Goal: Task Accomplishment & Management: Use online tool/utility

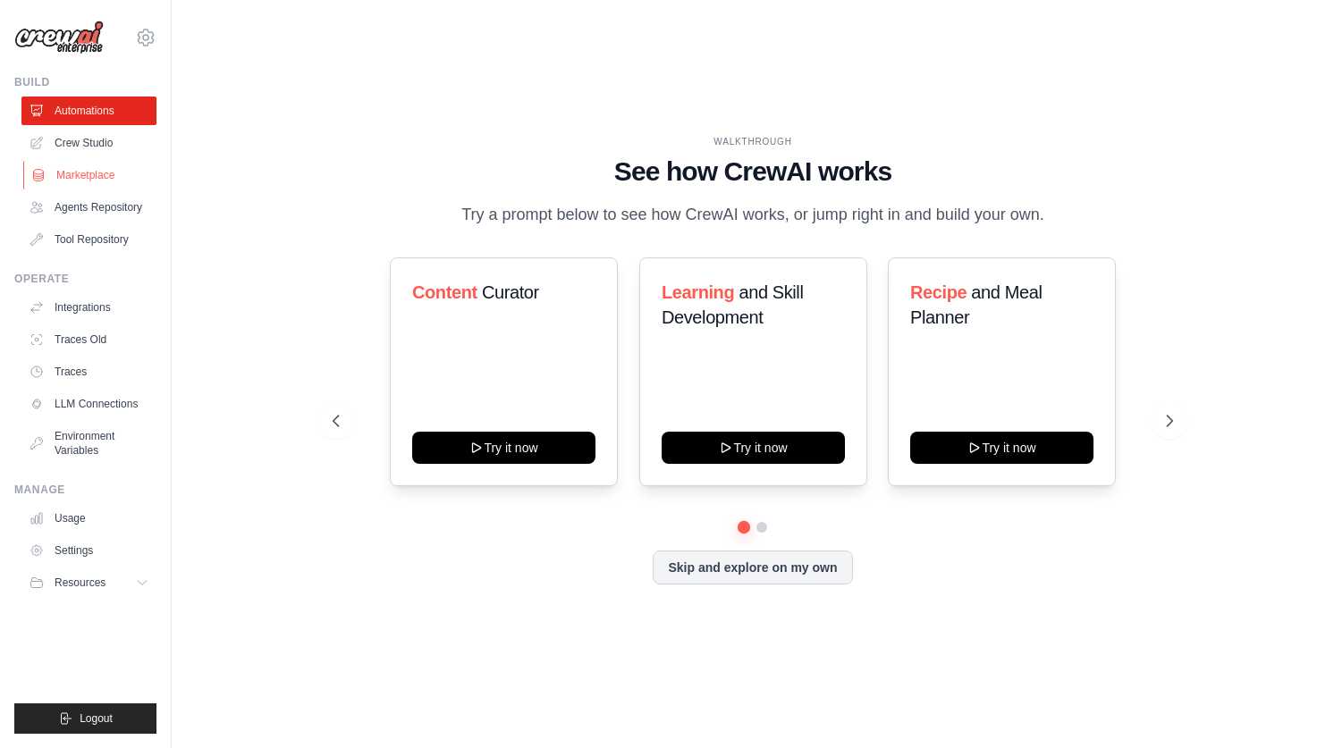
click at [116, 181] on link "Marketplace" at bounding box center [90, 175] width 135 height 29
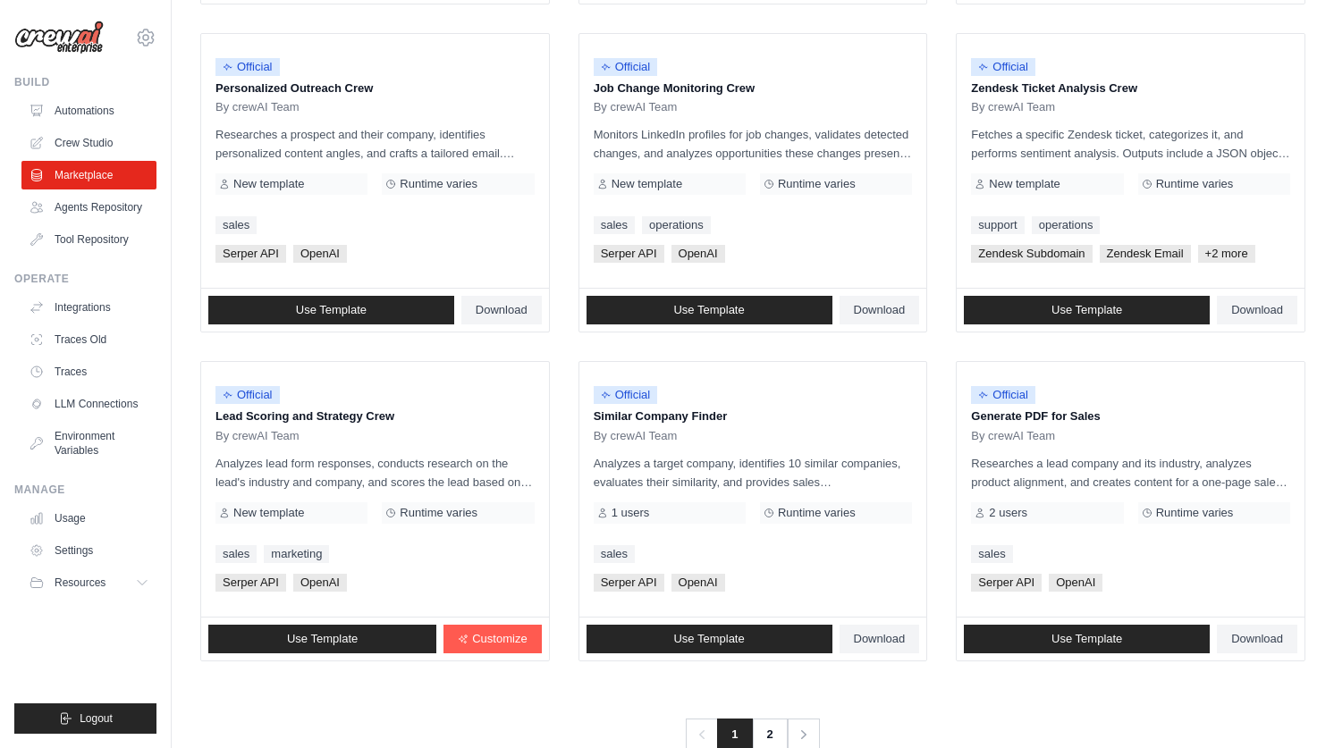
scroll to position [908, 0]
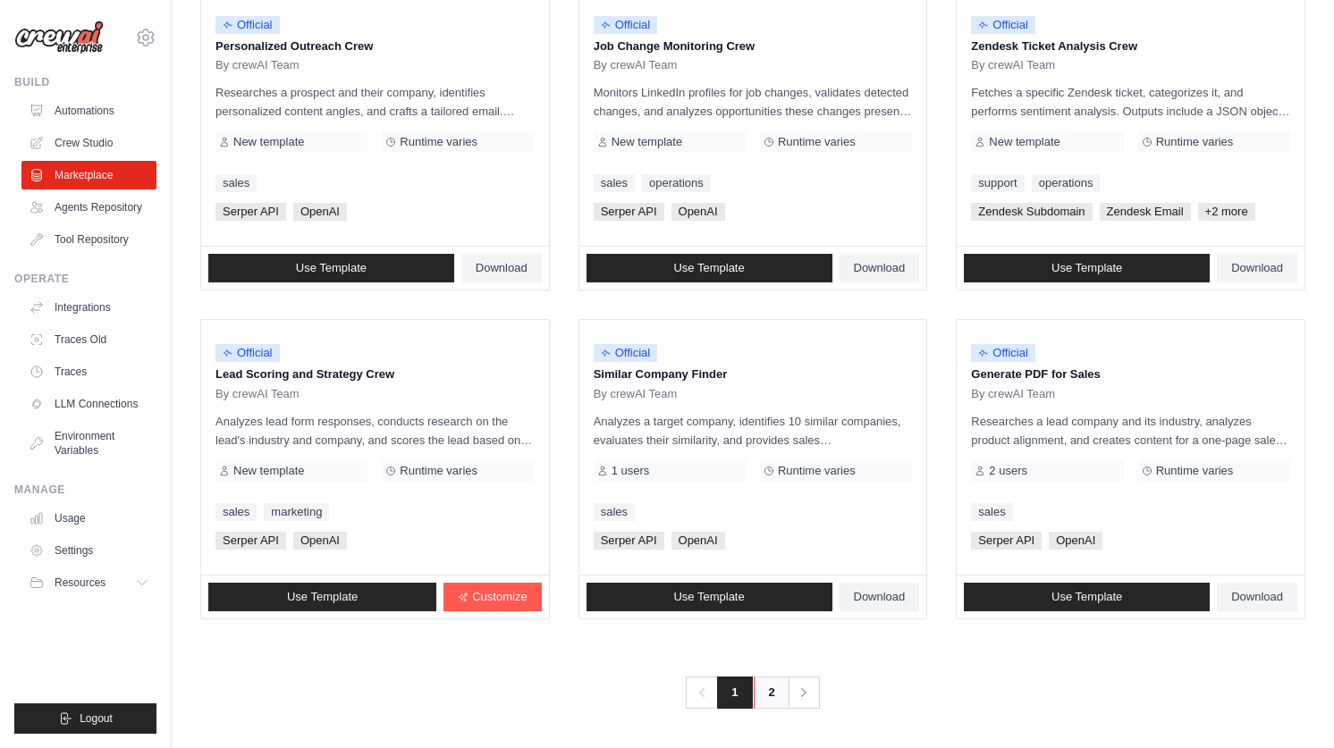
click at [769, 690] on link "2" at bounding box center [772, 693] width 36 height 32
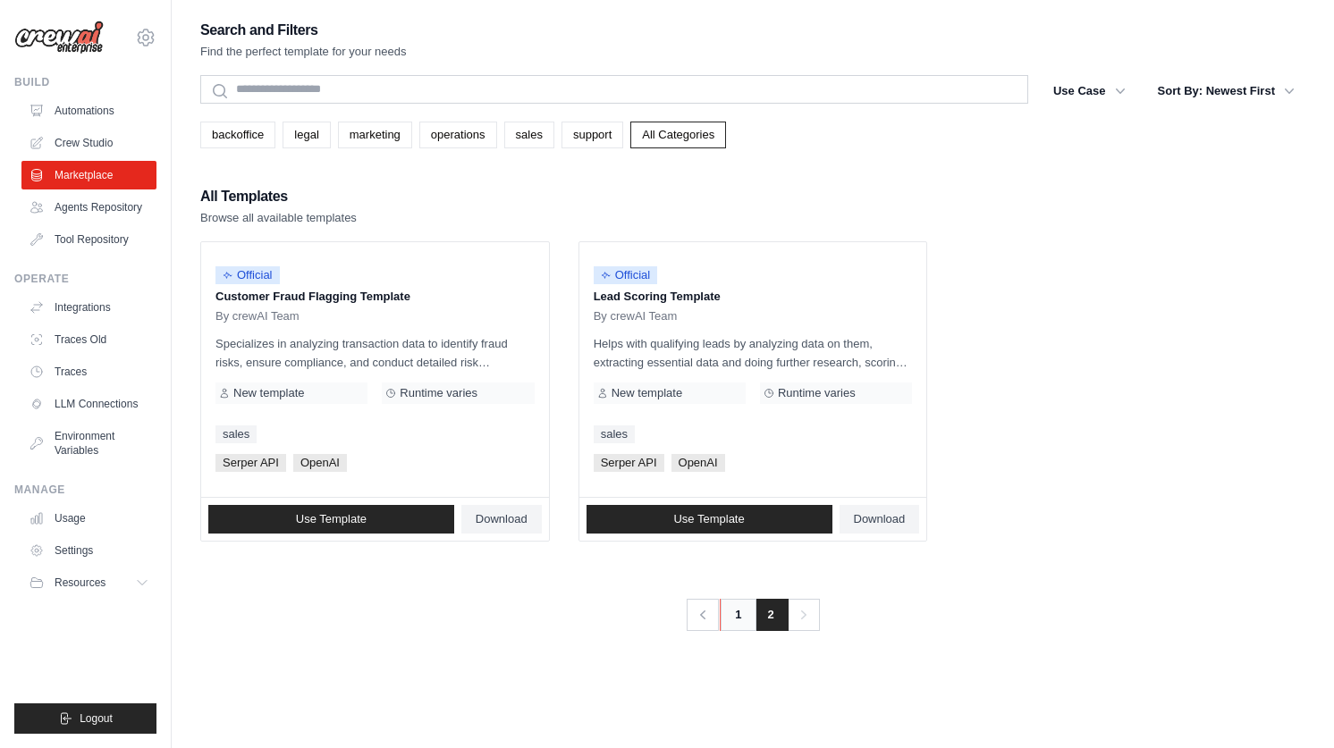
click at [730, 616] on link "1" at bounding box center [738, 615] width 36 height 32
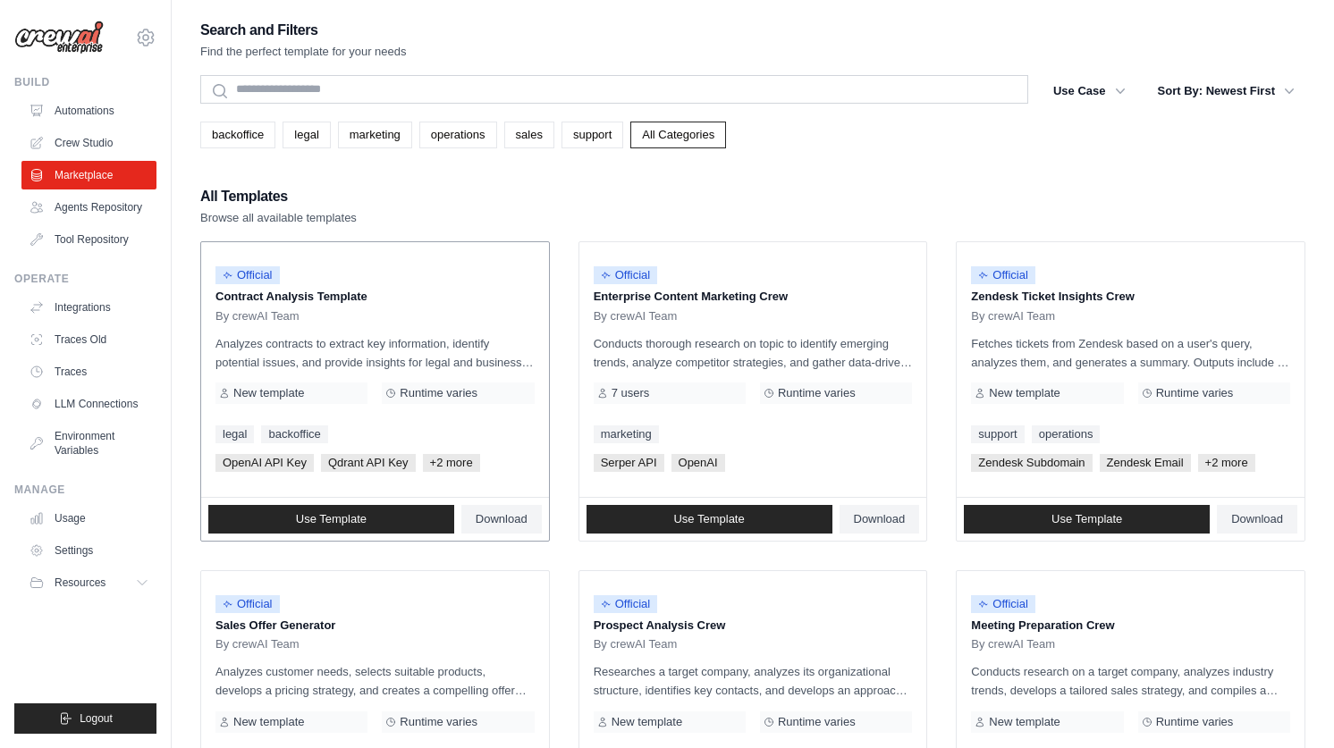
click at [431, 396] on span "Runtime varies" at bounding box center [439, 393] width 78 height 14
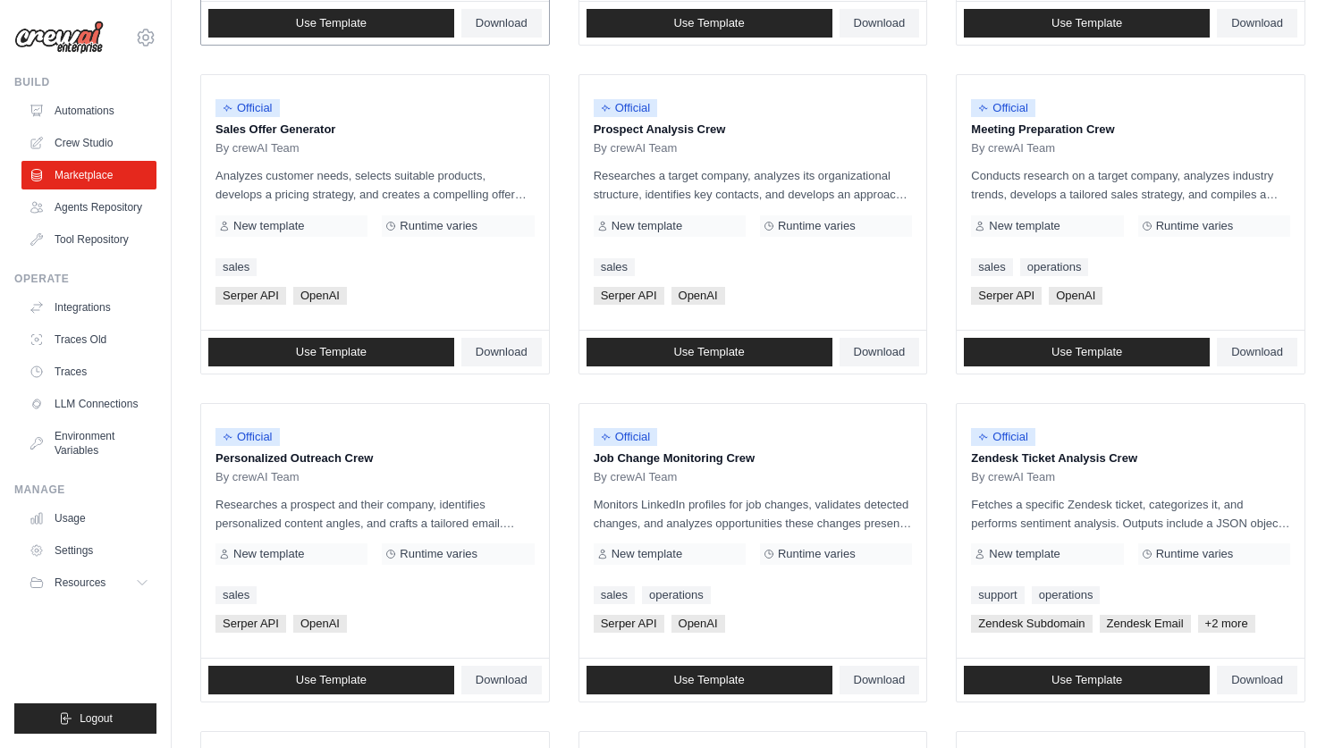
scroll to position [563, 0]
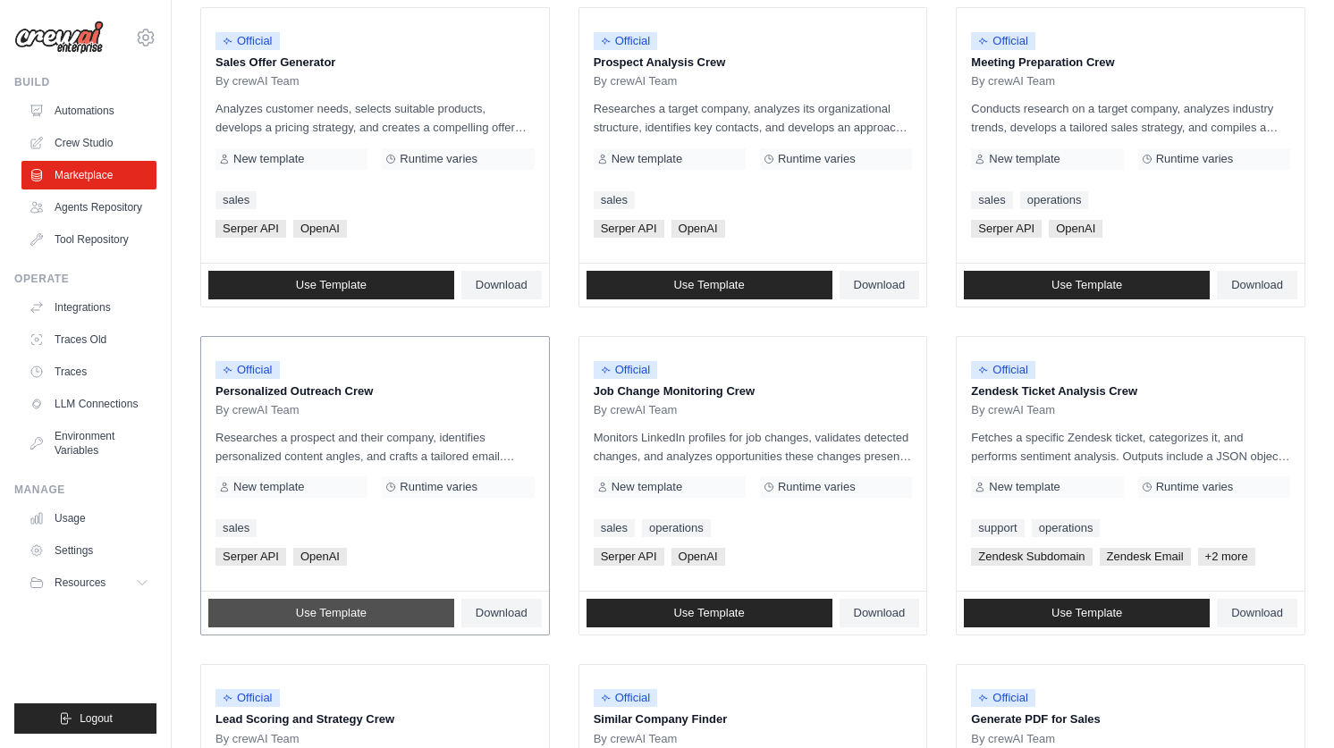
click at [319, 618] on span "Use Template" at bounding box center [331, 613] width 71 height 14
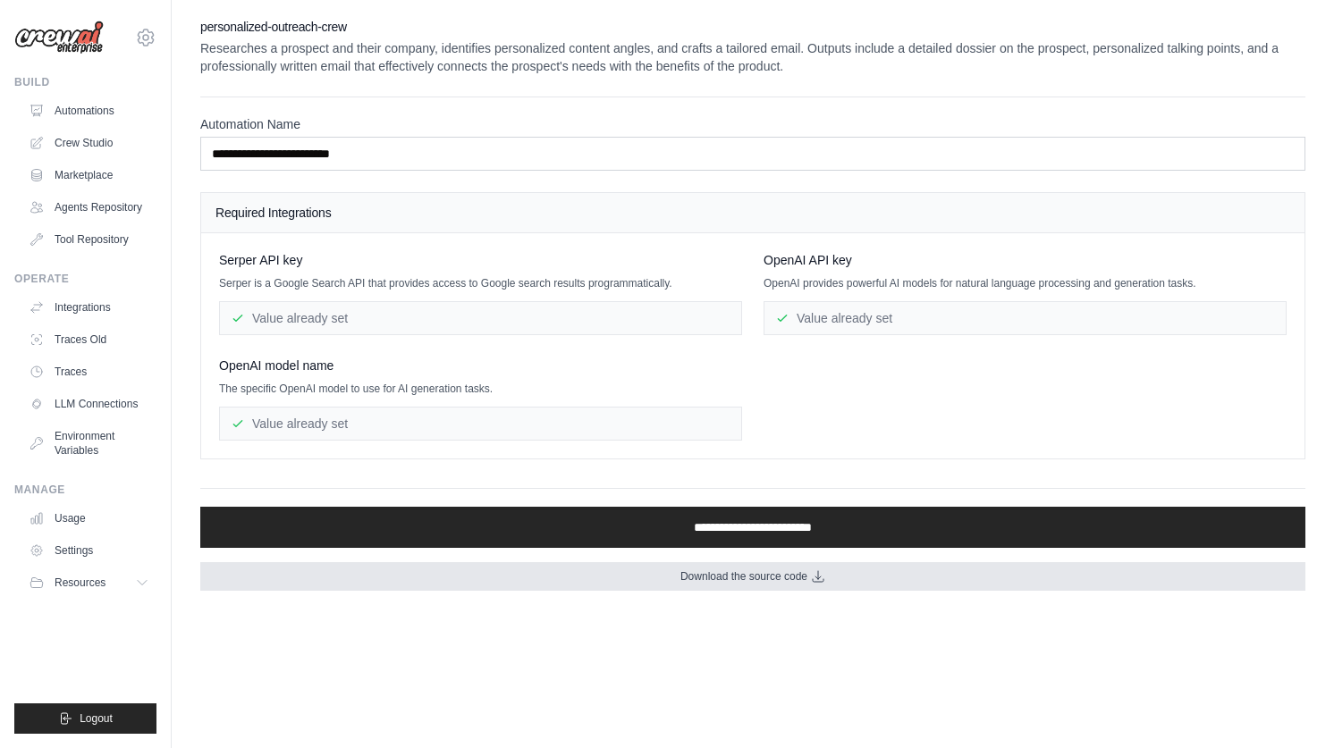
click at [780, 586] on link "Download the source code" at bounding box center [752, 576] width 1105 height 29
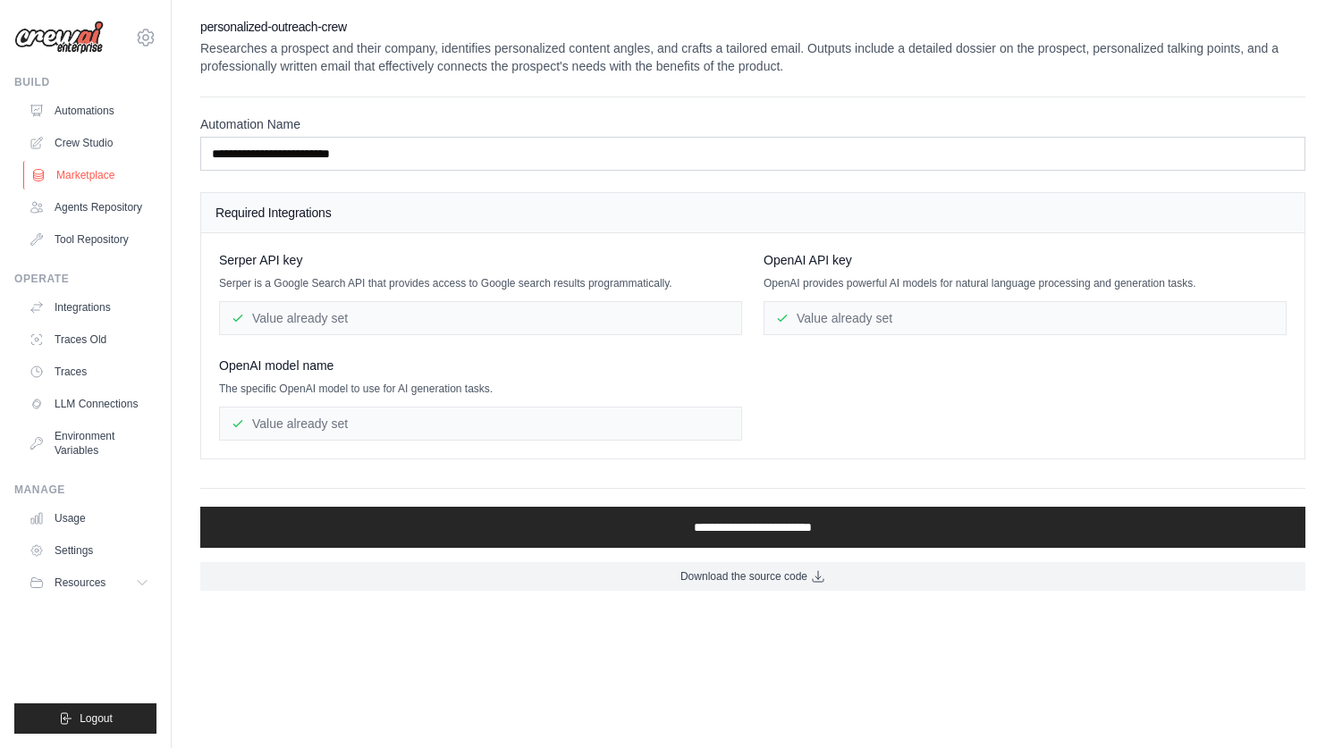
click at [100, 180] on link "Marketplace" at bounding box center [90, 175] width 135 height 29
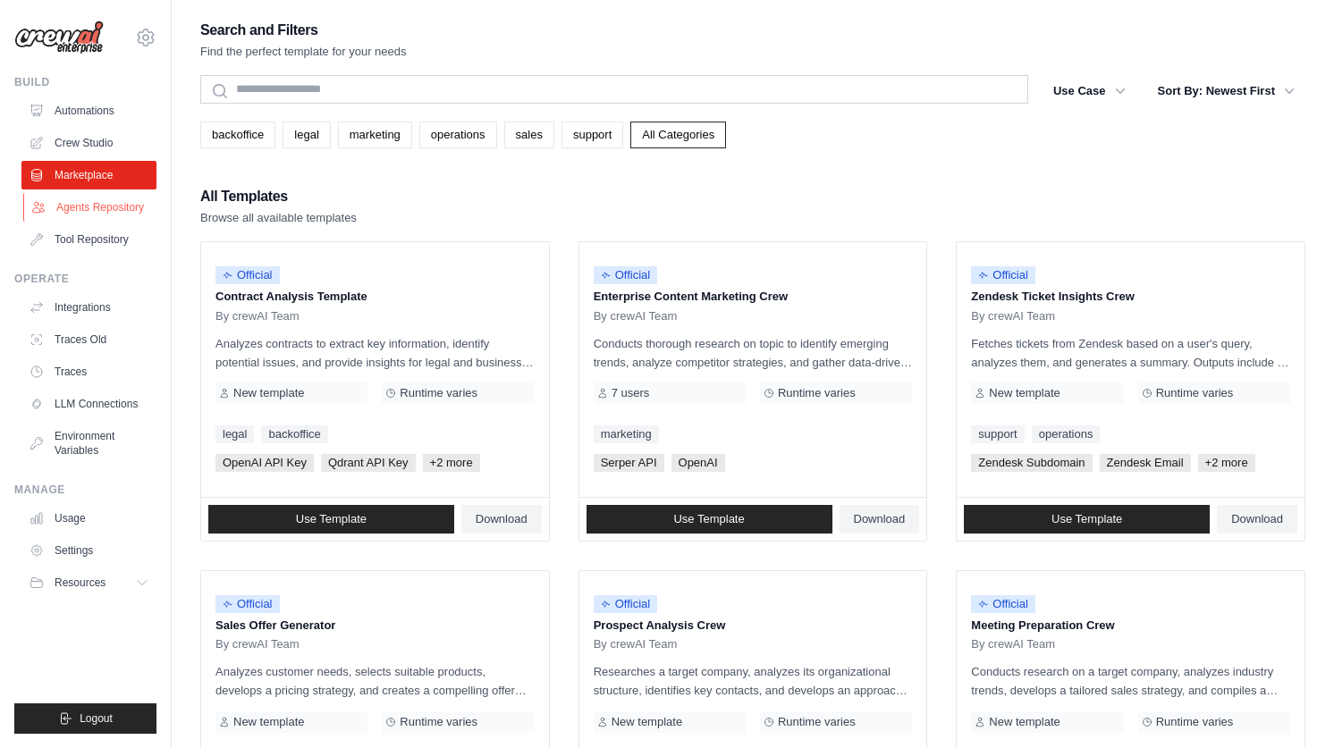
click at [95, 212] on link "Agents Repository" at bounding box center [90, 207] width 135 height 29
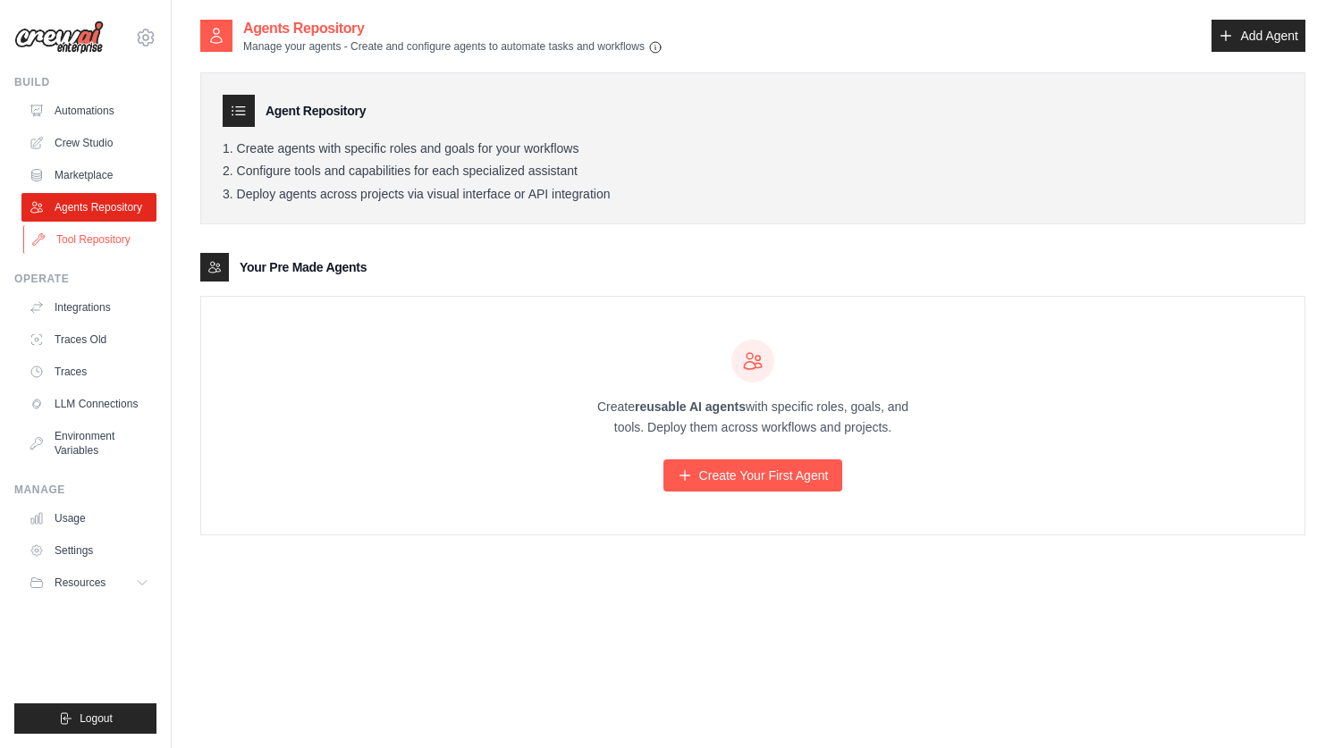
click at [89, 240] on link "Tool Repository" at bounding box center [90, 239] width 135 height 29
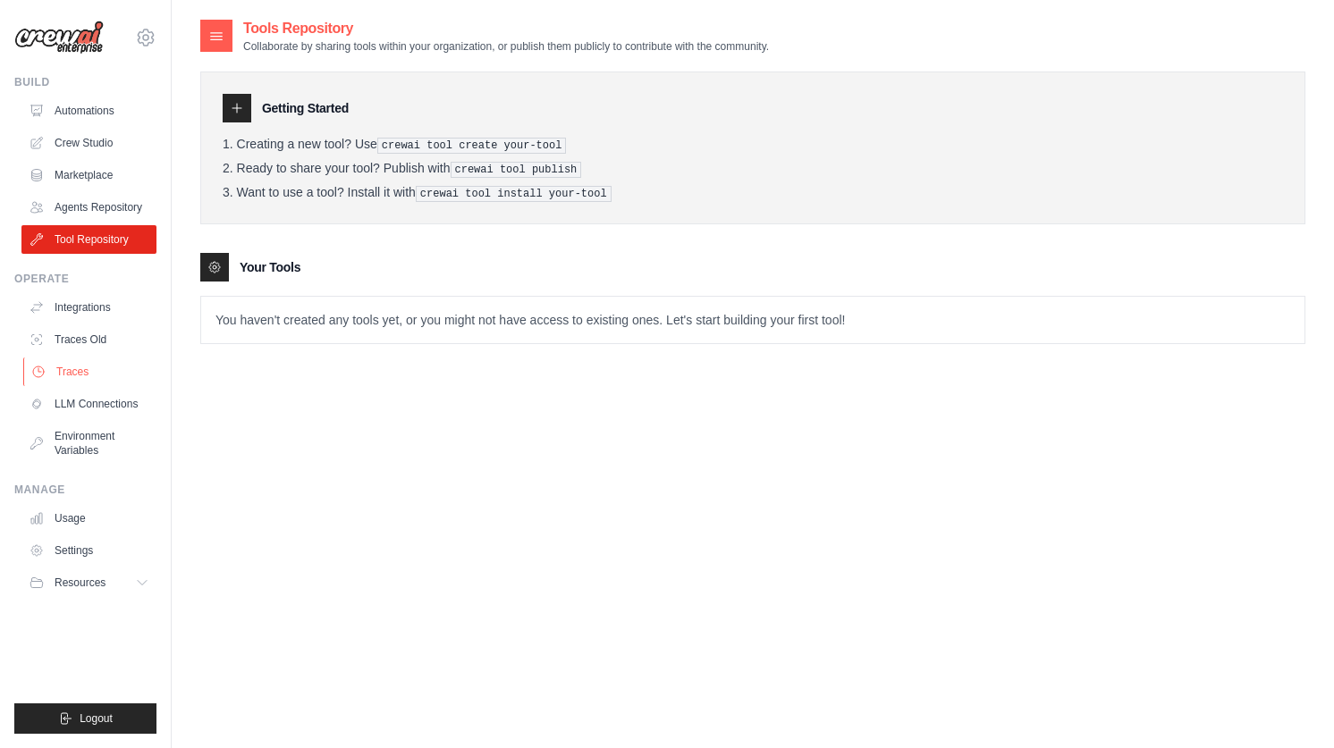
click at [63, 374] on link "Traces" at bounding box center [90, 372] width 135 height 29
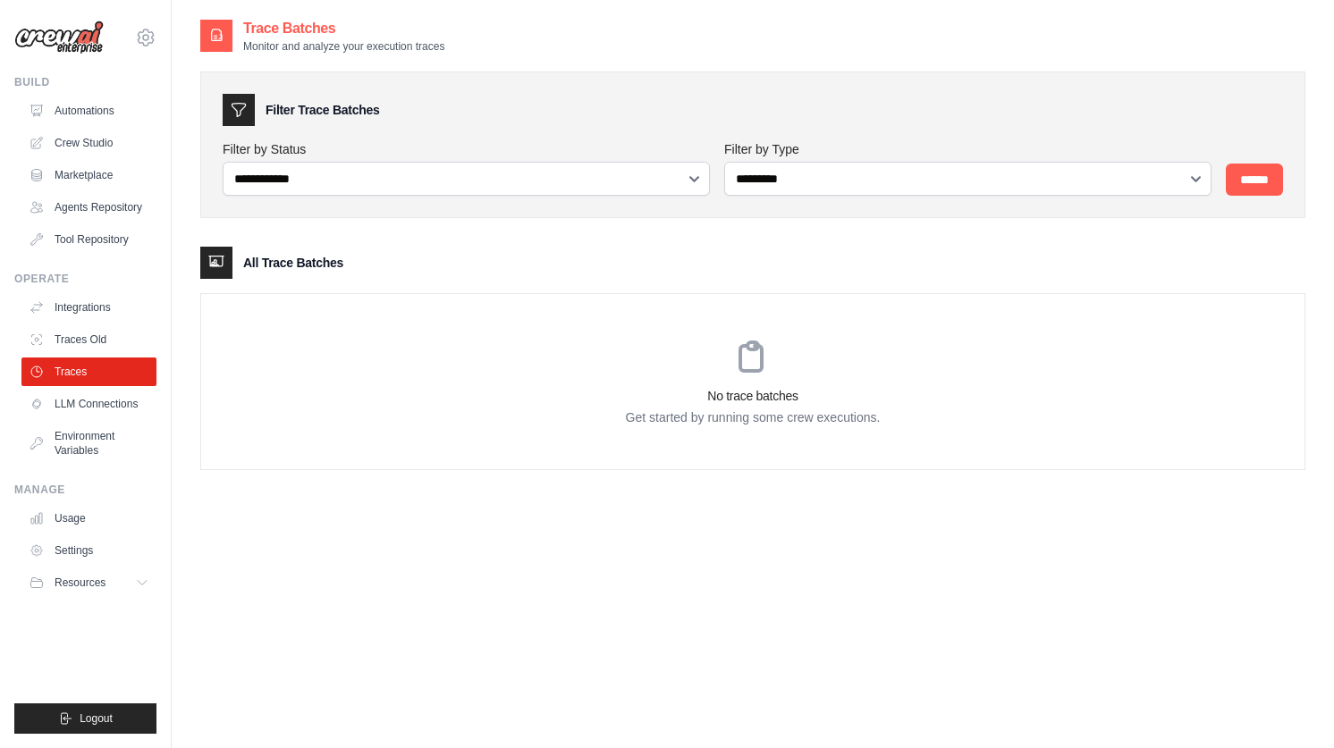
click at [71, 39] on img at bounding box center [58, 38] width 89 height 34
click at [91, 523] on link "Usage" at bounding box center [90, 518] width 135 height 29
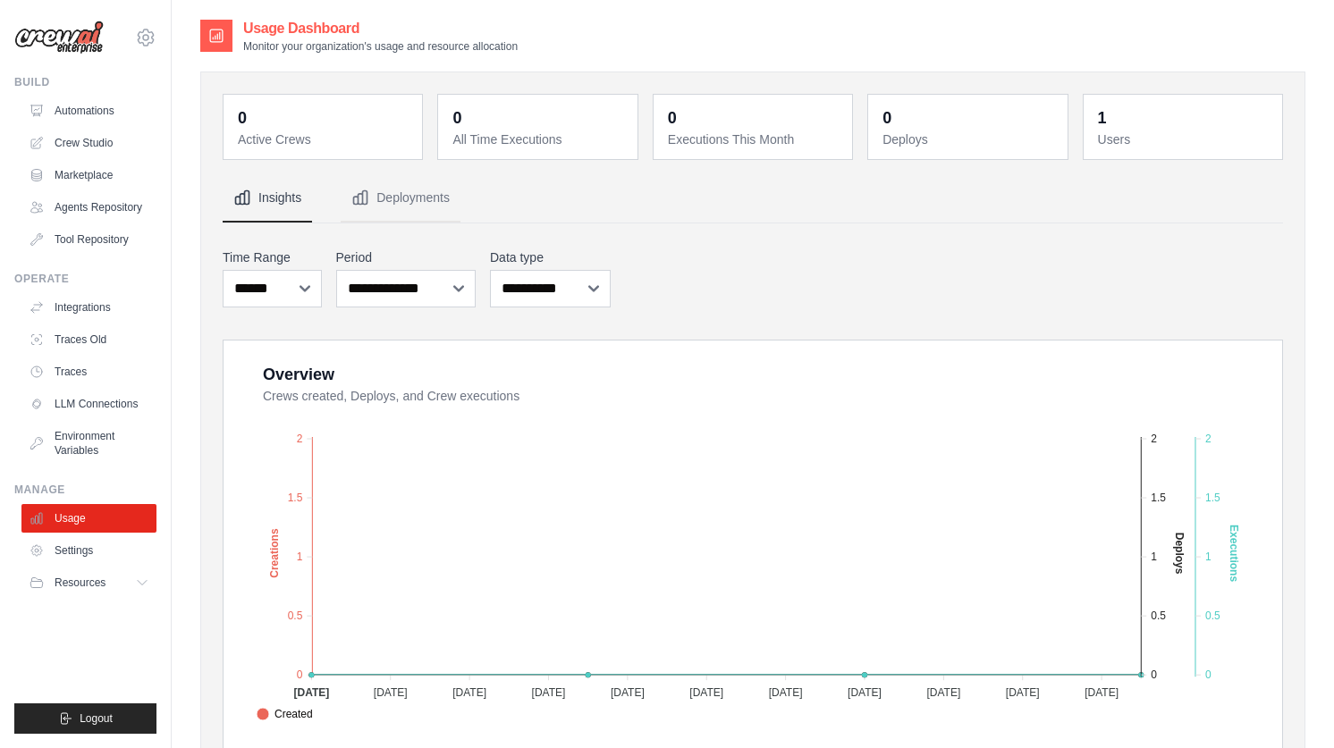
click at [86, 33] on img at bounding box center [58, 38] width 89 height 34
click at [148, 40] on icon at bounding box center [145, 37] width 21 height 21
click at [159, 110] on icon at bounding box center [158, 111] width 14 height 14
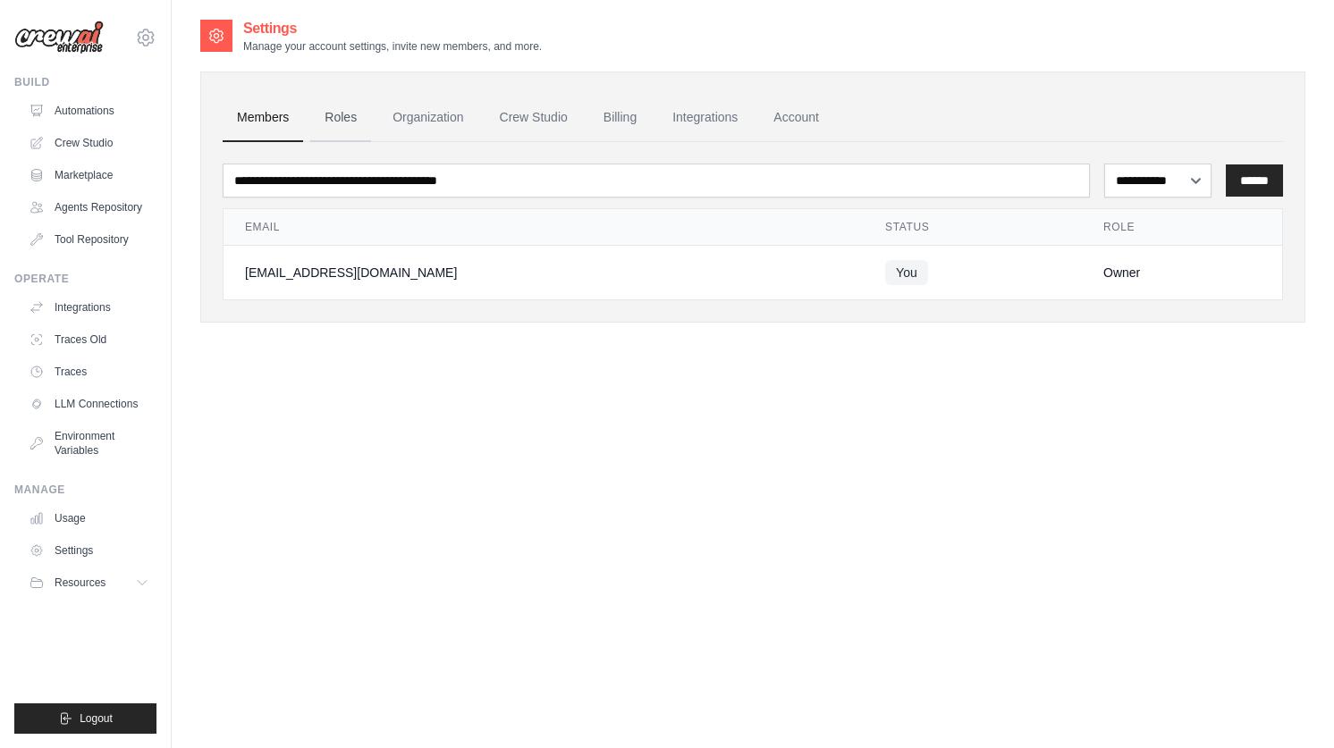
click at [333, 123] on link "Roles" at bounding box center [340, 118] width 61 height 48
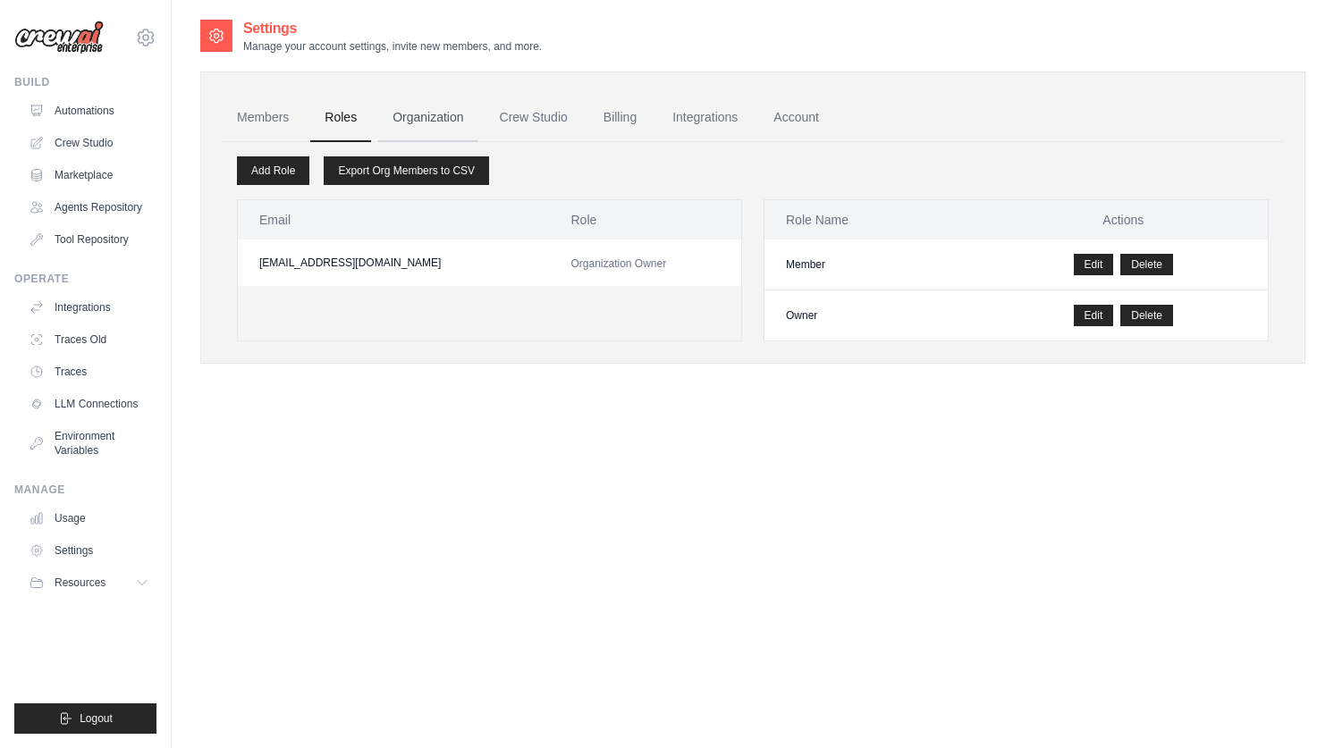
click at [430, 115] on link "Organization" at bounding box center [427, 118] width 99 height 48
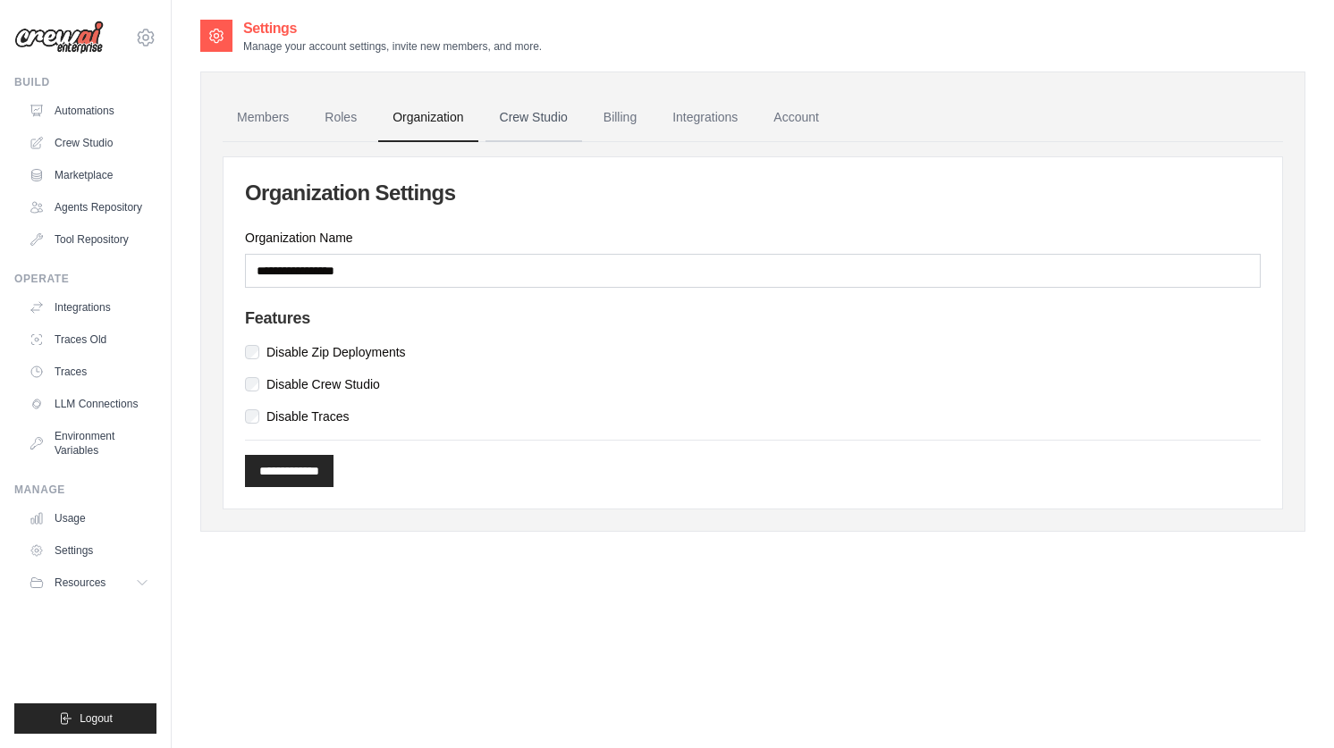
click at [528, 111] on link "Crew Studio" at bounding box center [533, 118] width 97 height 48
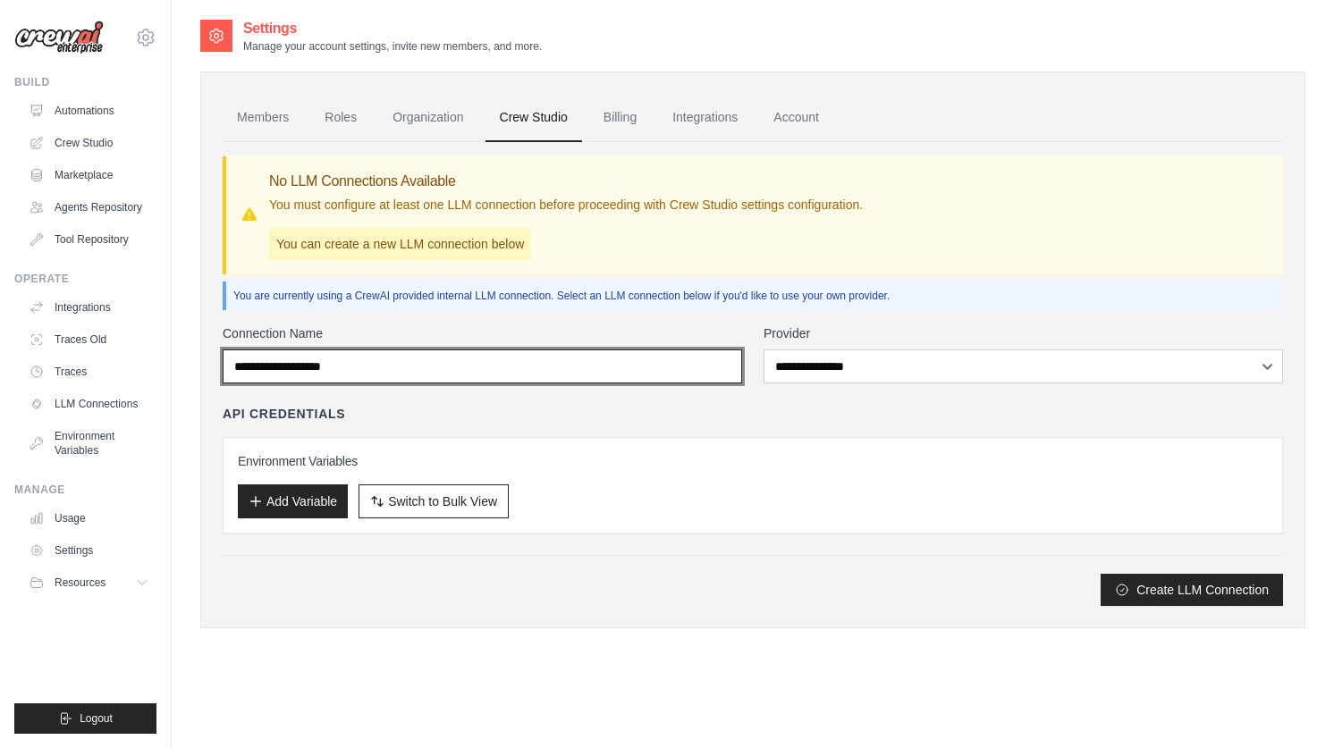
click at [578, 378] on input "Connection Name" at bounding box center [482, 367] width 519 height 34
type input "***"
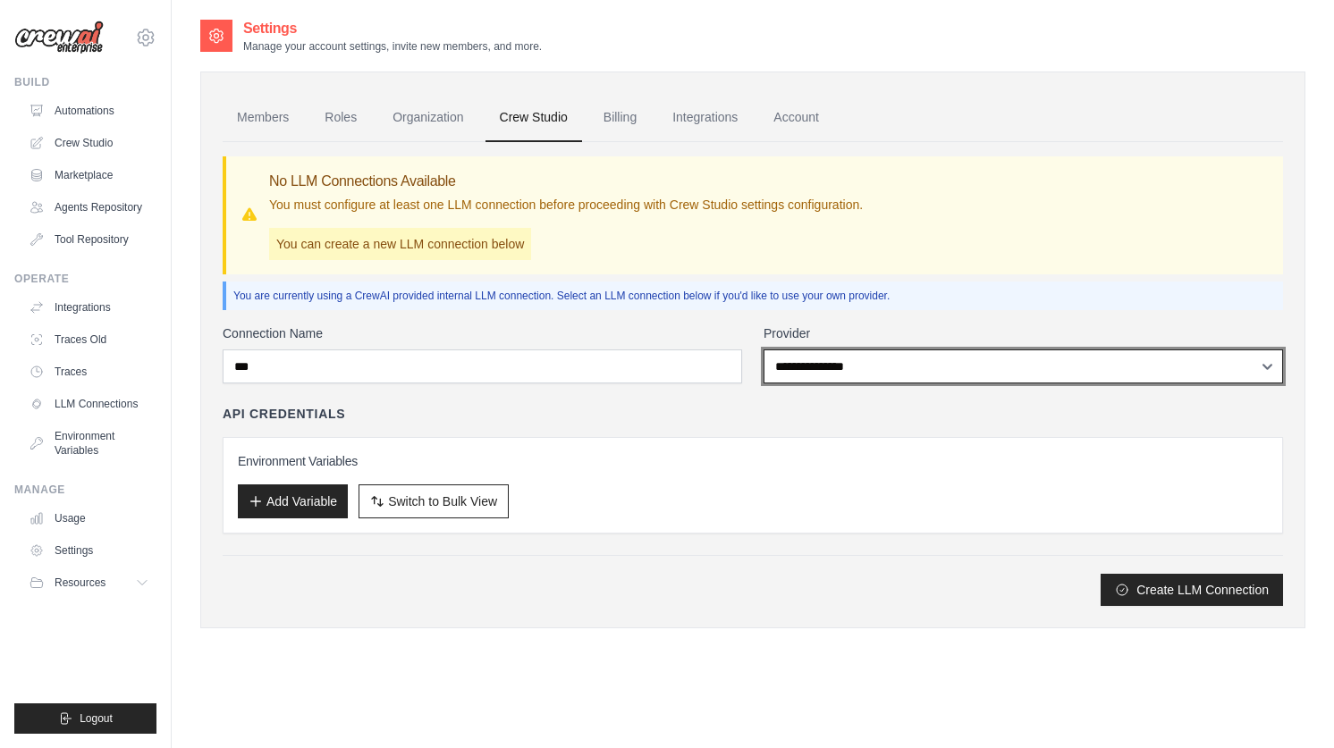
click at [846, 372] on select "**********" at bounding box center [1023, 367] width 519 height 34
select select "******"
click at [764, 350] on select "**********" at bounding box center [1023, 367] width 519 height 34
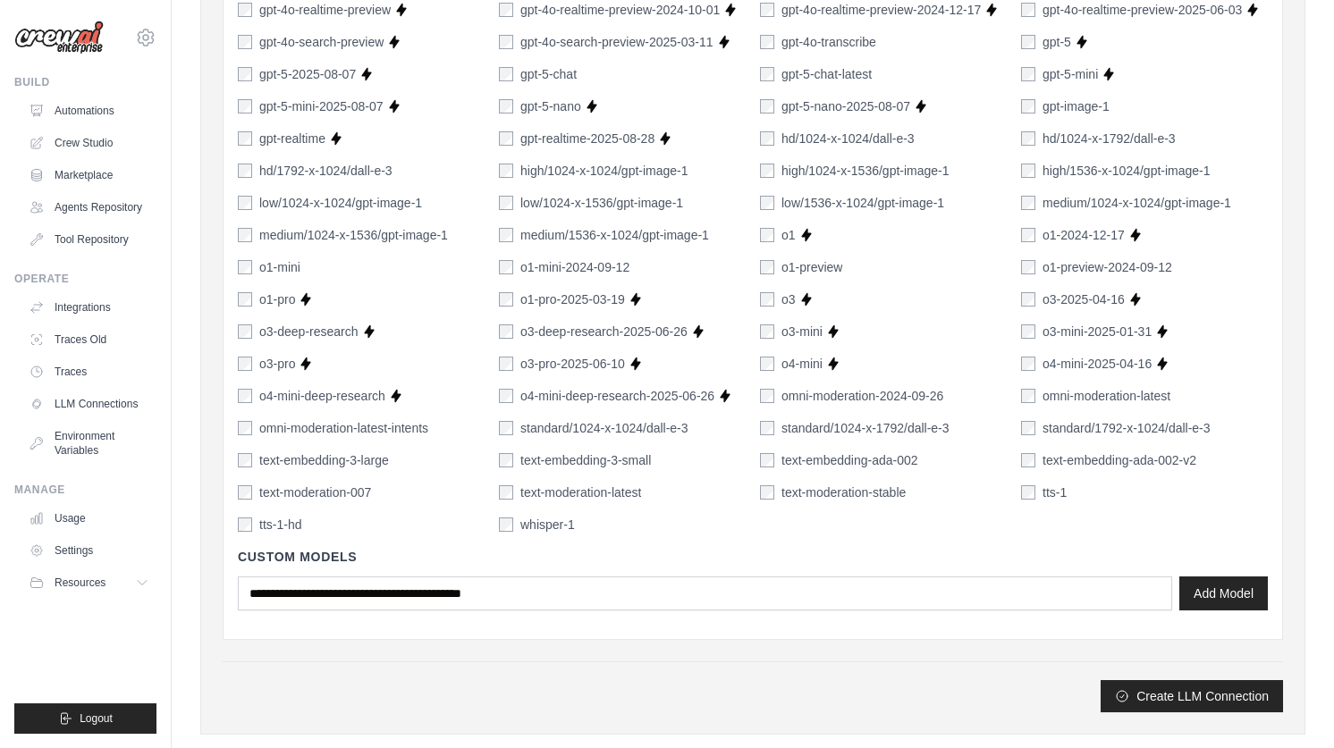
scroll to position [1181, 0]
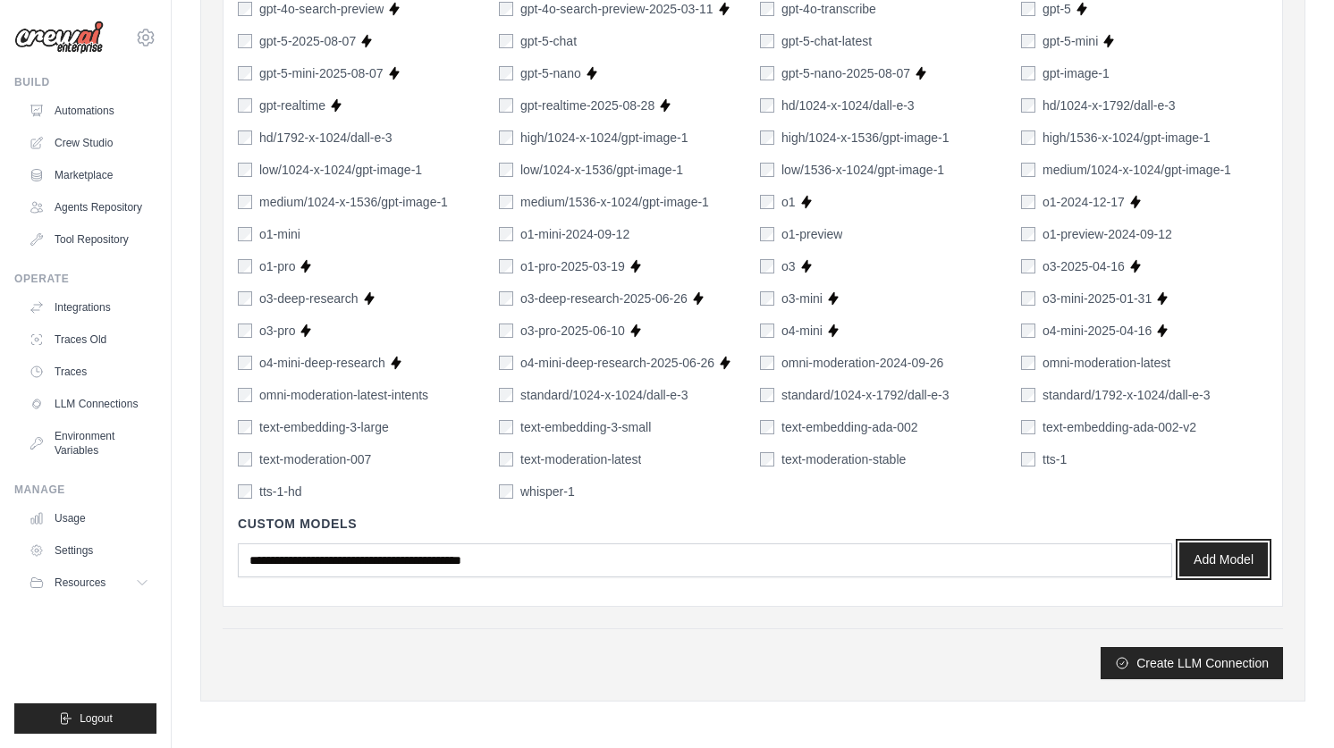
click at [1220, 571] on button "Add Model" at bounding box center [1223, 560] width 89 height 34
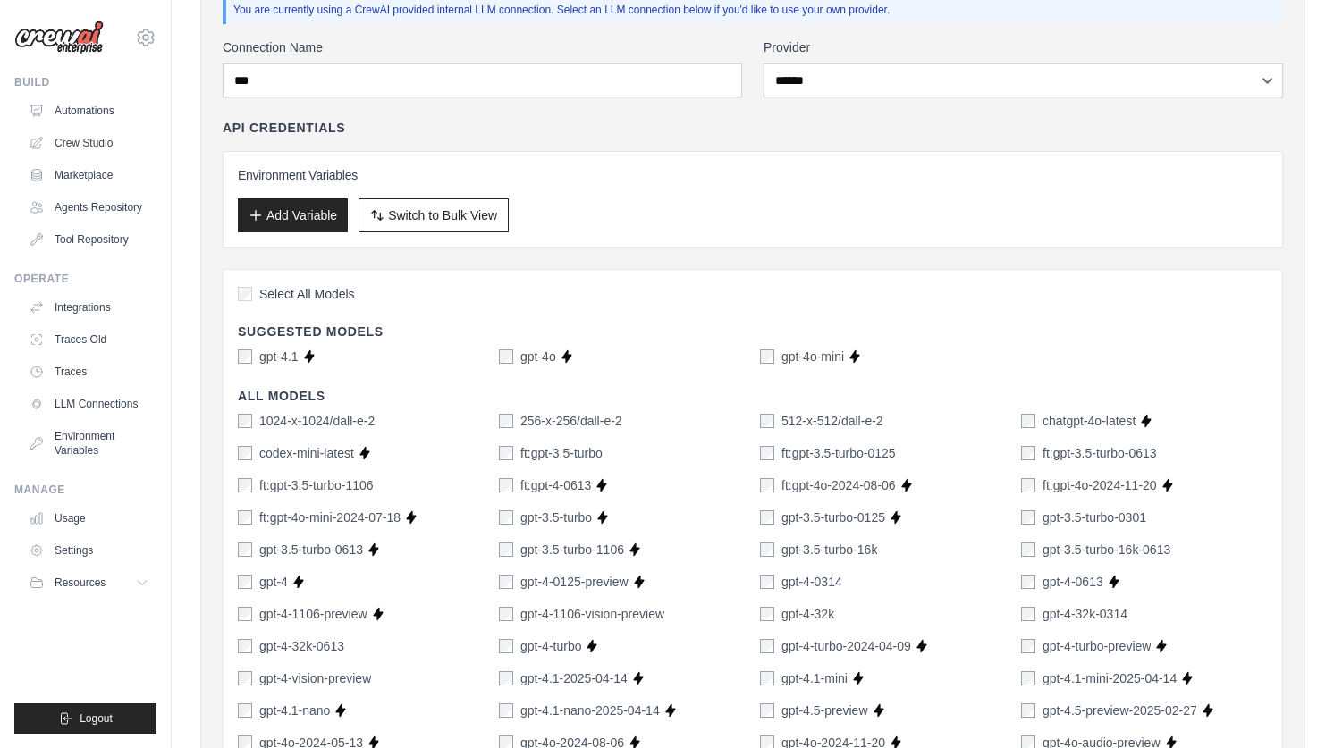
scroll to position [283, 0]
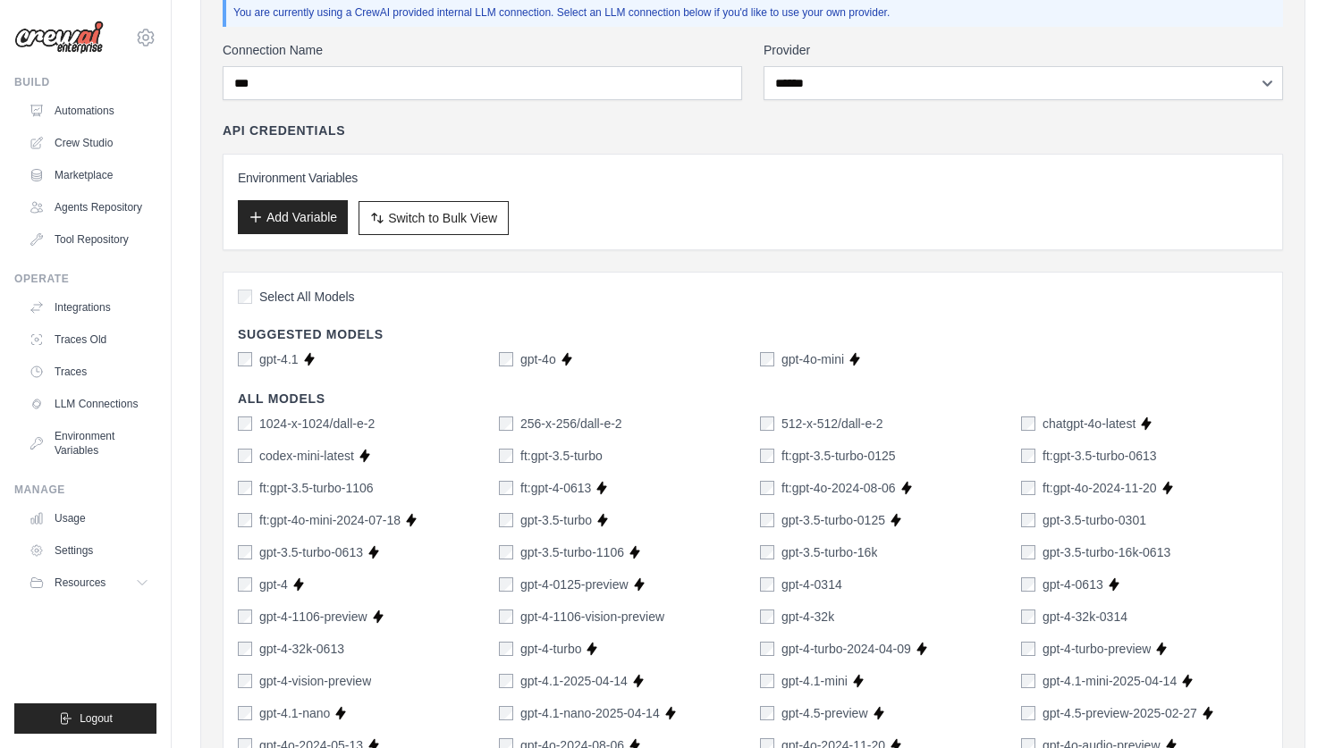
click at [308, 221] on button "Add Variable" at bounding box center [293, 217] width 110 height 34
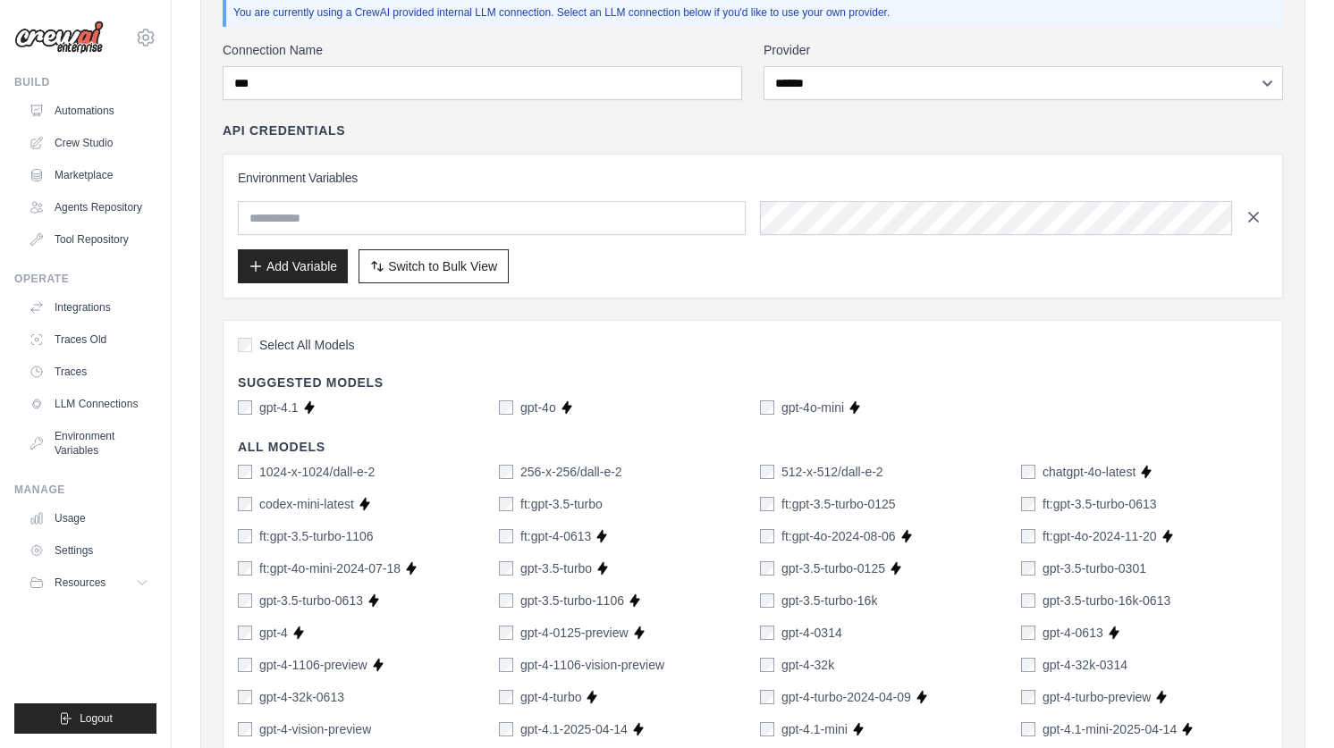
click at [1258, 223] on icon "button" at bounding box center [1254, 217] width 18 height 18
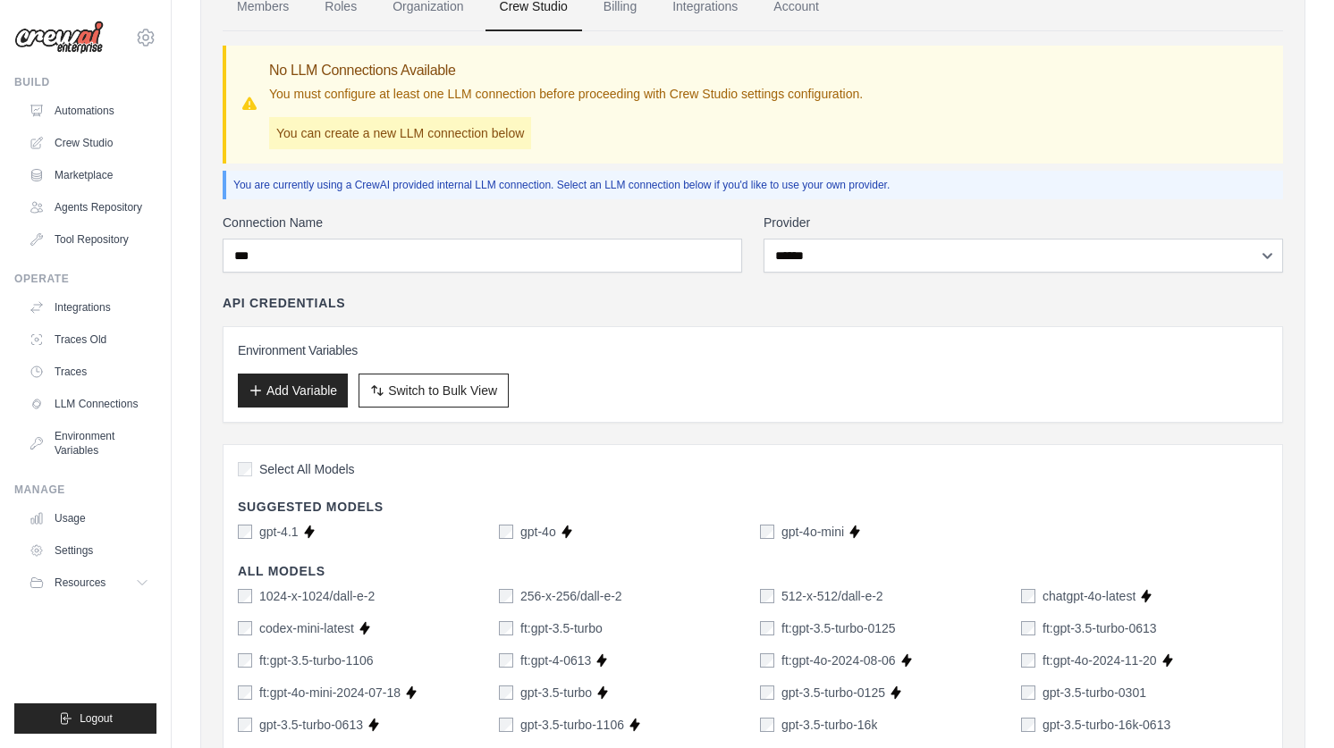
scroll to position [0, 0]
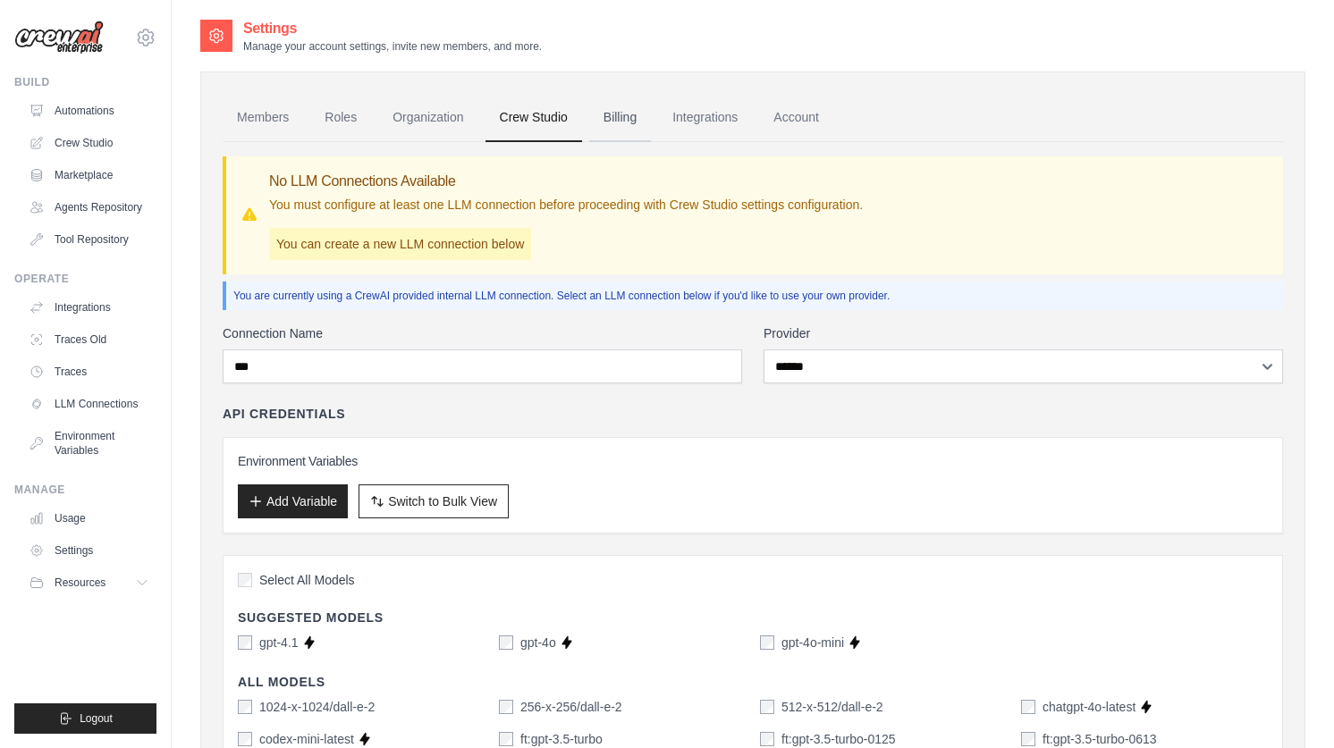
click at [612, 121] on link "Billing" at bounding box center [620, 118] width 62 height 48
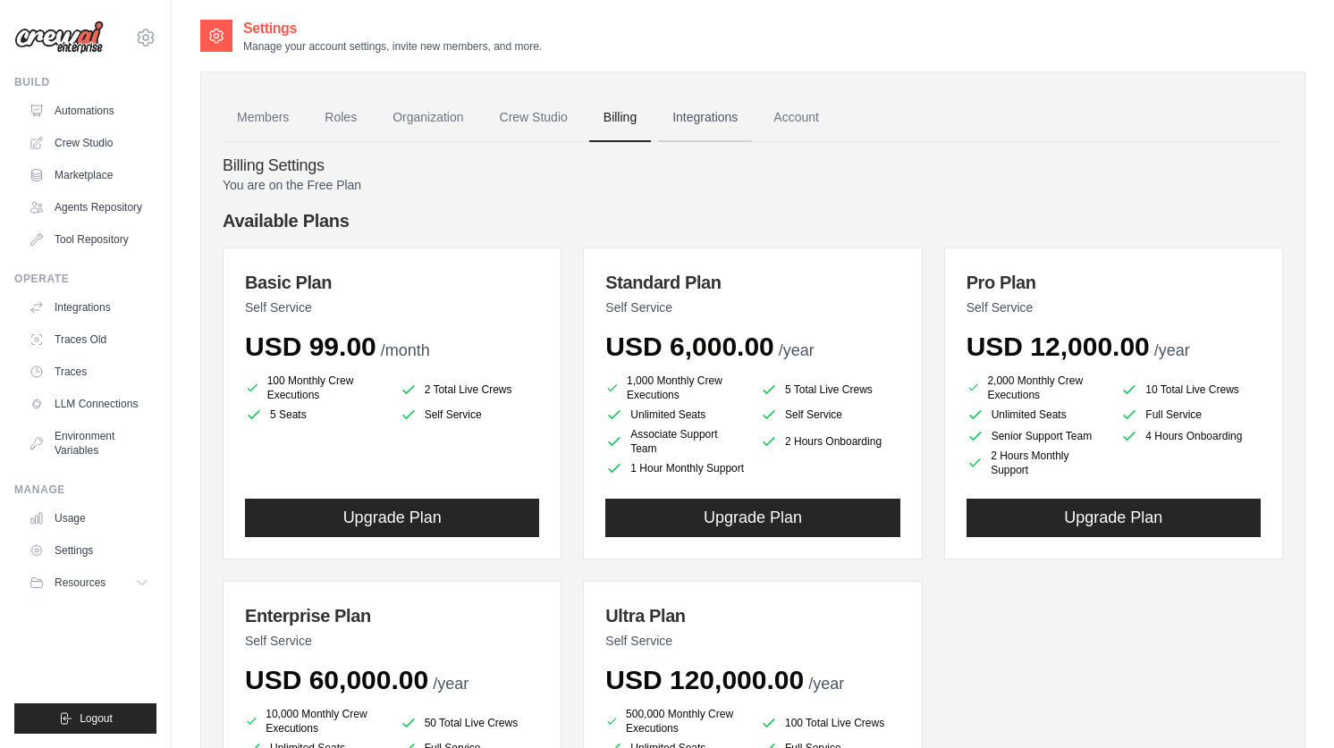
click at [705, 115] on link "Integrations" at bounding box center [705, 118] width 94 height 48
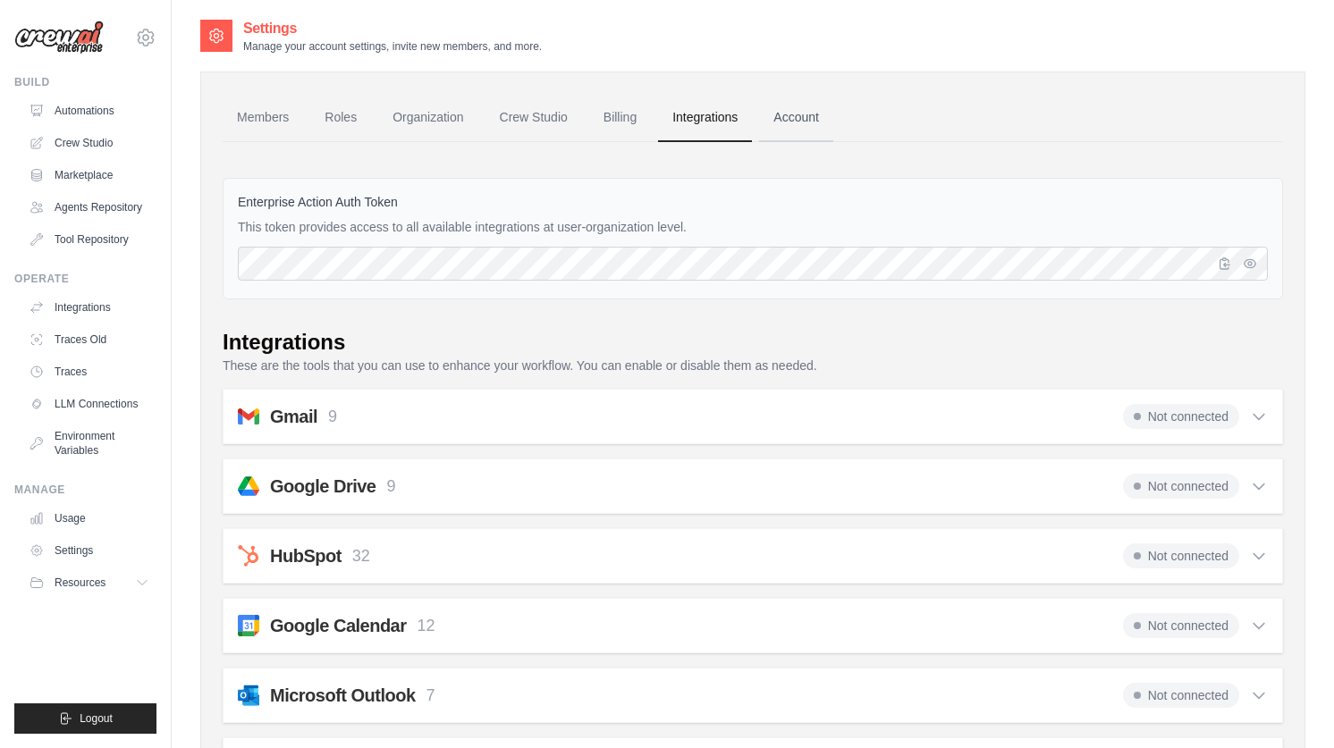
click at [790, 115] on link "Account" at bounding box center [796, 118] width 74 height 48
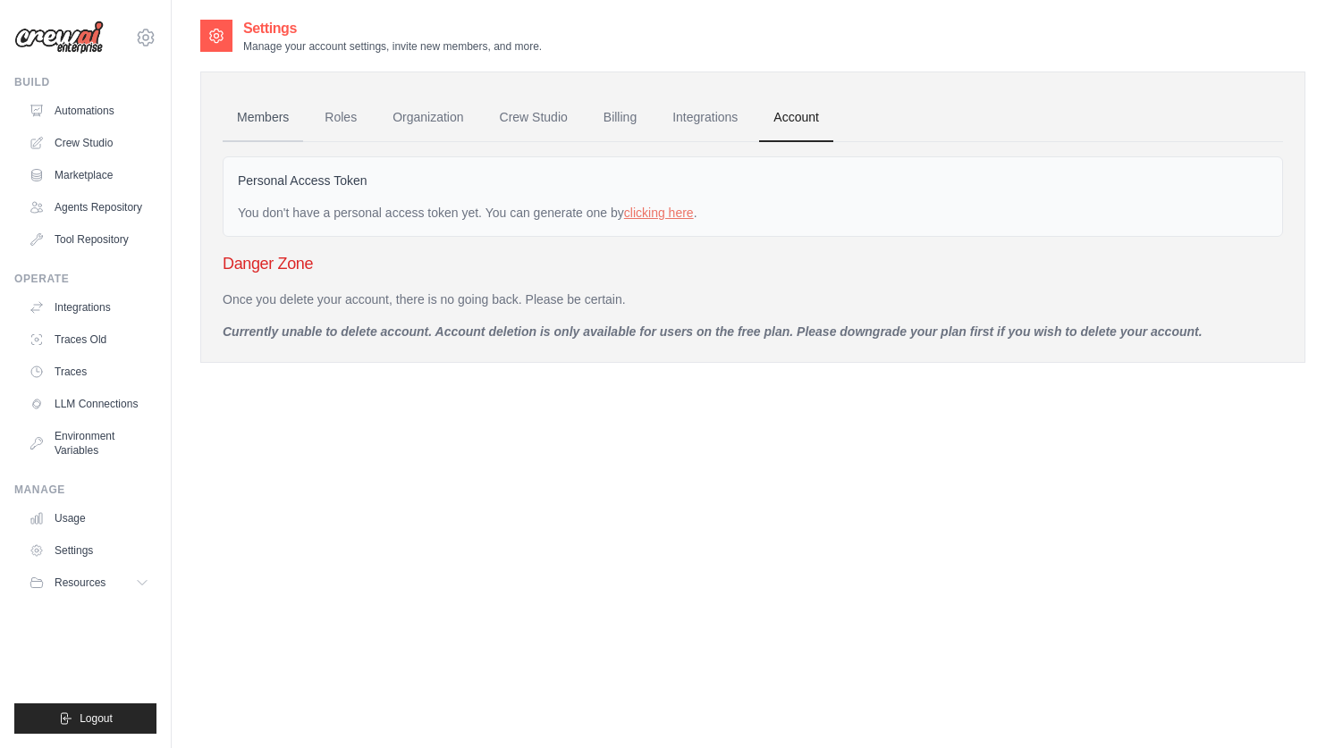
click at [274, 122] on link "Members" at bounding box center [263, 118] width 80 height 48
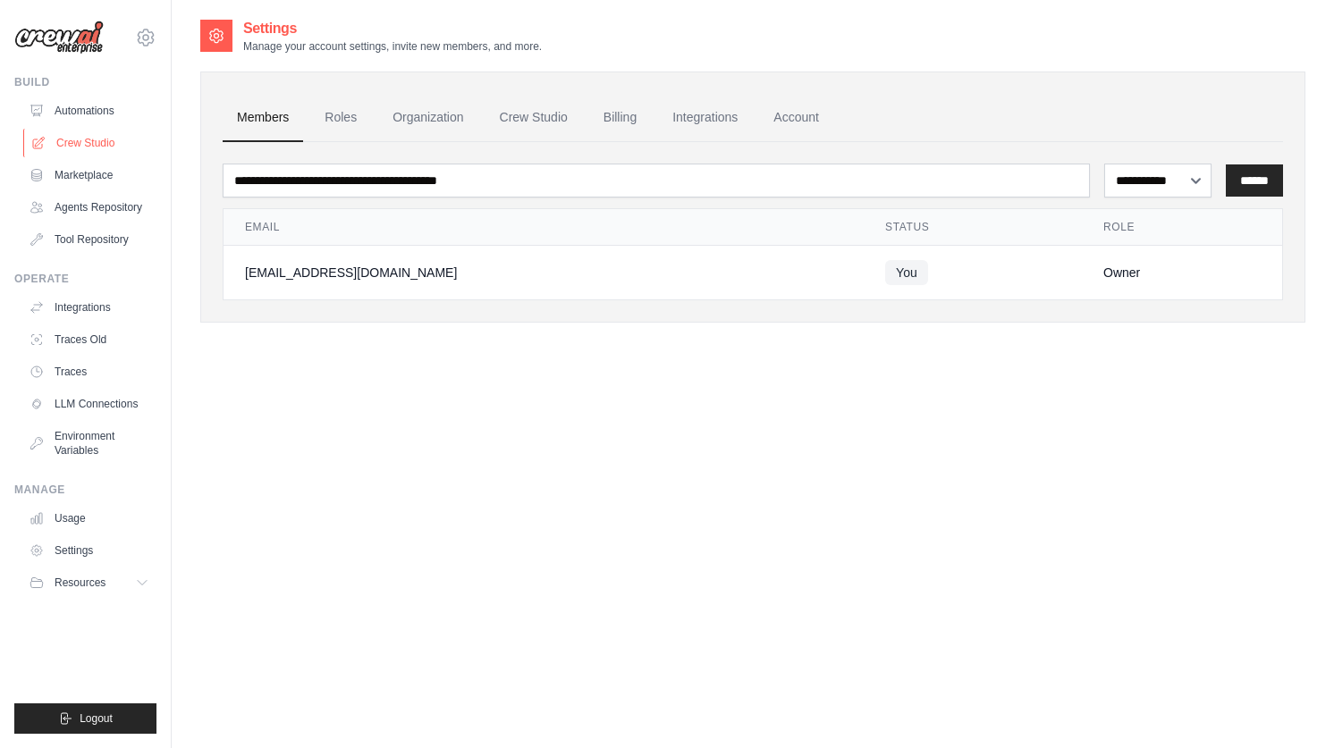
click at [101, 144] on link "Crew Studio" at bounding box center [90, 143] width 135 height 29
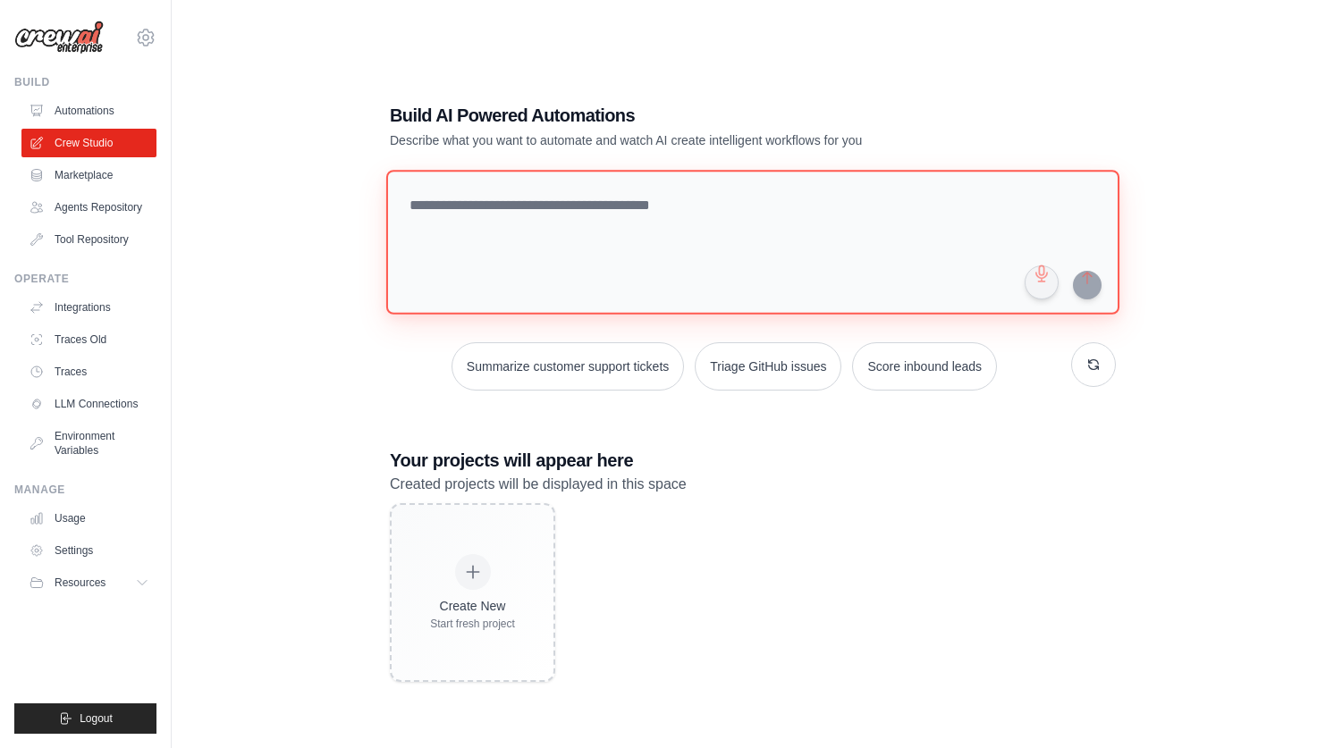
click at [536, 189] on textarea at bounding box center [752, 242] width 733 height 145
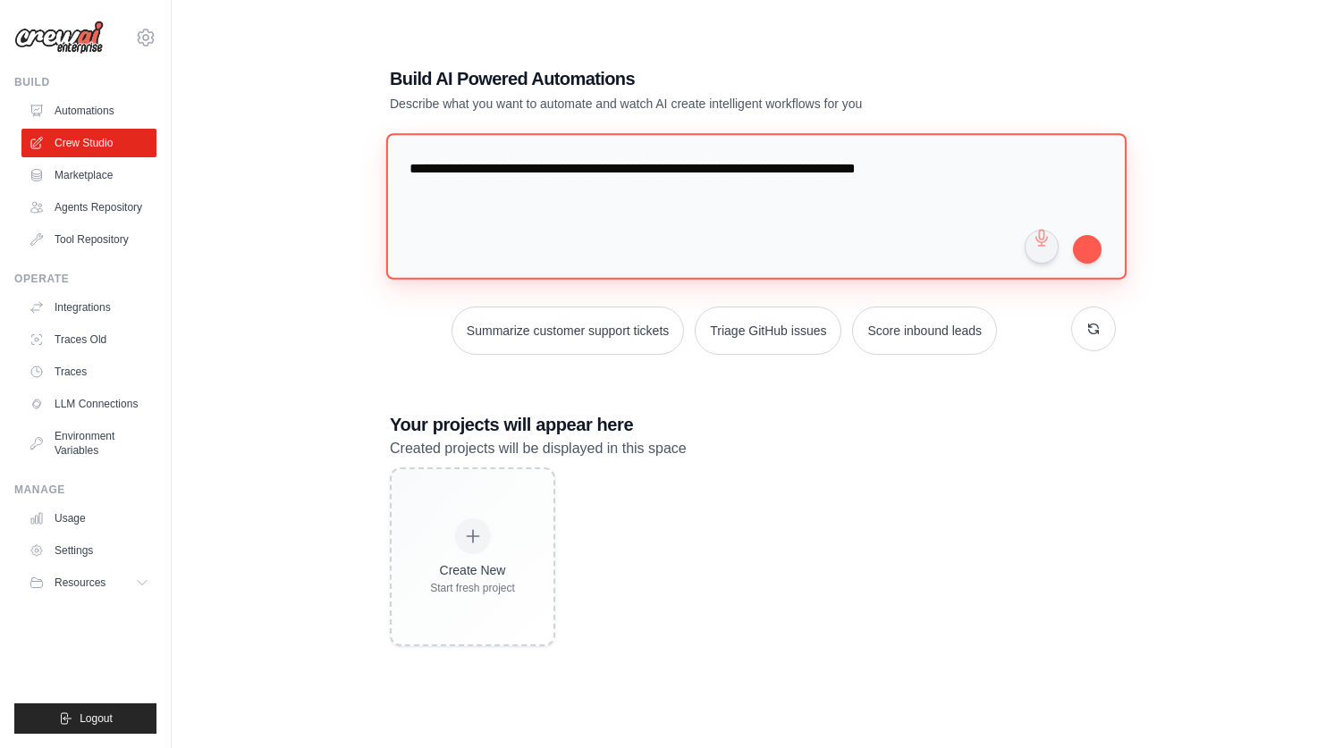
click at [754, 169] on textarea "**********" at bounding box center [756, 206] width 740 height 146
click at [1039, 181] on textarea "**********" at bounding box center [756, 206] width 740 height 146
type textarea "**********"
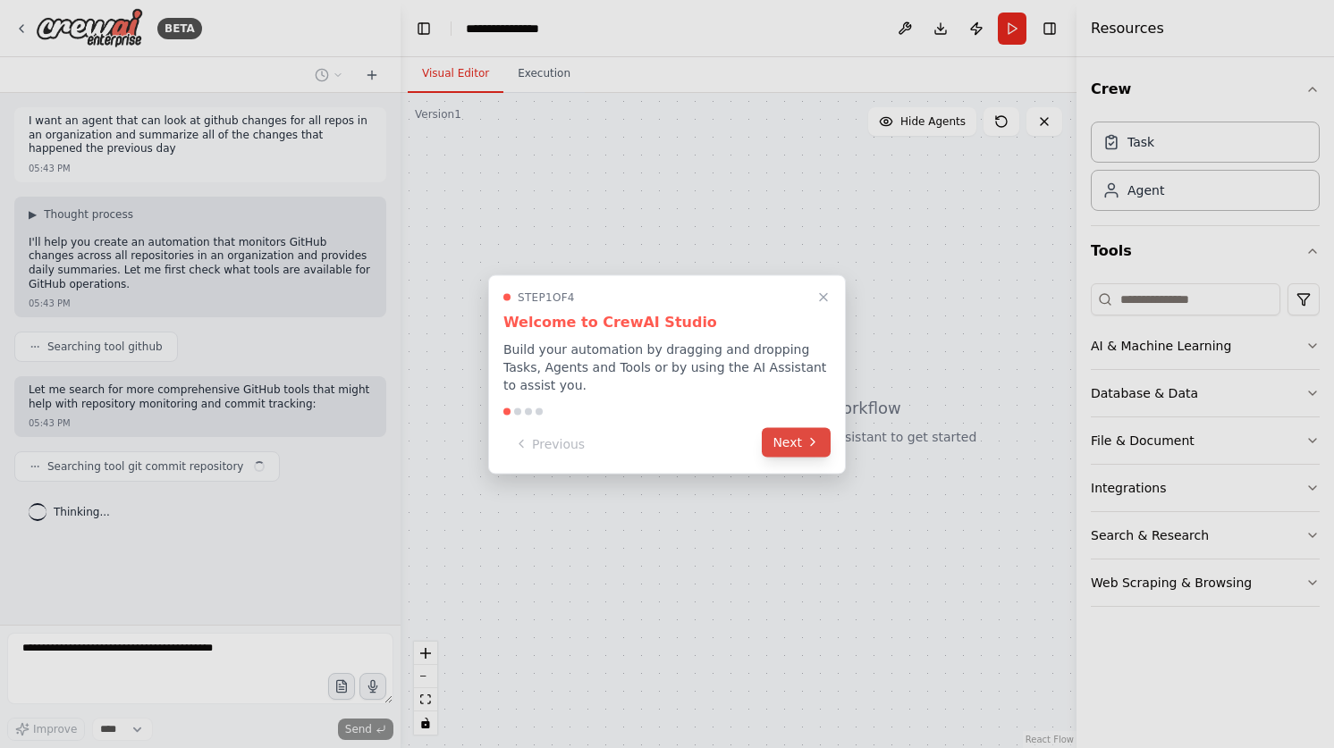
click at [784, 440] on button "Next" at bounding box center [796, 442] width 69 height 30
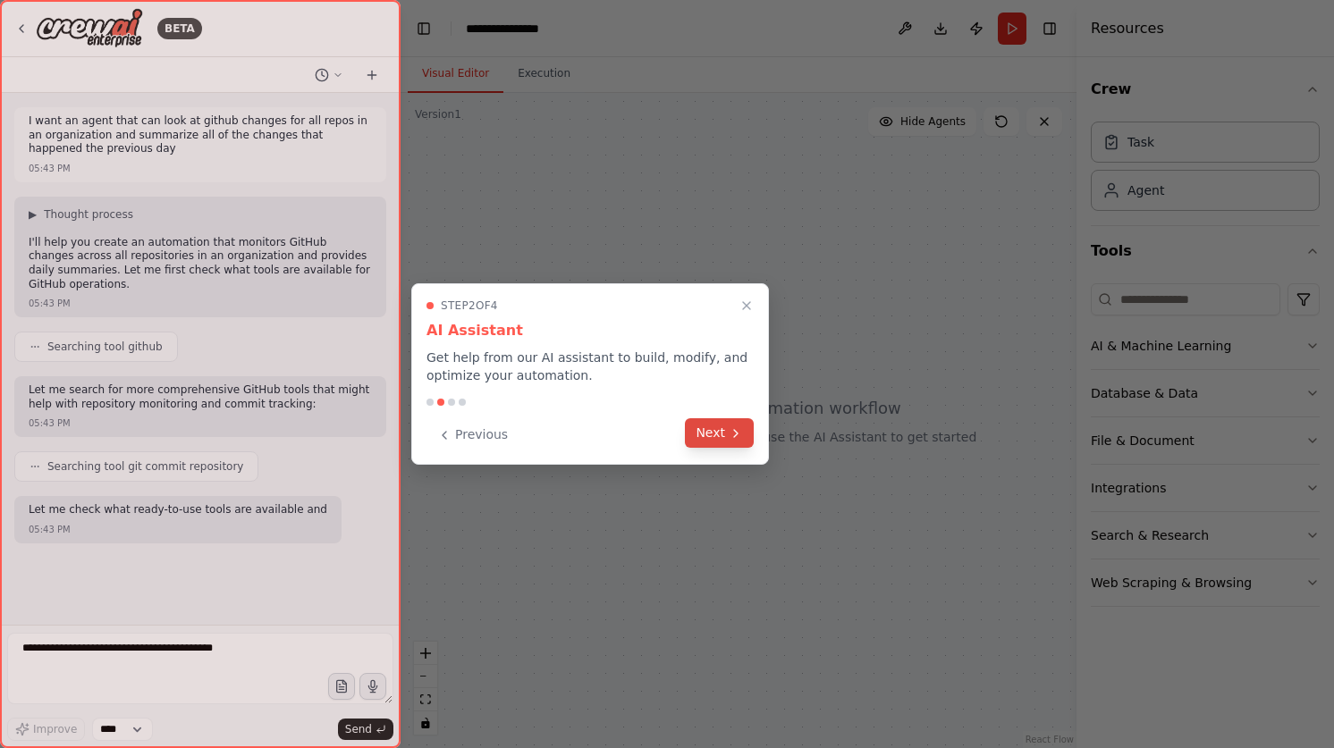
scroll to position [37, 0]
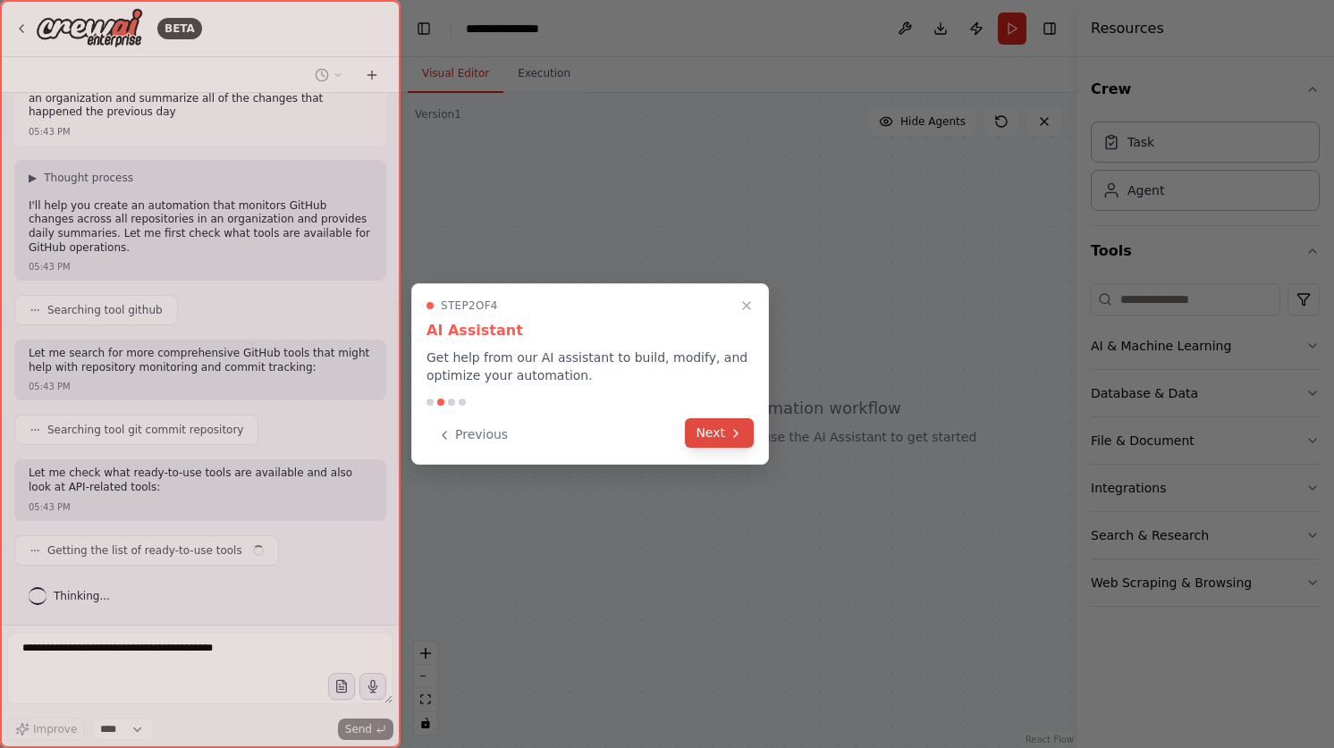
click at [706, 426] on button "Next" at bounding box center [719, 433] width 69 height 30
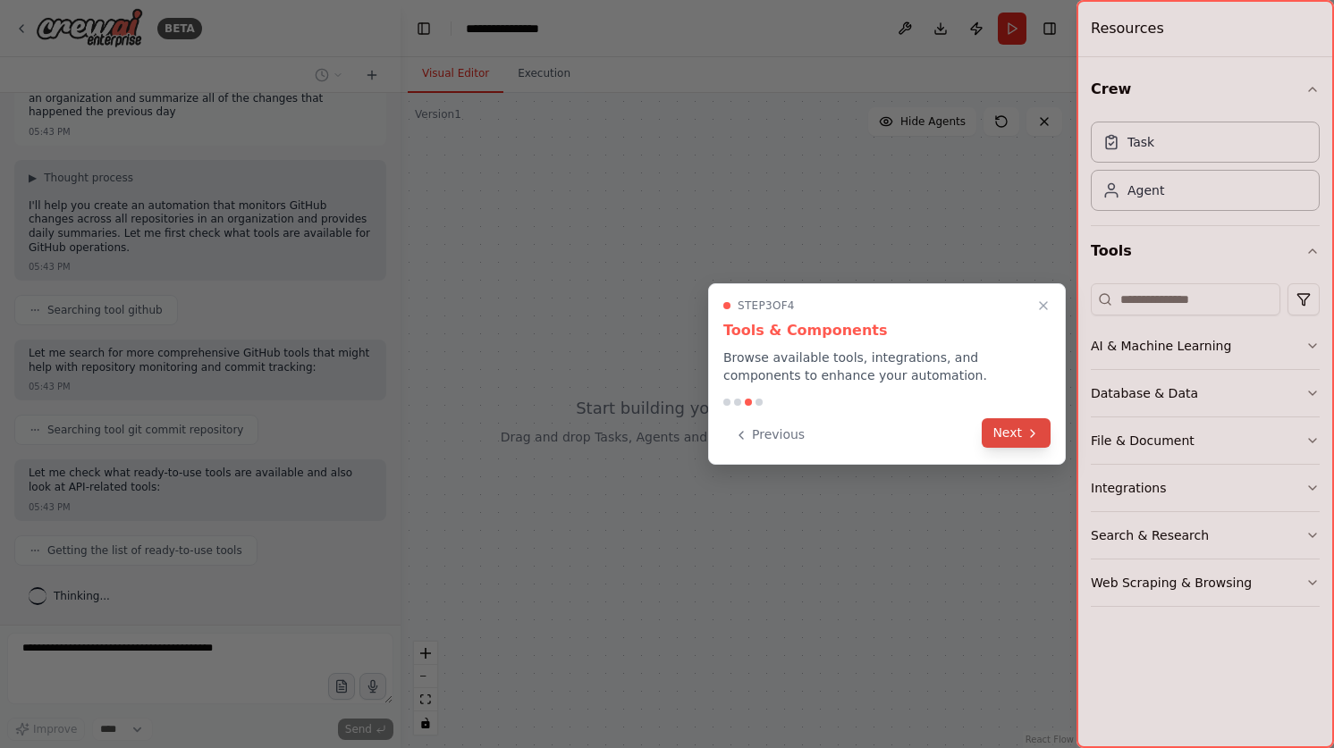
click at [1035, 439] on icon at bounding box center [1033, 433] width 14 height 14
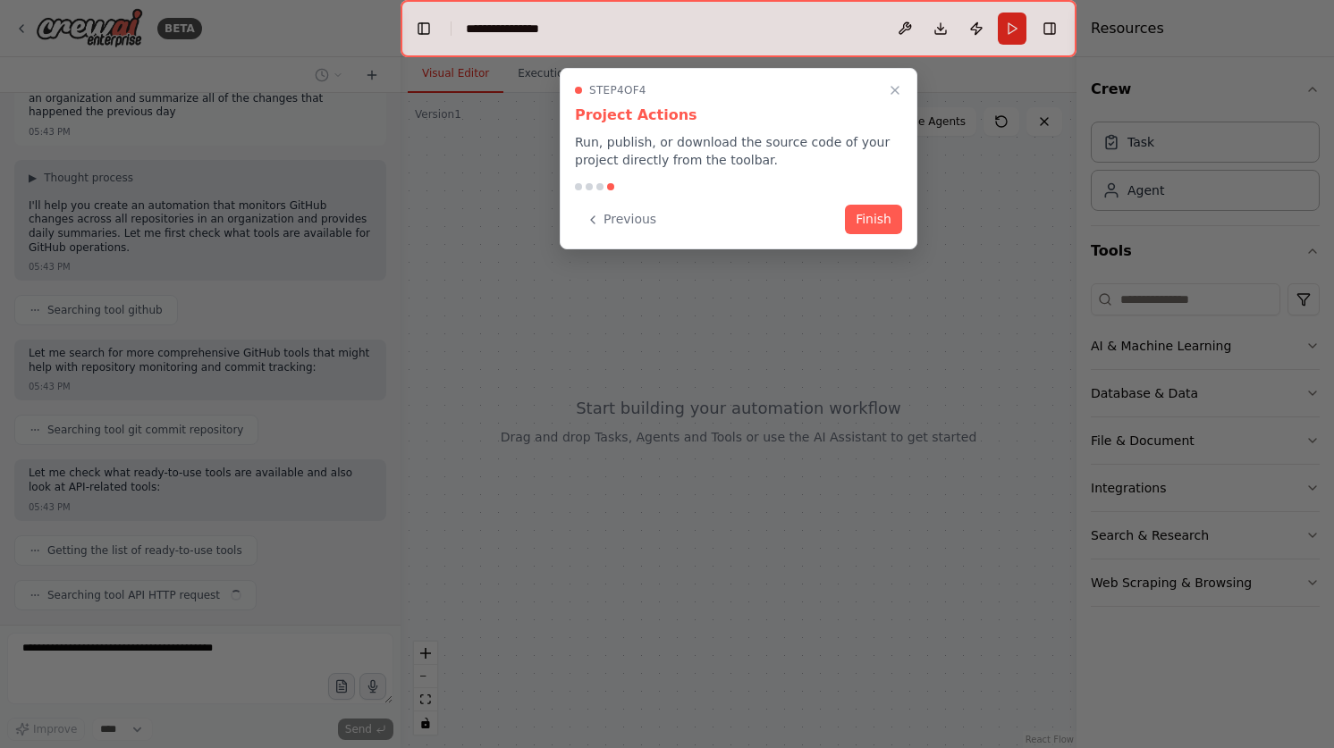
scroll to position [81, 0]
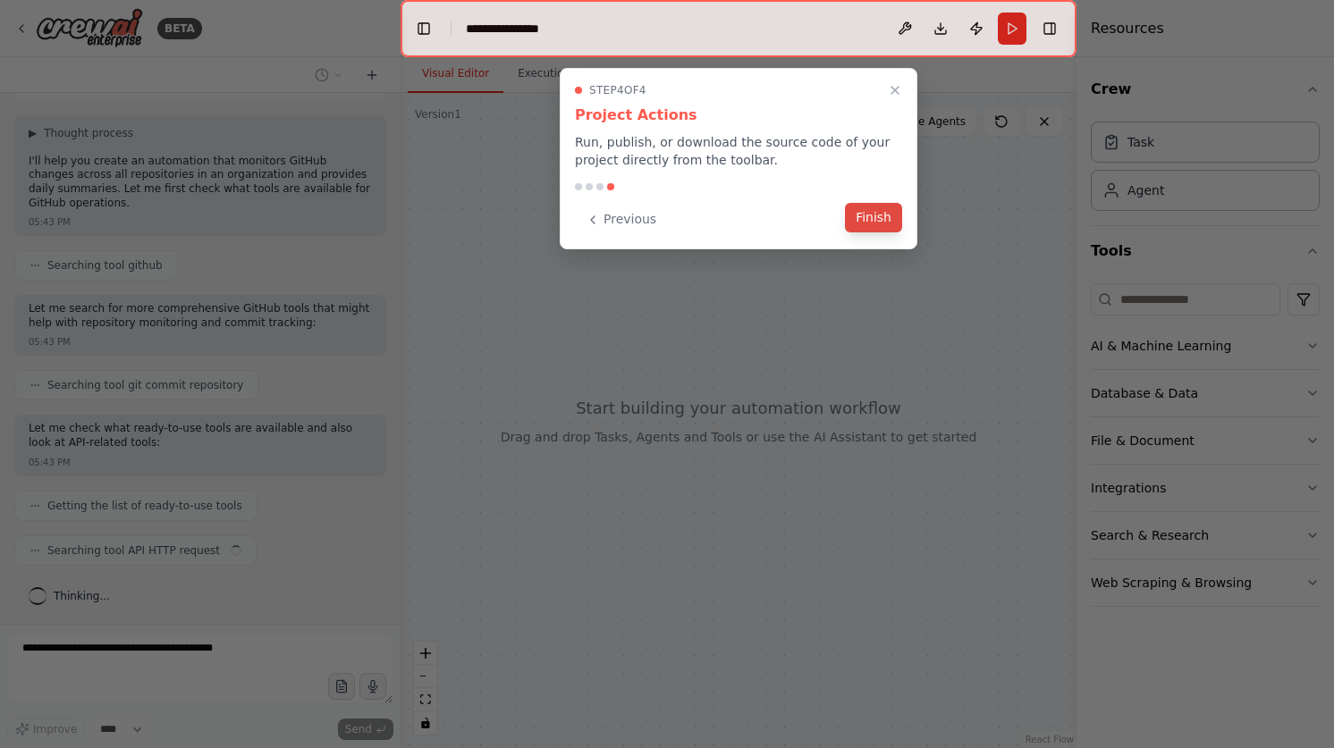
click at [881, 228] on button "Finish" at bounding box center [873, 218] width 57 height 30
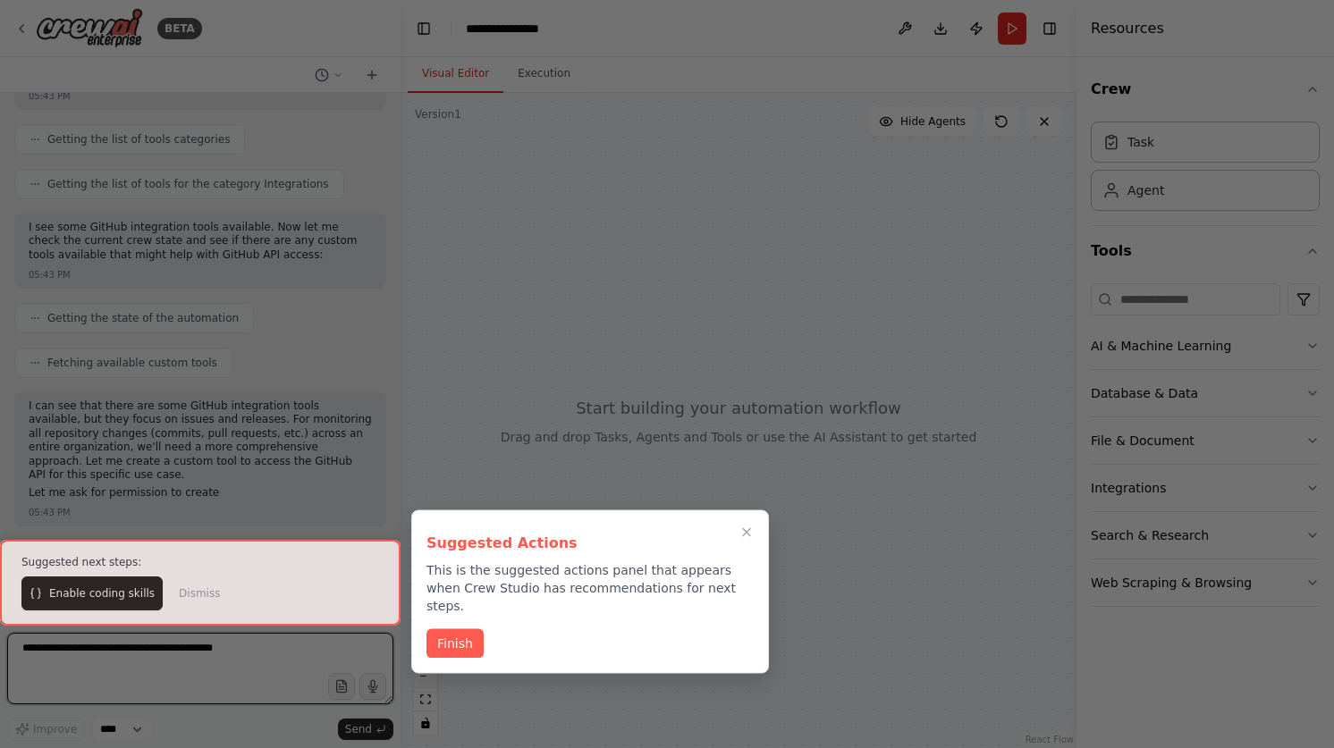
scroll to position [627, 0]
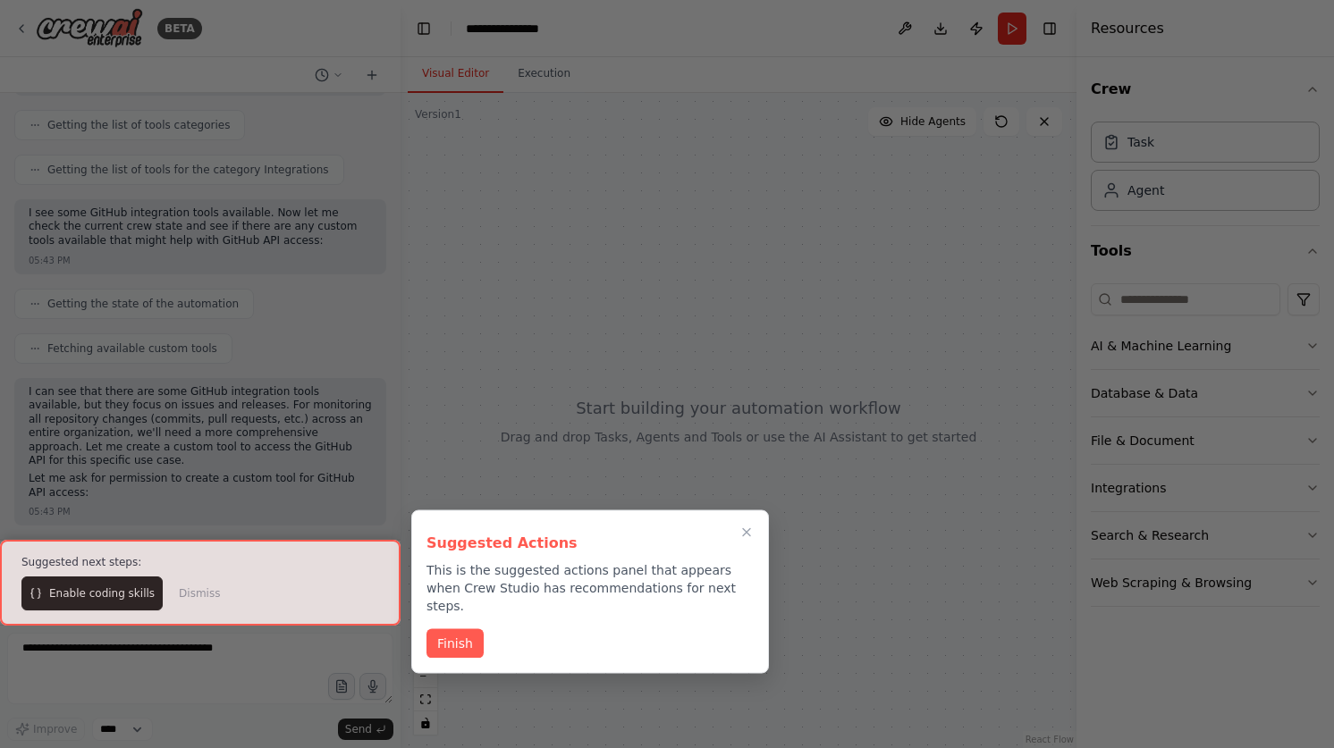
click at [143, 595] on div at bounding box center [200, 583] width 401 height 86
click at [117, 598] on div at bounding box center [200, 583] width 401 height 86
click at [472, 628] on button "Finish" at bounding box center [454, 643] width 57 height 30
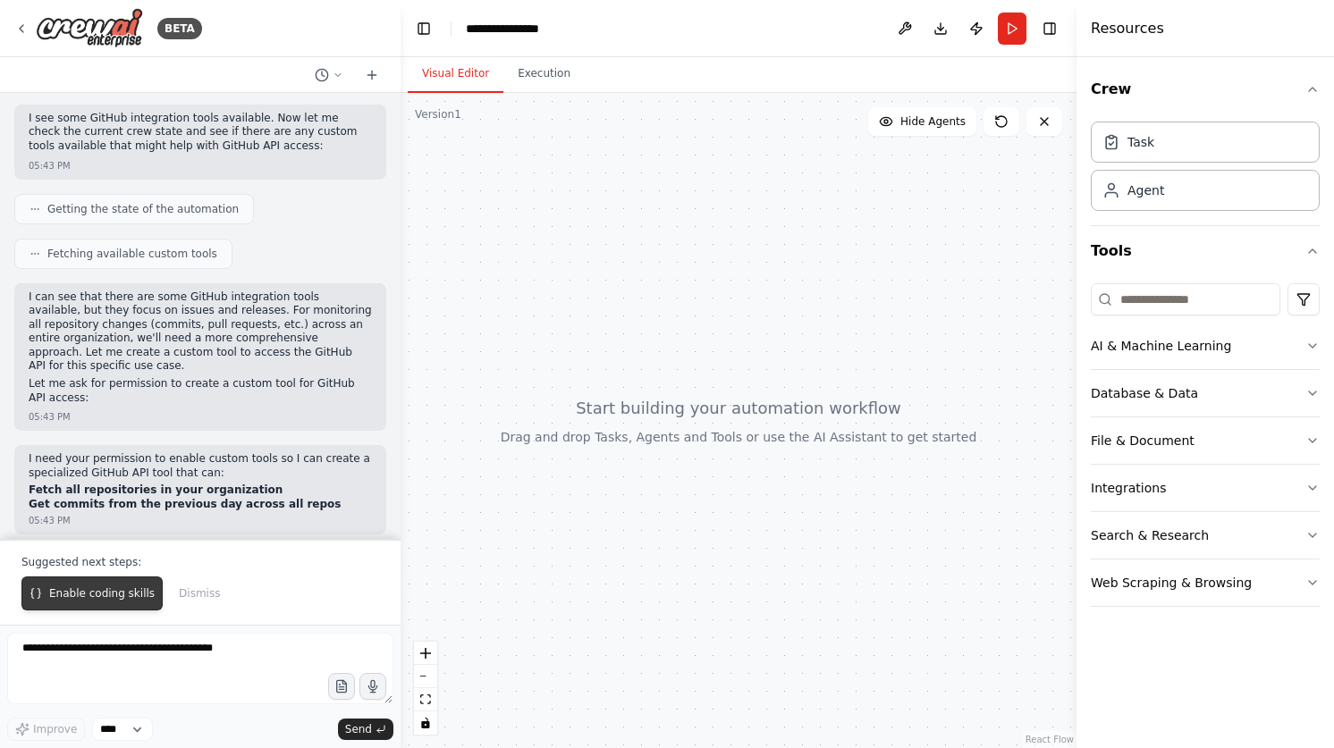
click at [100, 595] on span "Enable coding skills" at bounding box center [102, 594] width 106 height 14
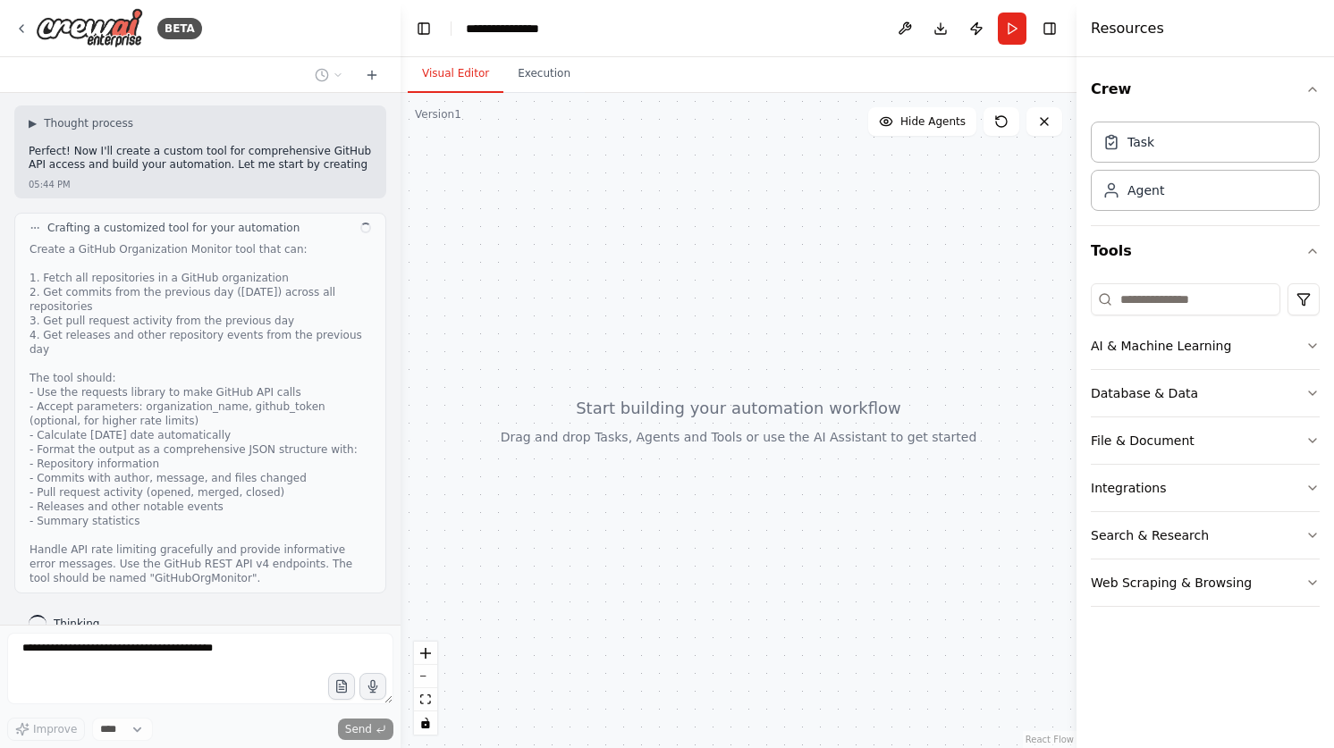
scroll to position [1427, 0]
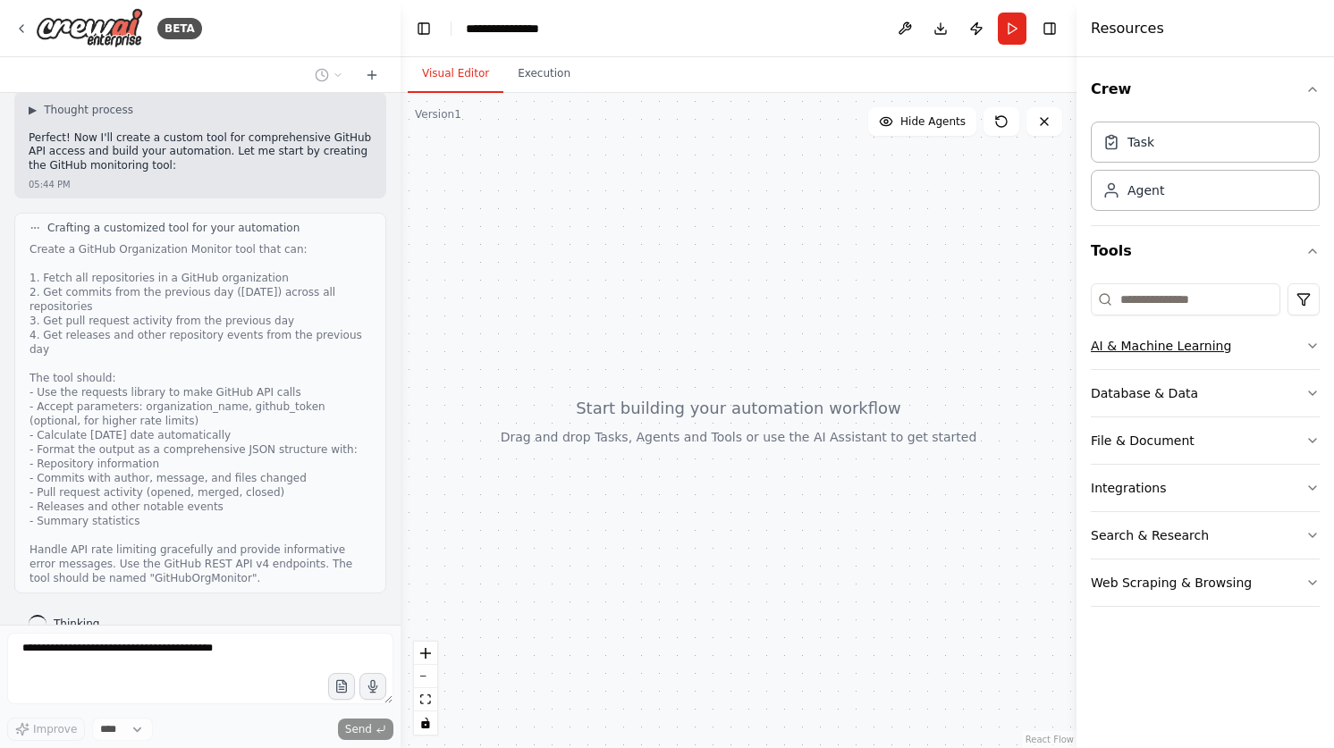
click at [1312, 344] on icon "button" at bounding box center [1312, 346] width 14 height 14
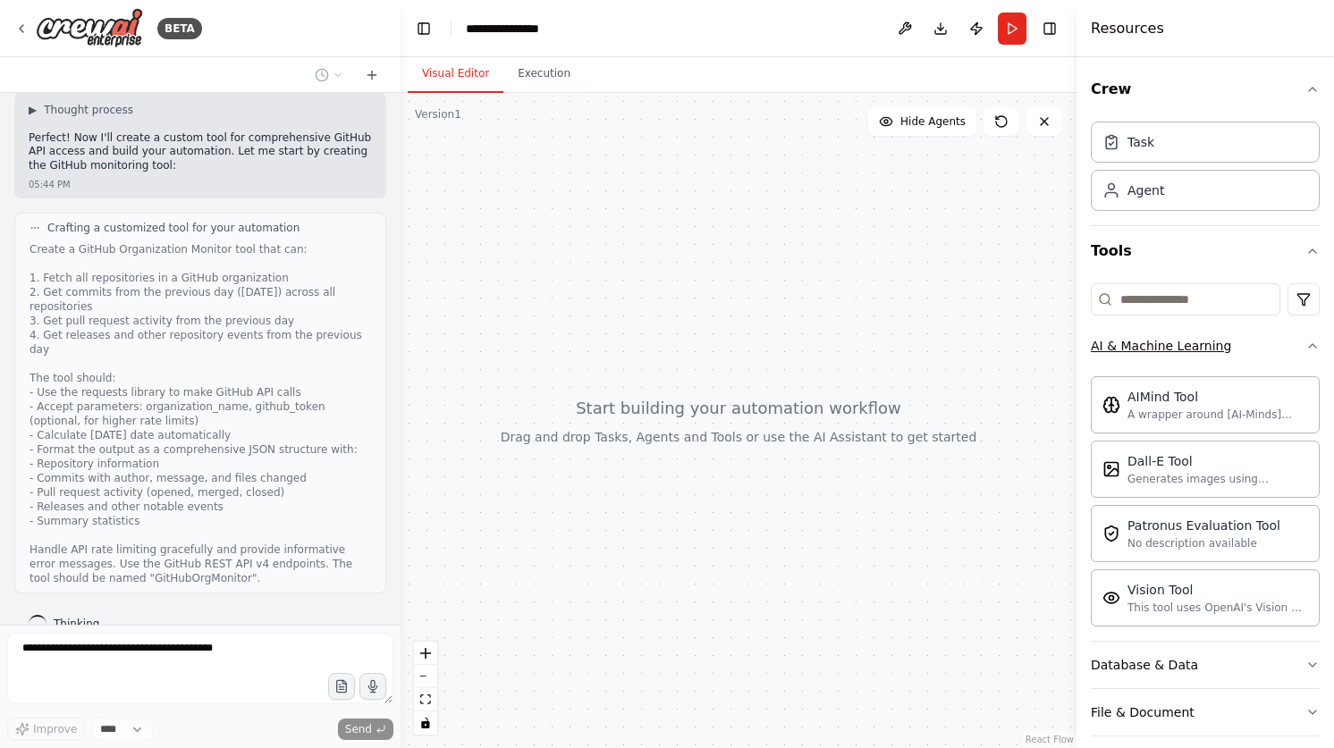
click at [1312, 344] on icon "button" at bounding box center [1312, 346] width 7 height 4
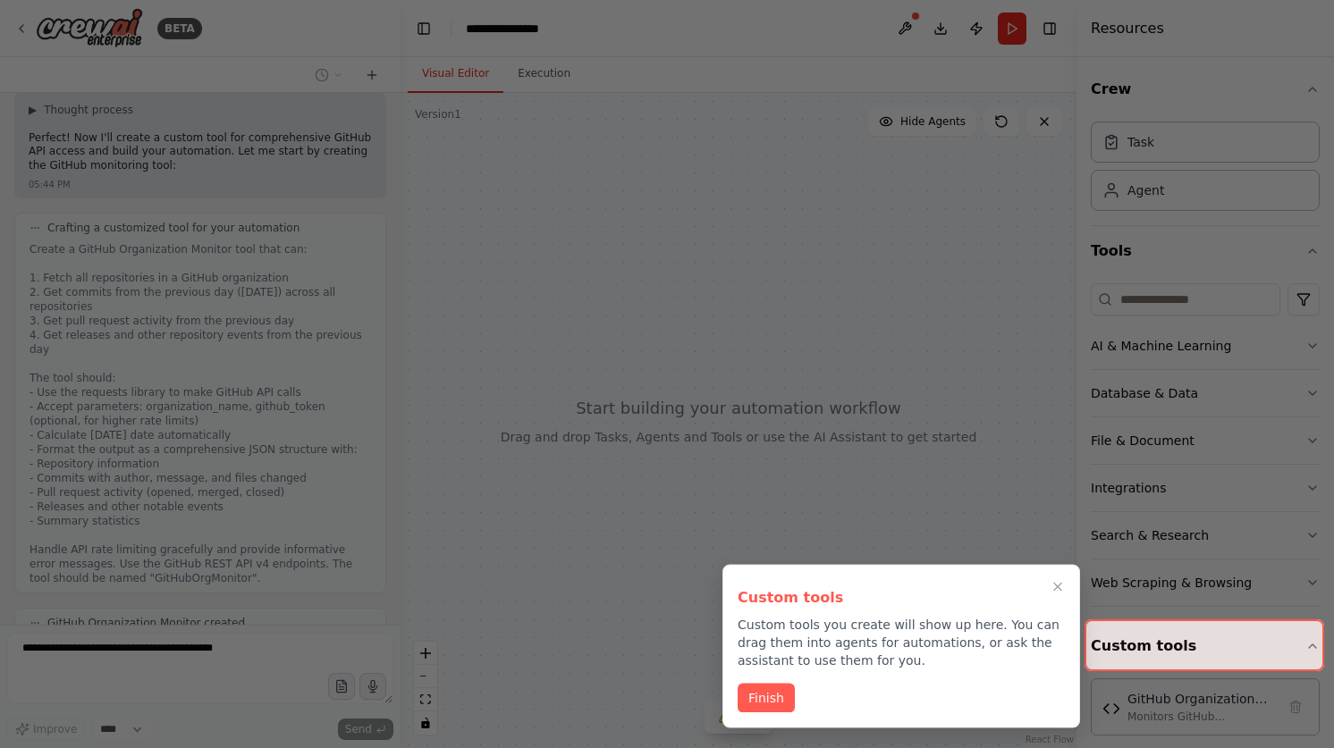
scroll to position [1557, 0]
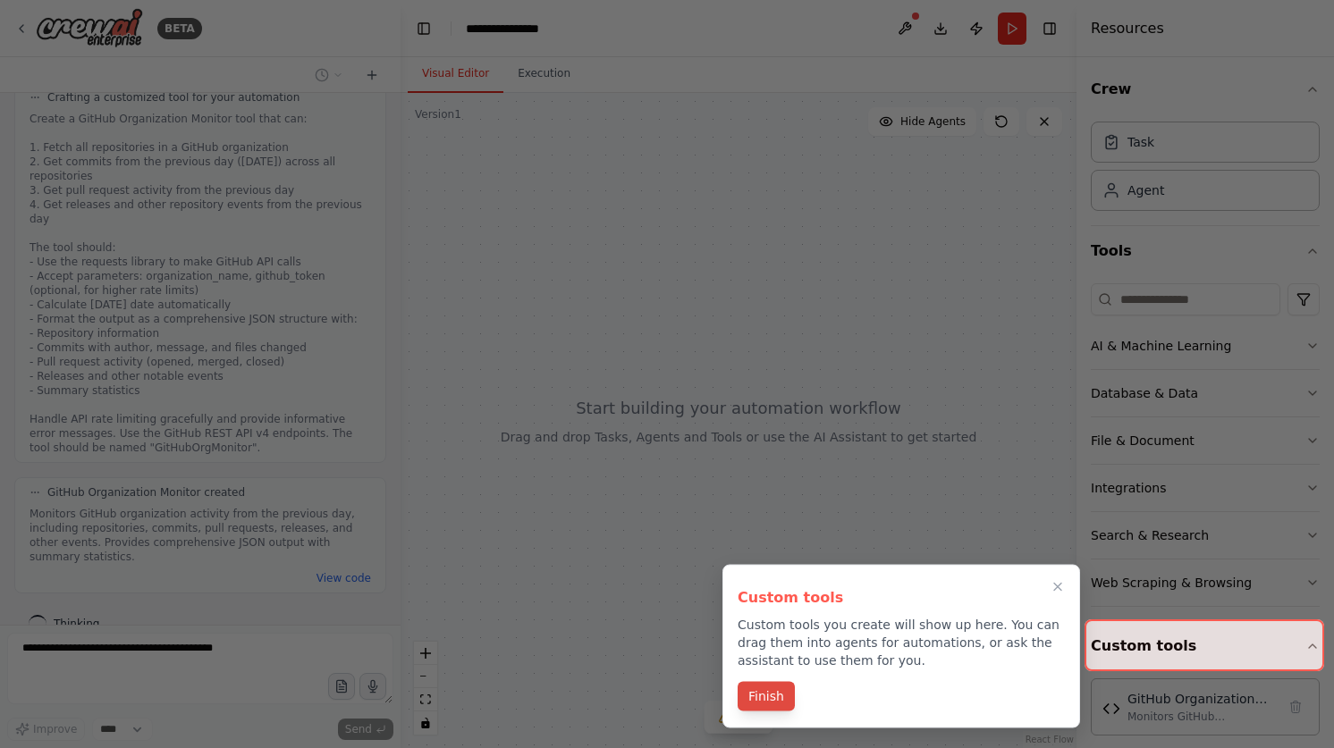
click at [783, 694] on button "Finish" at bounding box center [766, 697] width 57 height 30
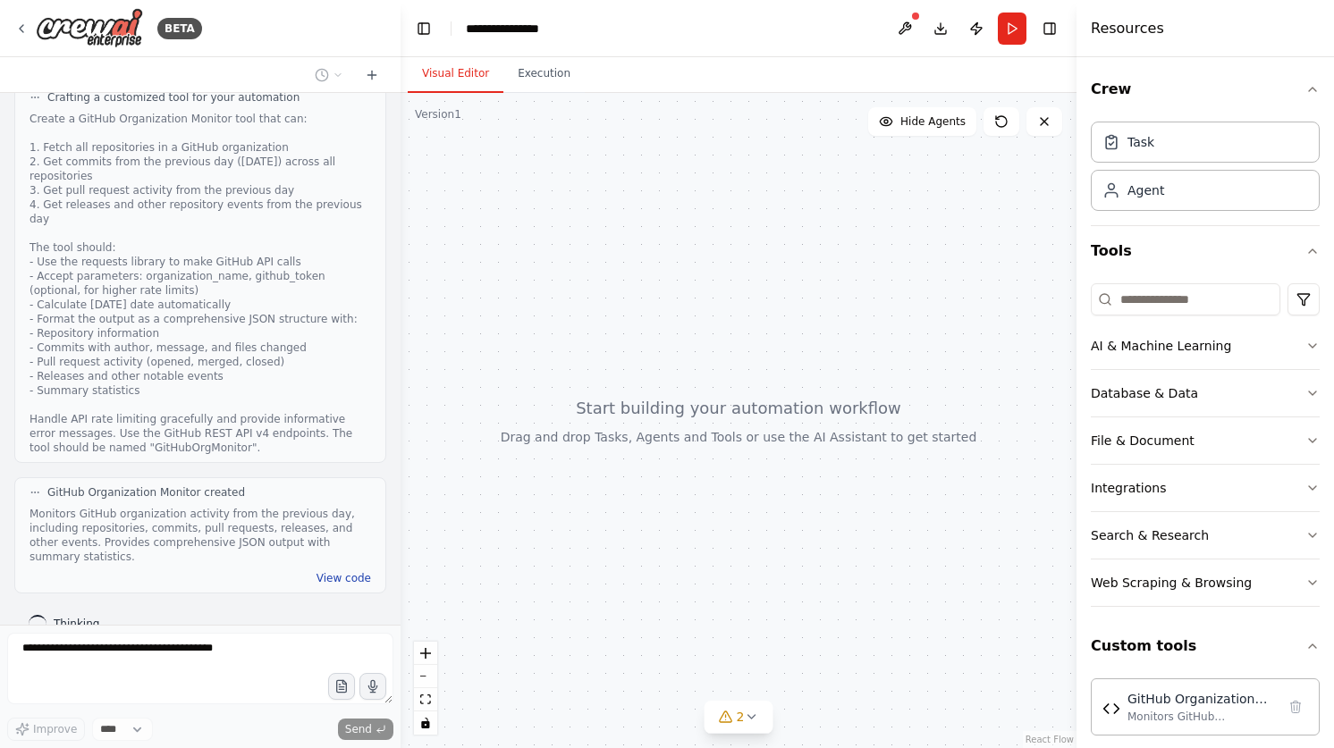
click at [347, 571] on button "View code" at bounding box center [344, 578] width 55 height 14
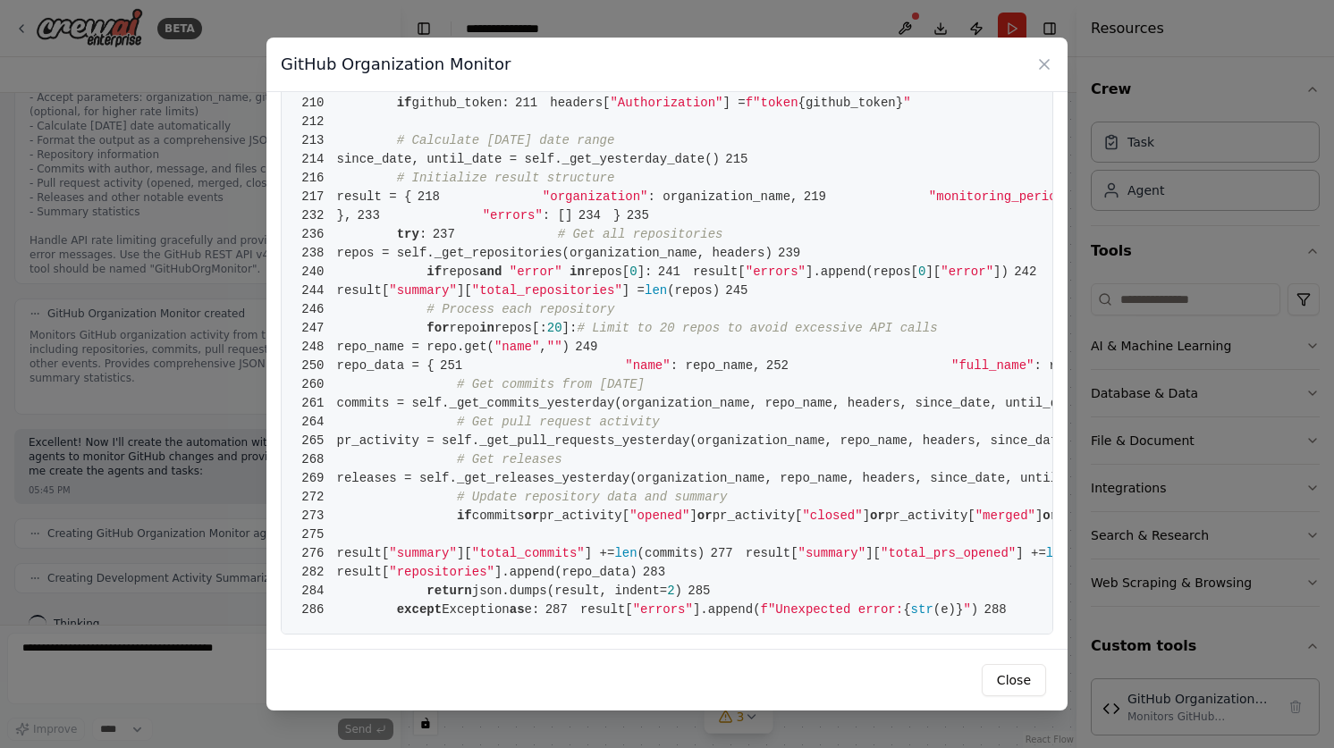
scroll to position [4908, 0]
click at [1025, 687] on button "Close" at bounding box center [1014, 680] width 64 height 32
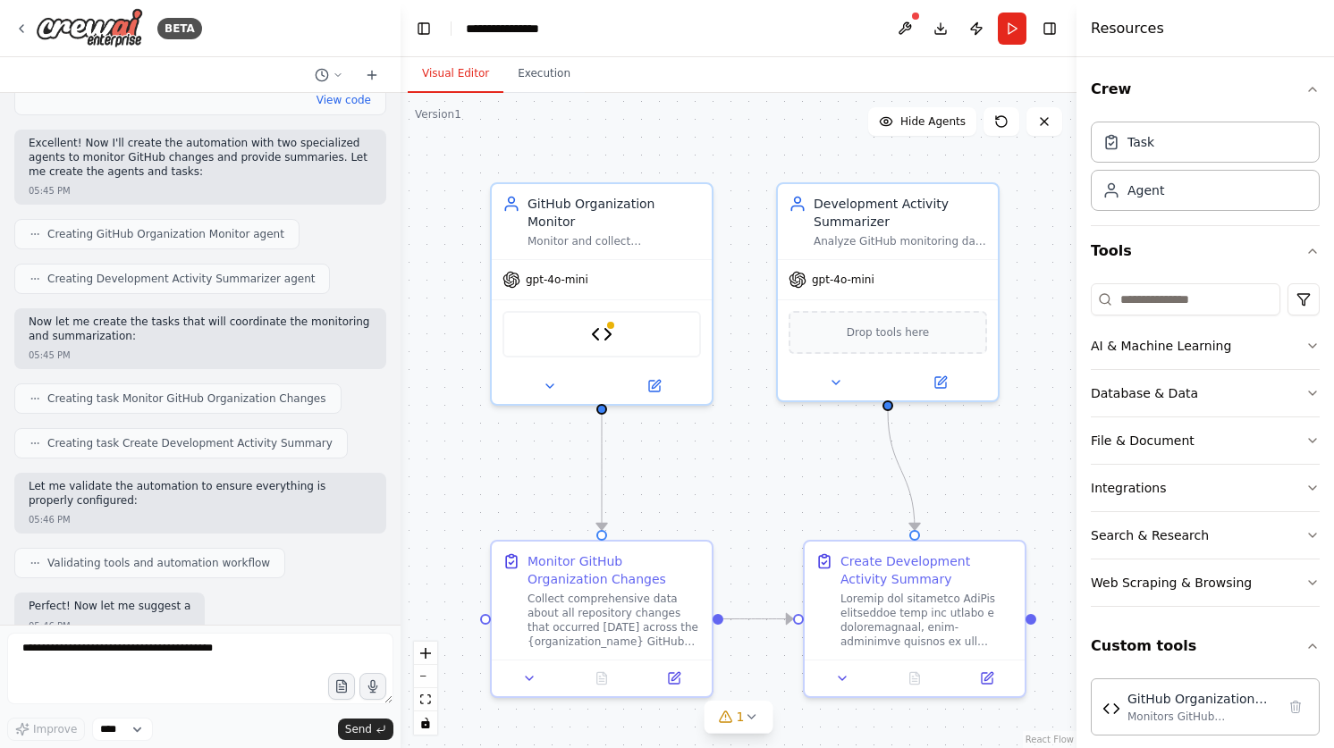
scroll to position [2141, 0]
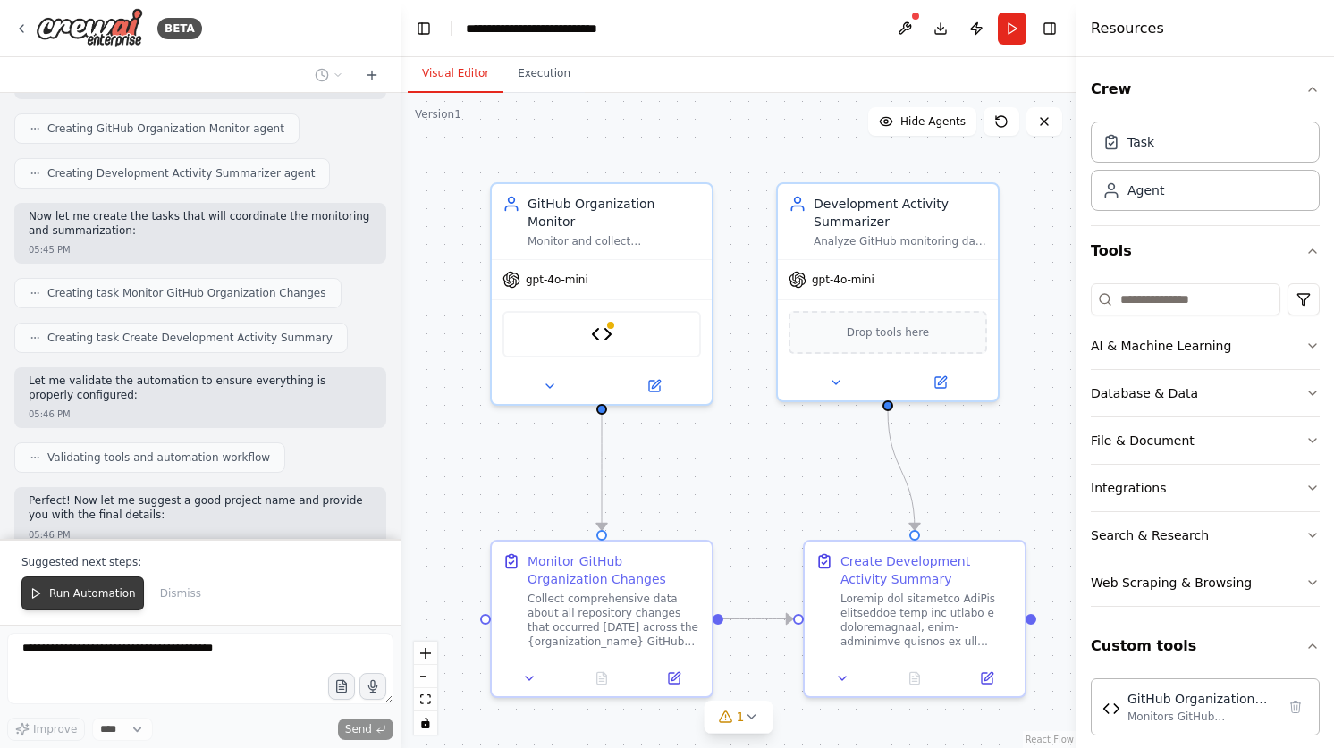
click at [60, 593] on span "Run Automation" at bounding box center [92, 594] width 87 height 14
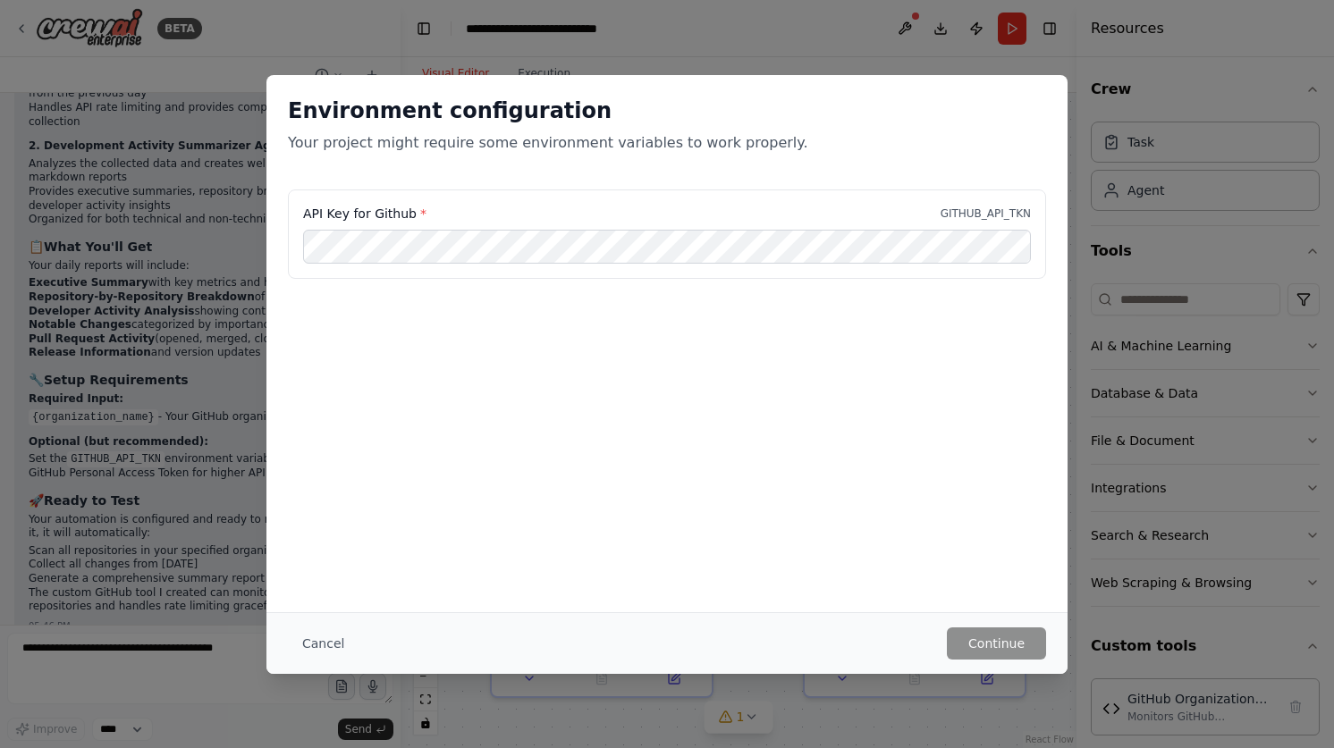
scroll to position [2831, 0]
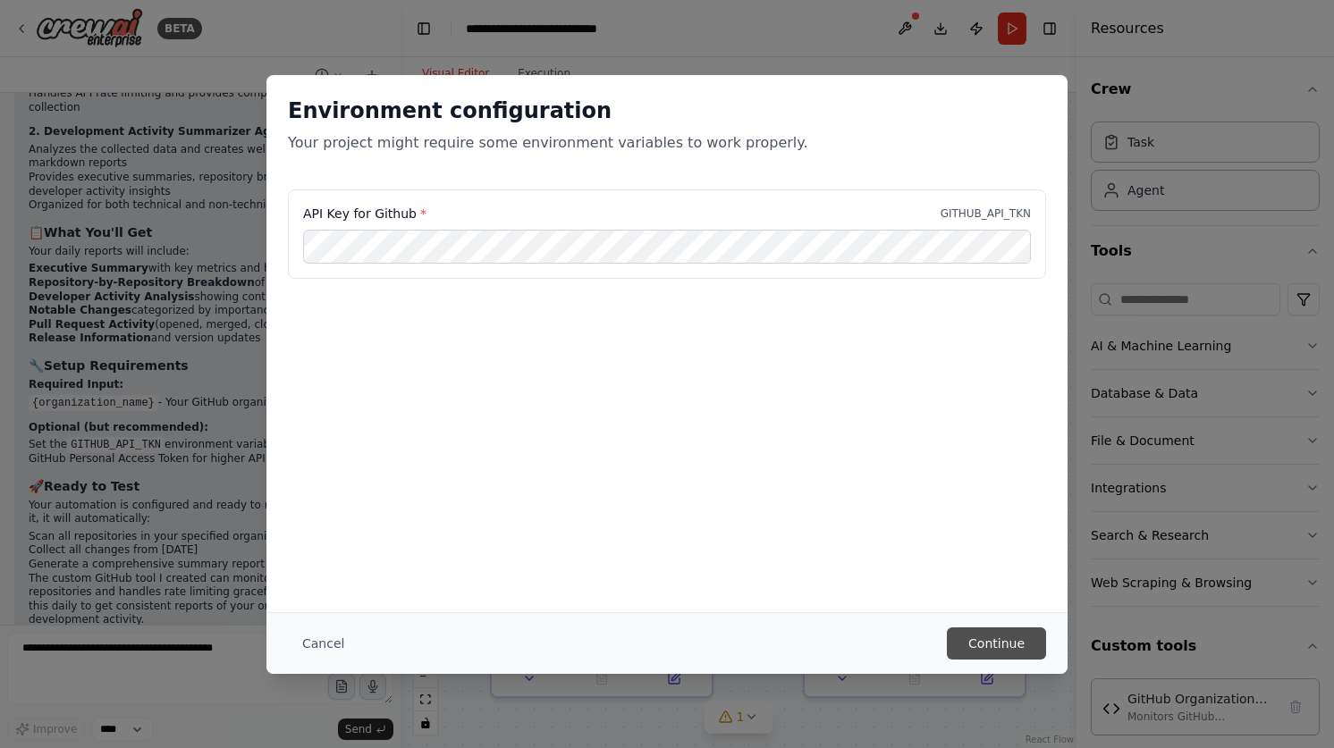
click at [969, 637] on button "Continue" at bounding box center [996, 644] width 99 height 32
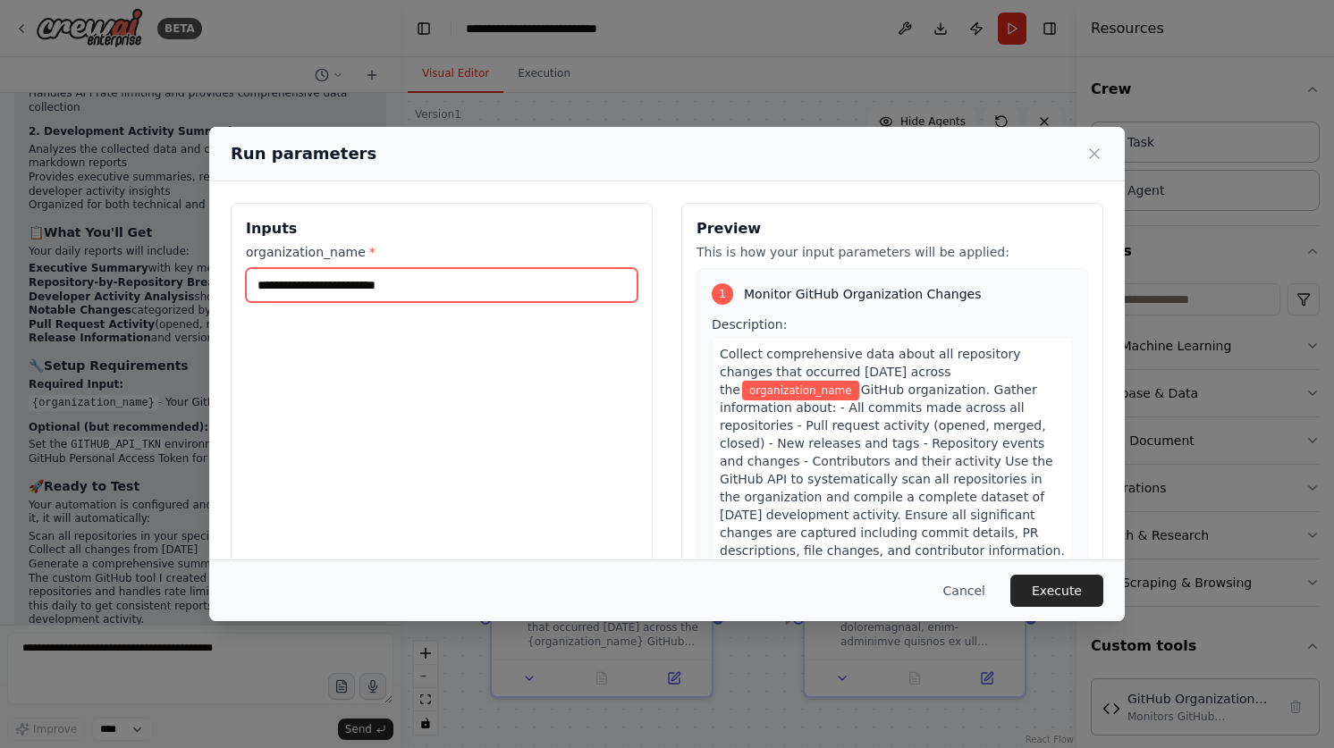
click at [456, 290] on input "organization_name *" at bounding box center [442, 285] width 392 height 34
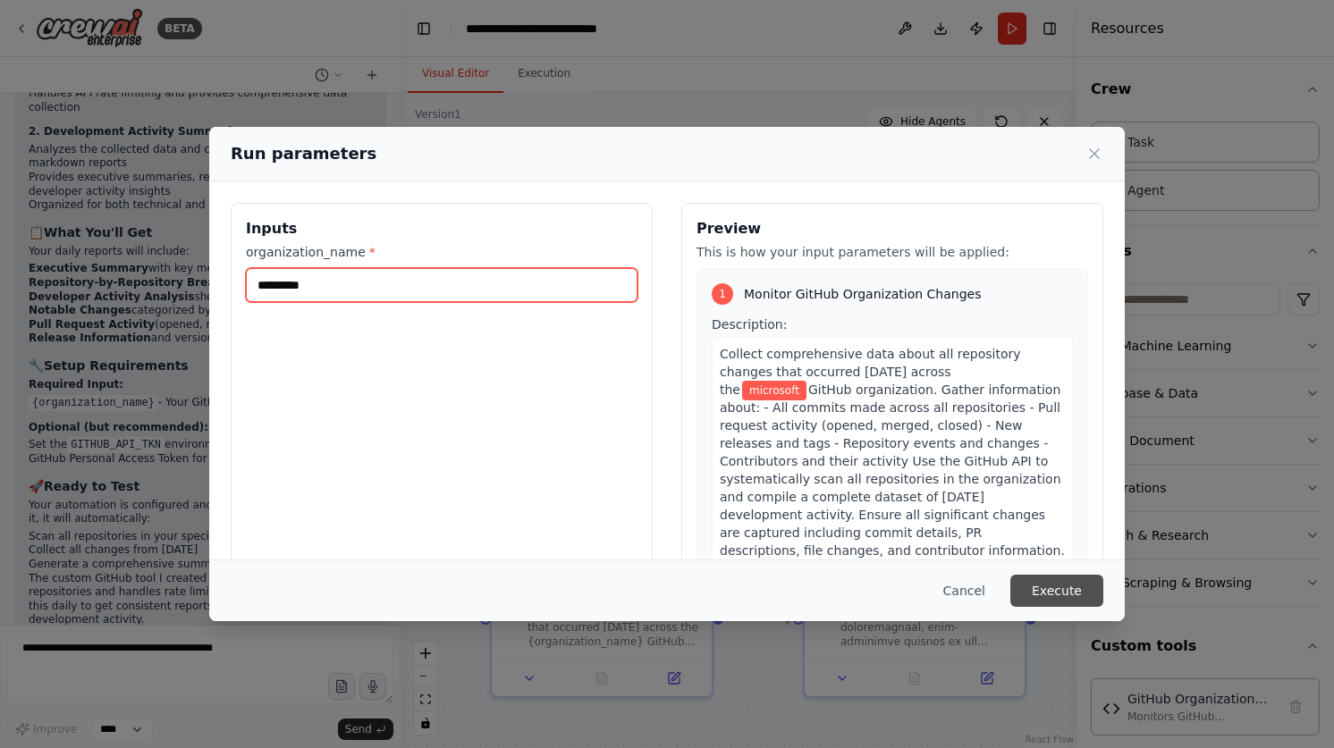
type input "*********"
click at [1036, 597] on button "Execute" at bounding box center [1056, 591] width 93 height 32
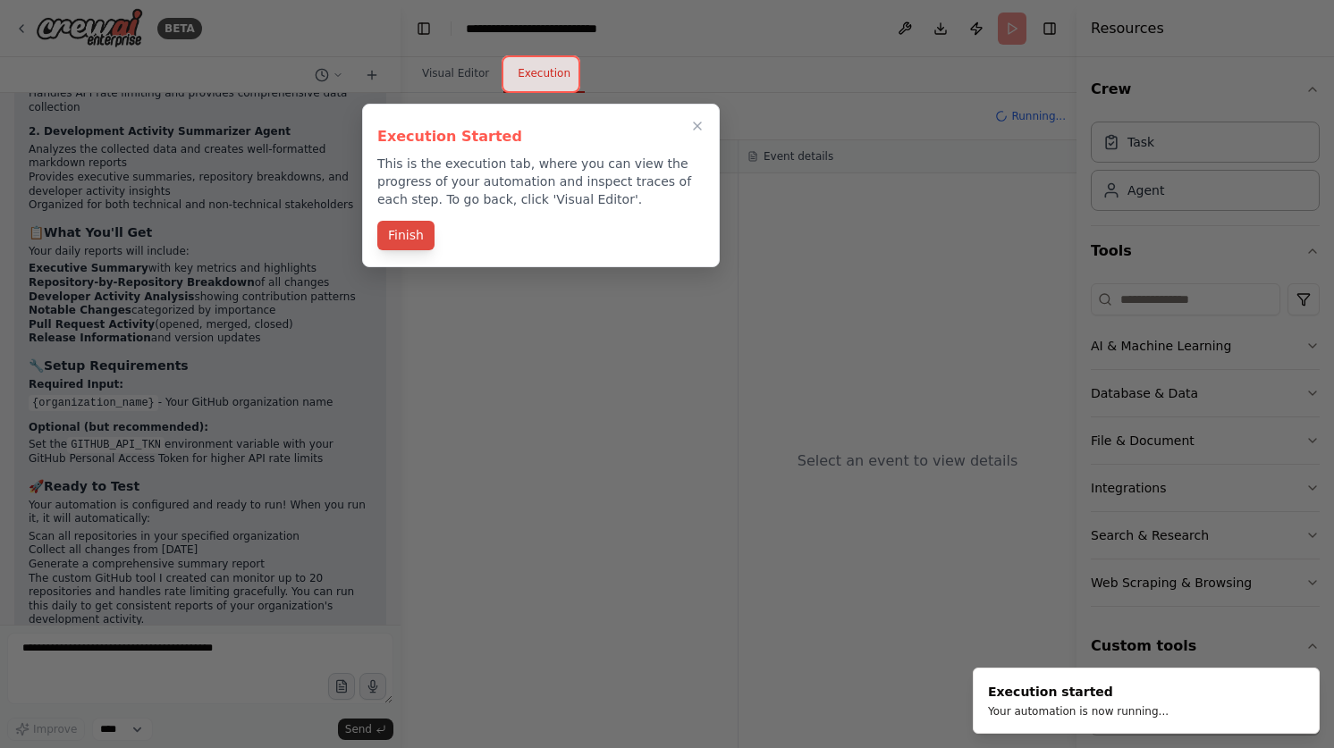
click at [414, 234] on button "Finish" at bounding box center [405, 236] width 57 height 30
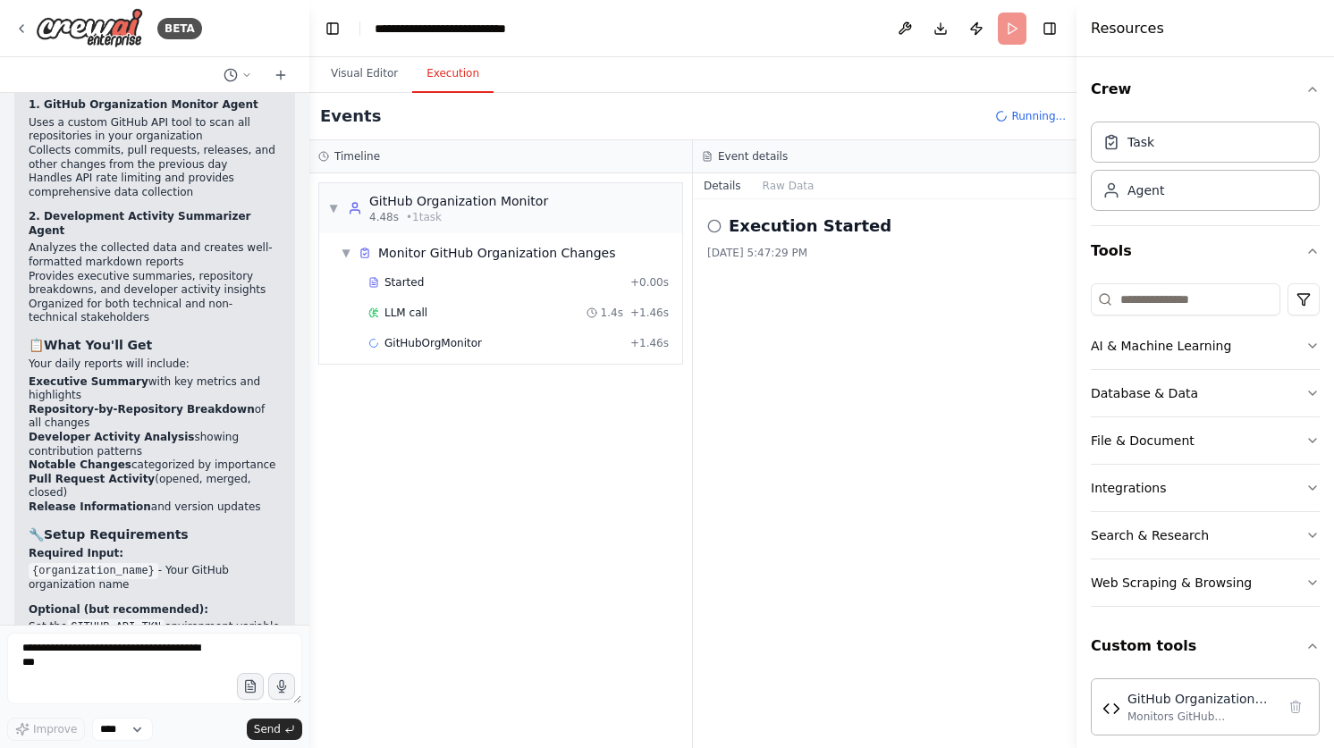
drag, startPoint x: 399, startPoint y: 51, endPoint x: 306, endPoint y: 60, distance: 93.4
click at [306, 60] on div "BETA I want an agent that can look at github changes for all repos in an organi…" at bounding box center [667, 374] width 1334 height 748
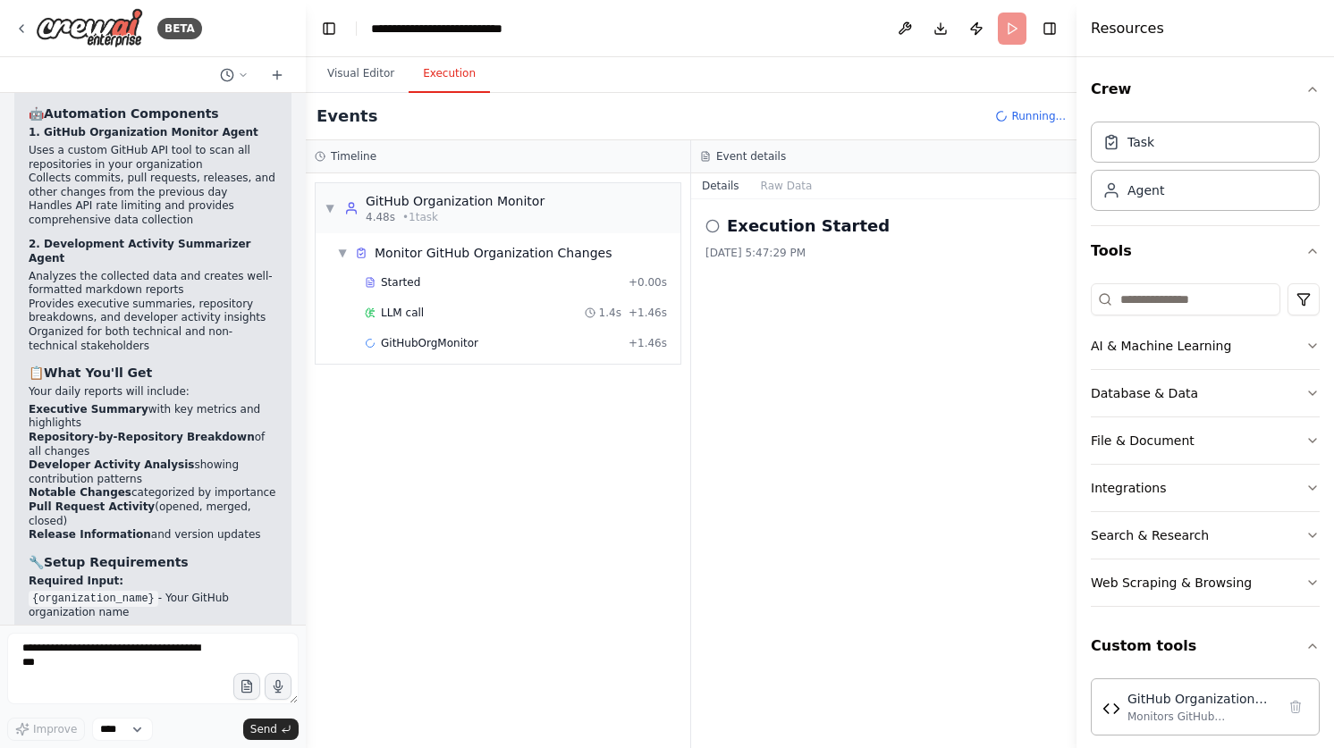
scroll to position [3212, 0]
click at [243, 75] on icon at bounding box center [243, 75] width 11 height 11
click at [257, 30] on div at bounding box center [153, 374] width 306 height 748
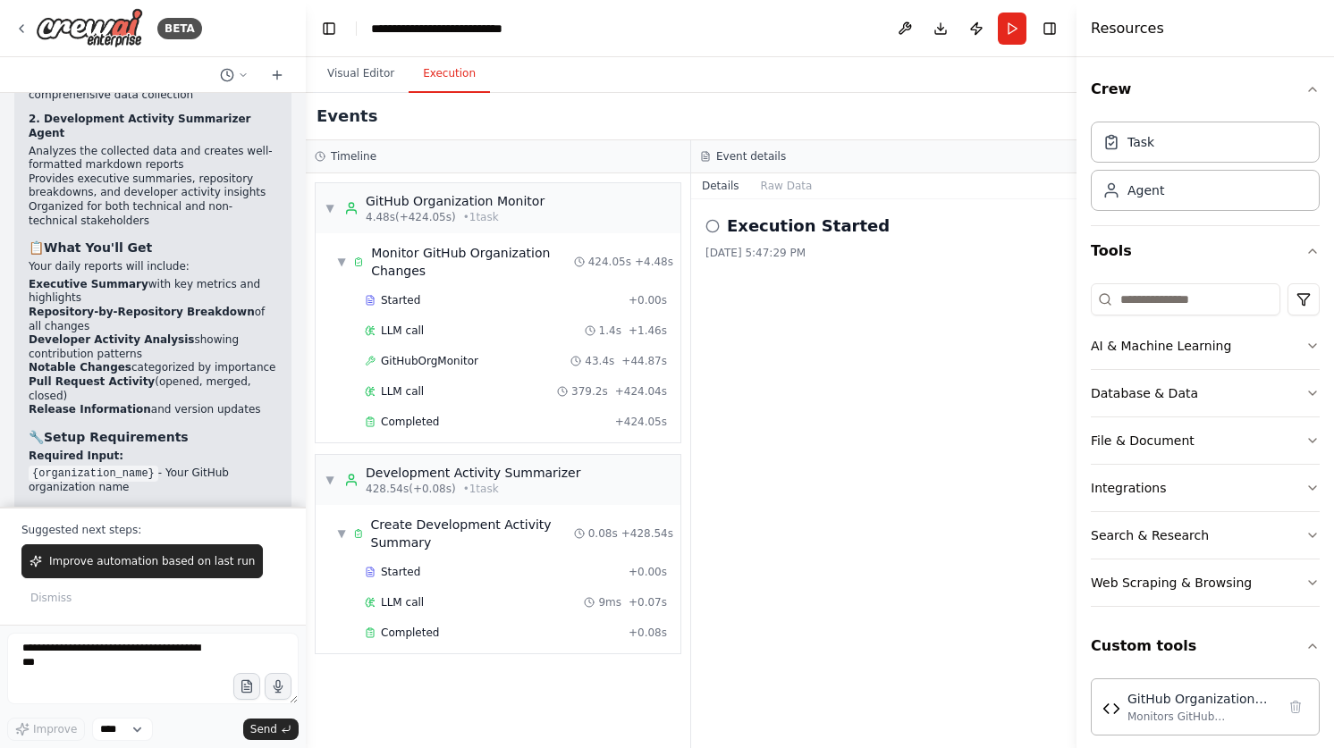
scroll to position [3455, 0]
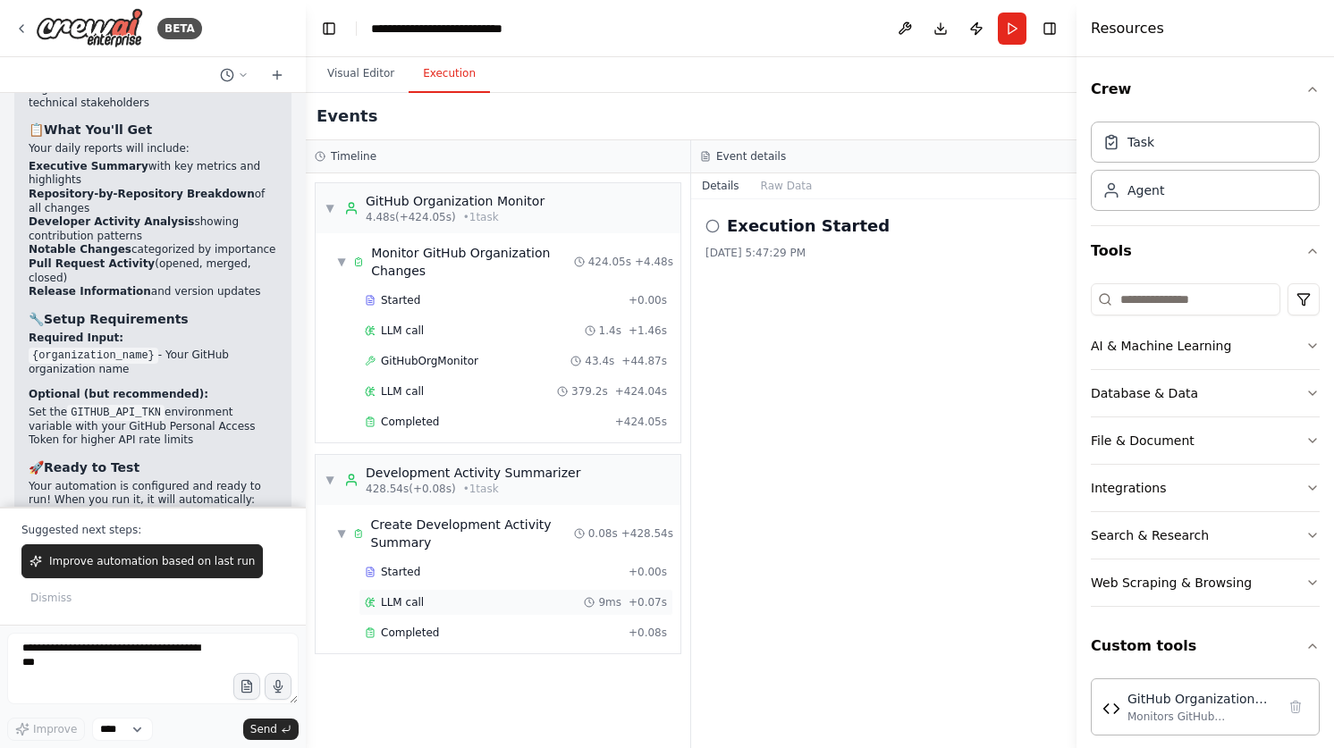
click at [435, 606] on div "LLM call 9ms + 0.07s" at bounding box center [516, 602] width 302 height 14
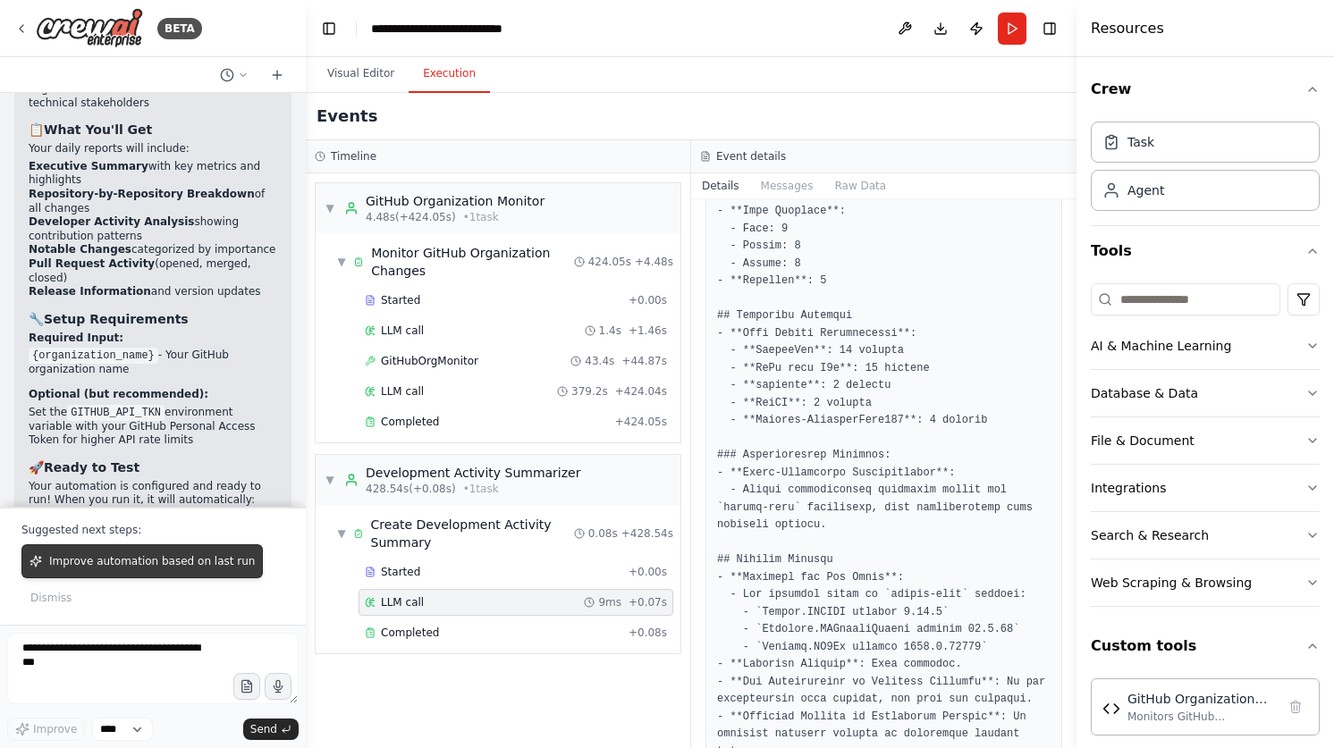
click at [159, 561] on span "Improve automation based on last run" at bounding box center [152, 561] width 206 height 14
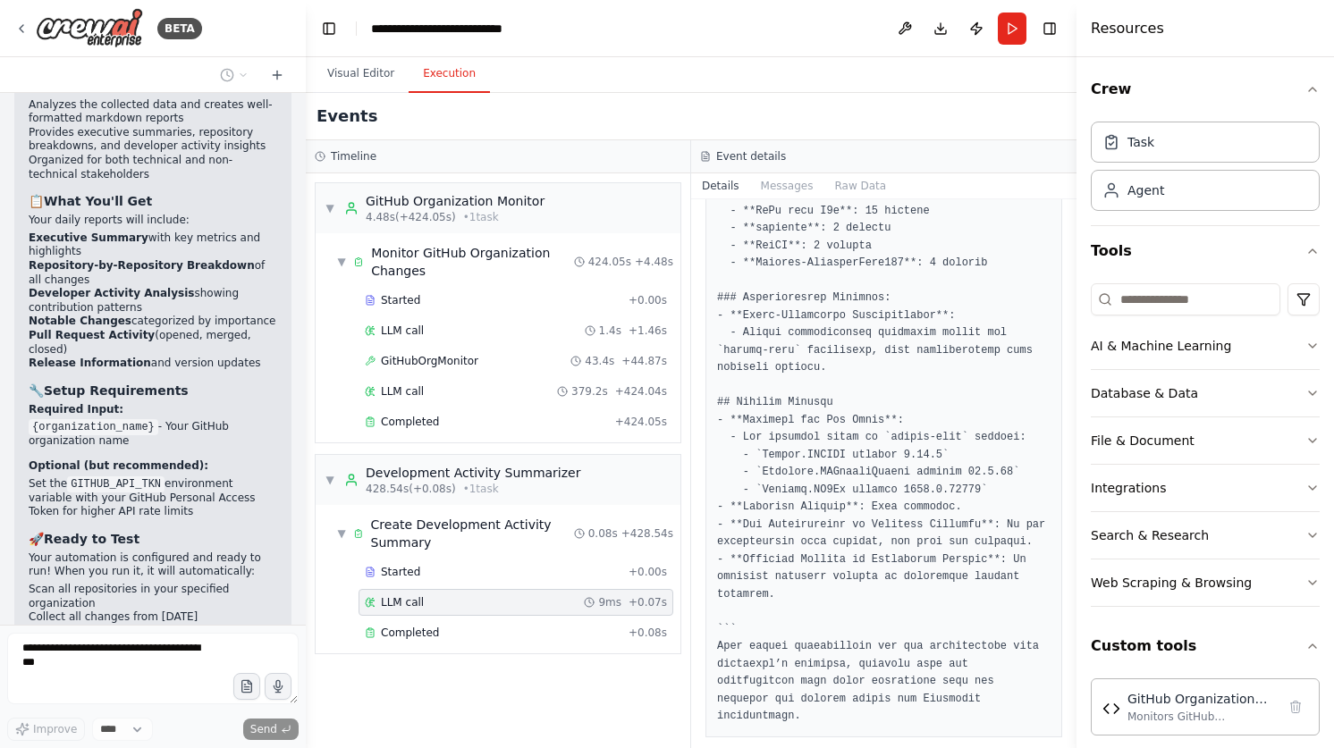
scroll to position [2871, 0]
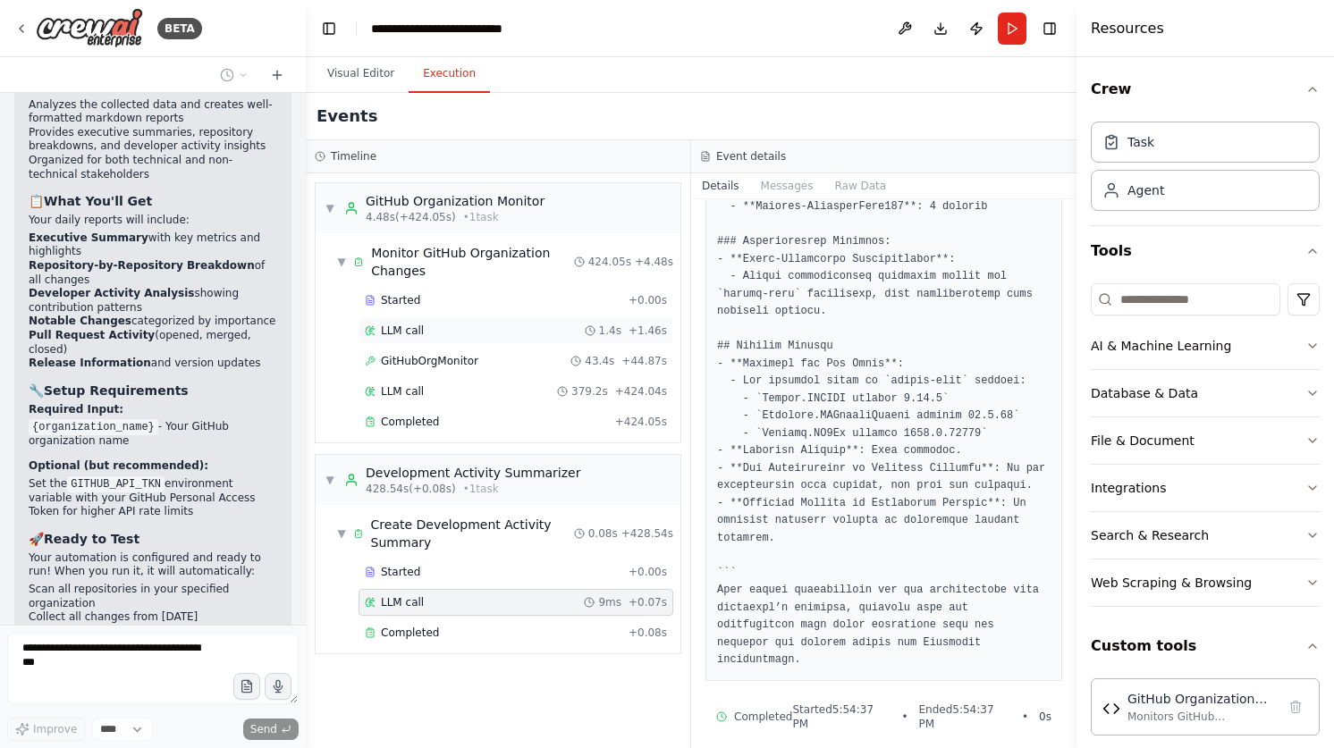
click at [473, 327] on div "LLM call 1.4s + 1.46s" at bounding box center [516, 331] width 302 height 14
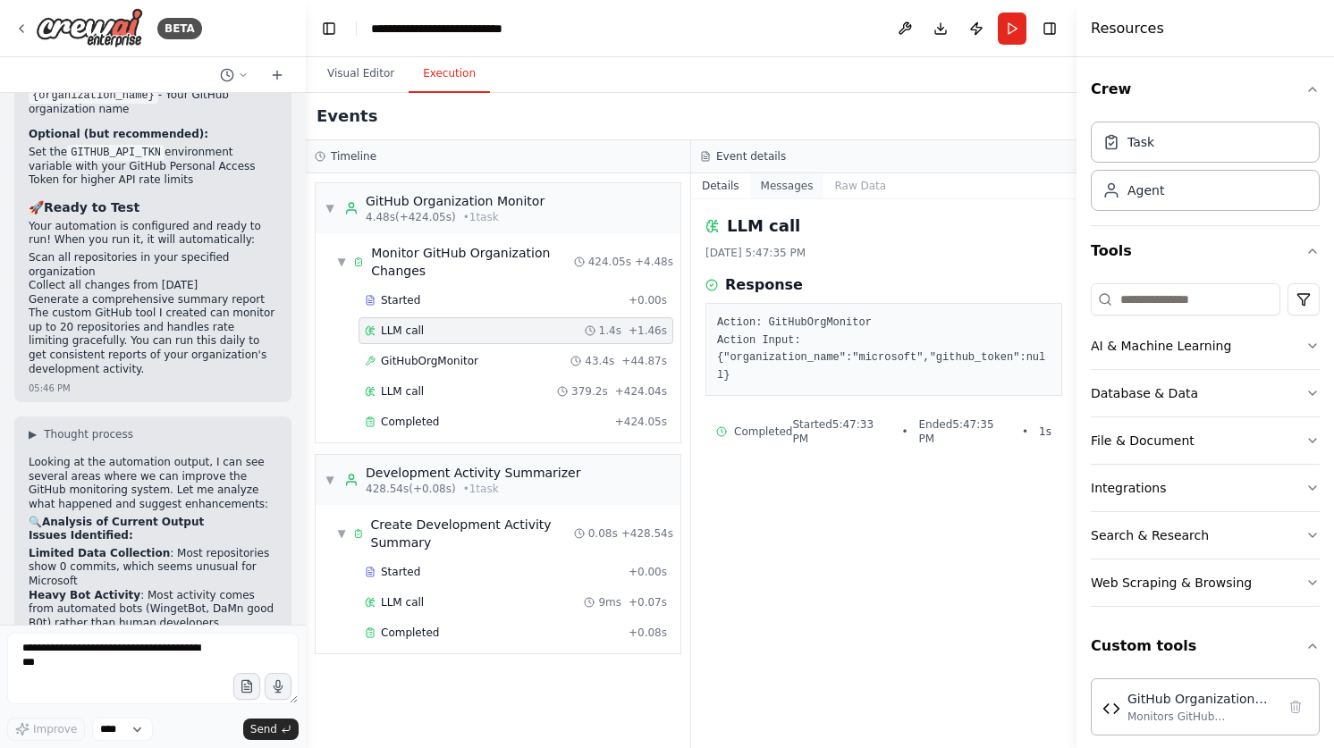
click at [796, 196] on button "Messages" at bounding box center [787, 185] width 74 height 25
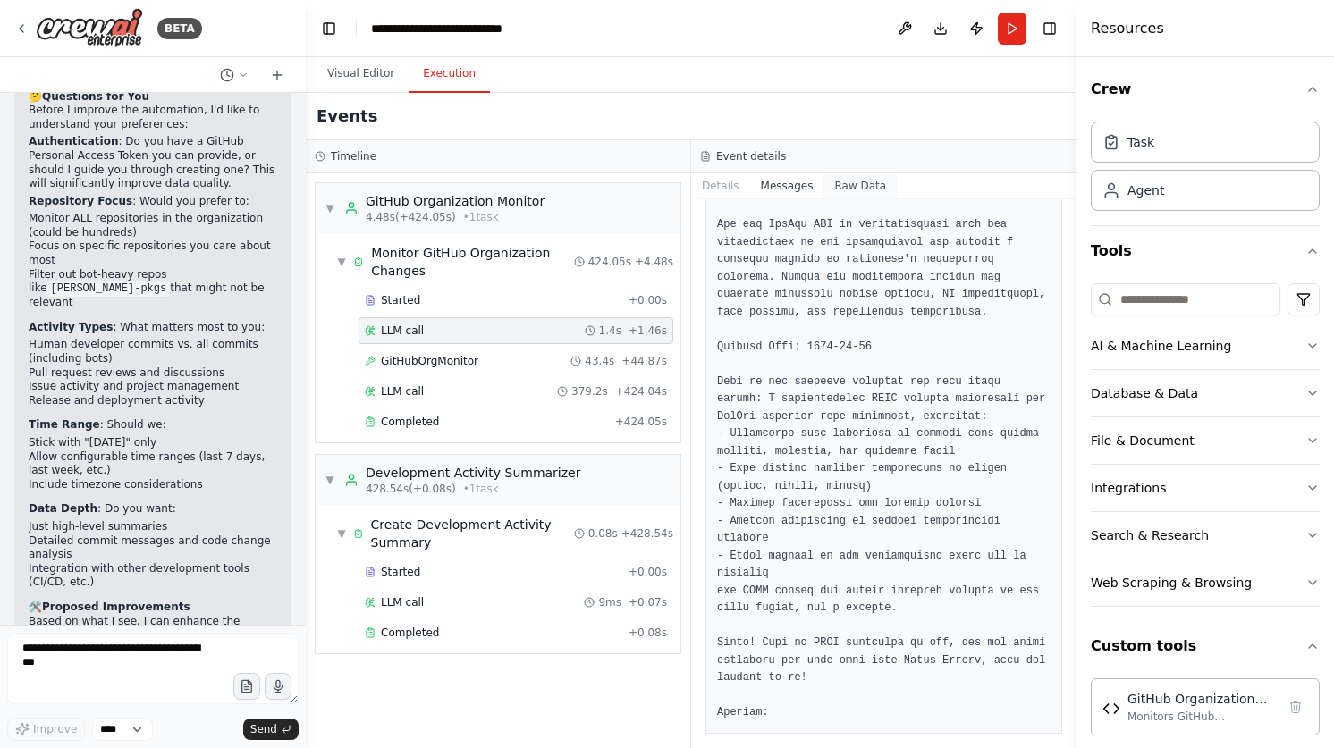
click at [859, 188] on button "Raw Data" at bounding box center [859, 185] width 73 height 25
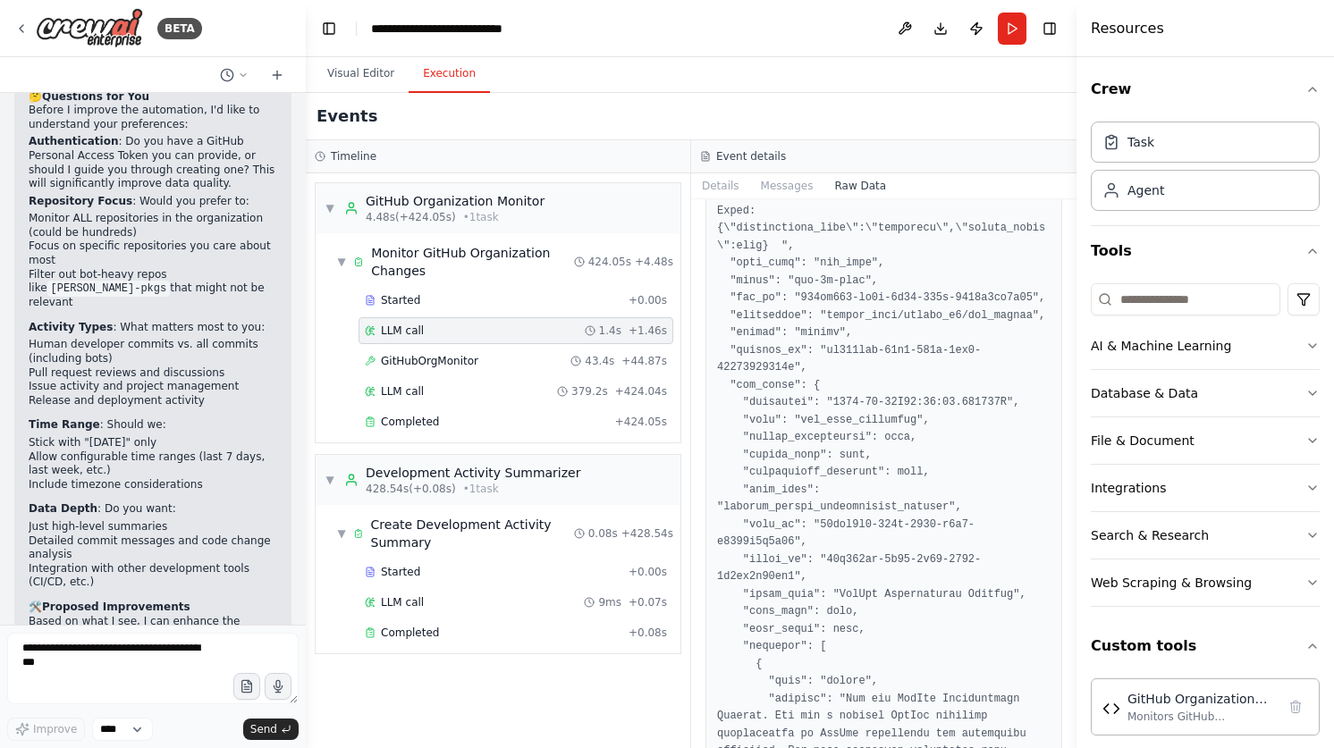
scroll to position [1732, 0]
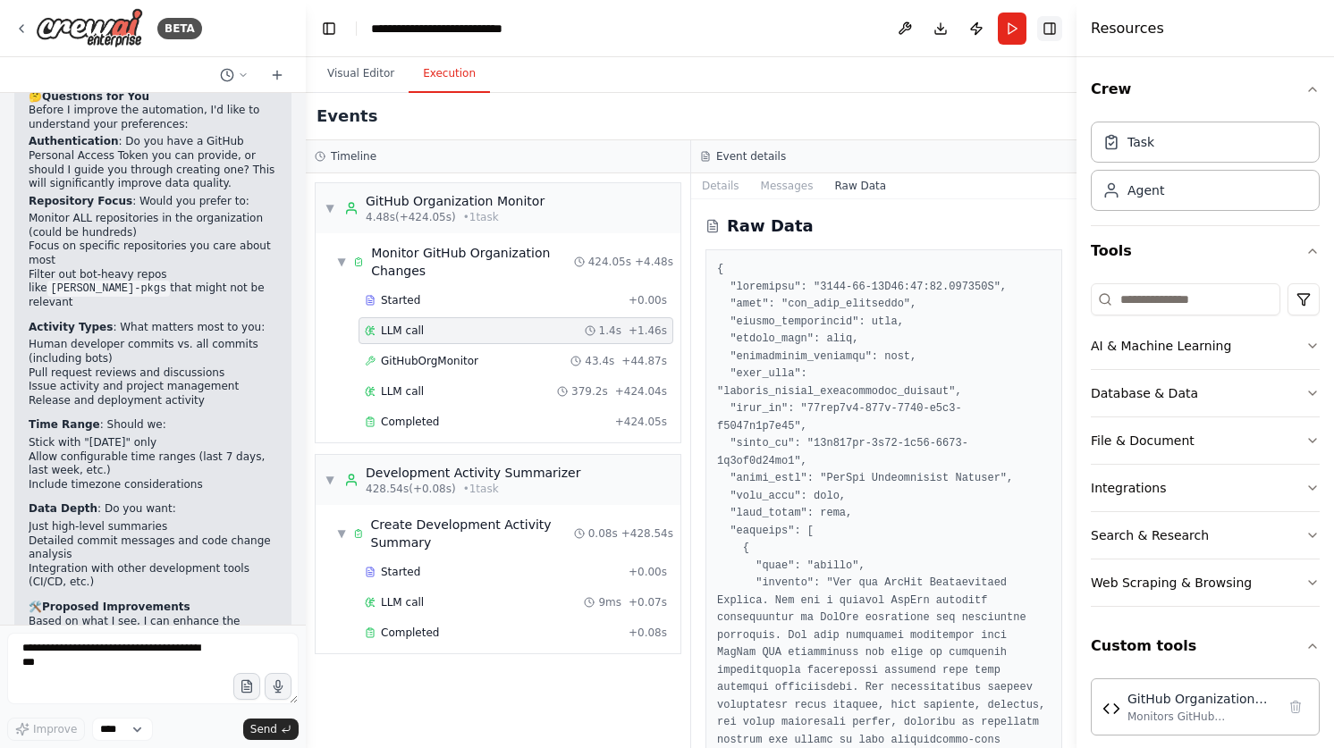
click at [1047, 34] on button "Toggle Right Sidebar" at bounding box center [1049, 28] width 25 height 25
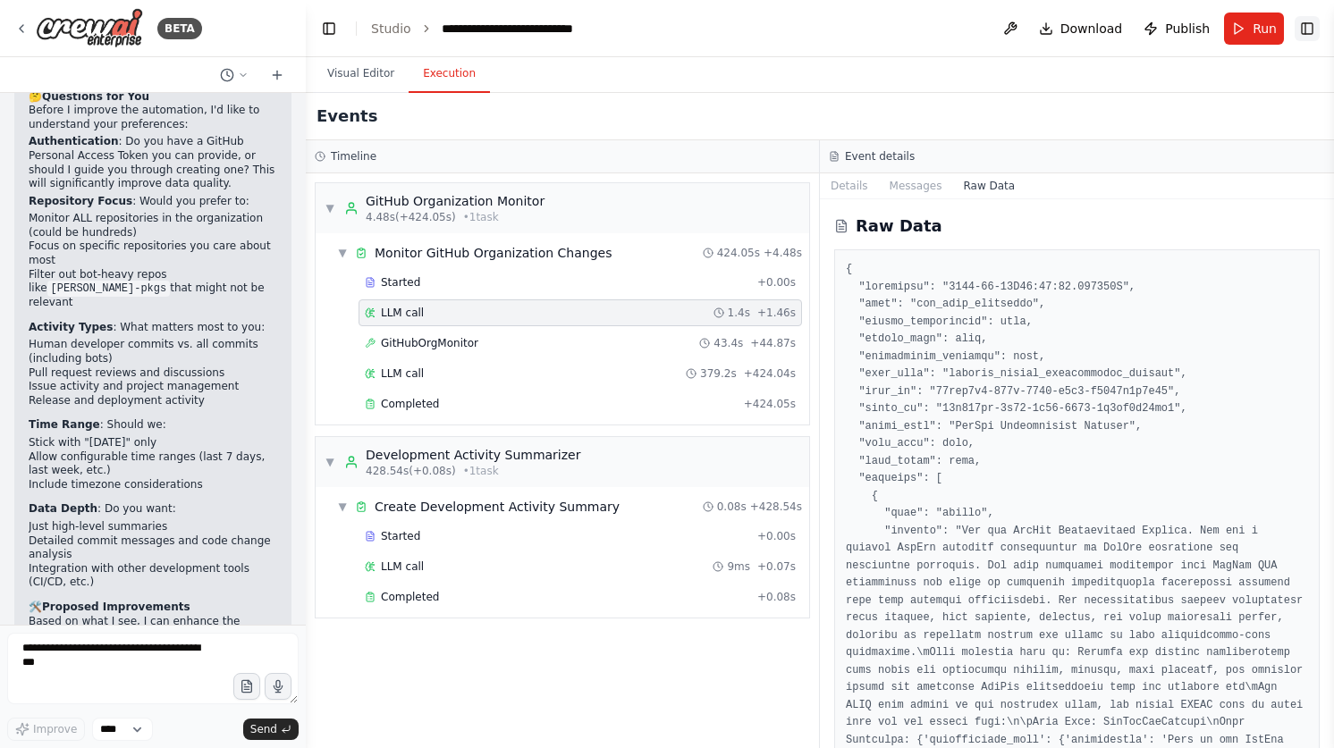
click at [1307, 22] on button "Toggle Right Sidebar" at bounding box center [1307, 28] width 25 height 25
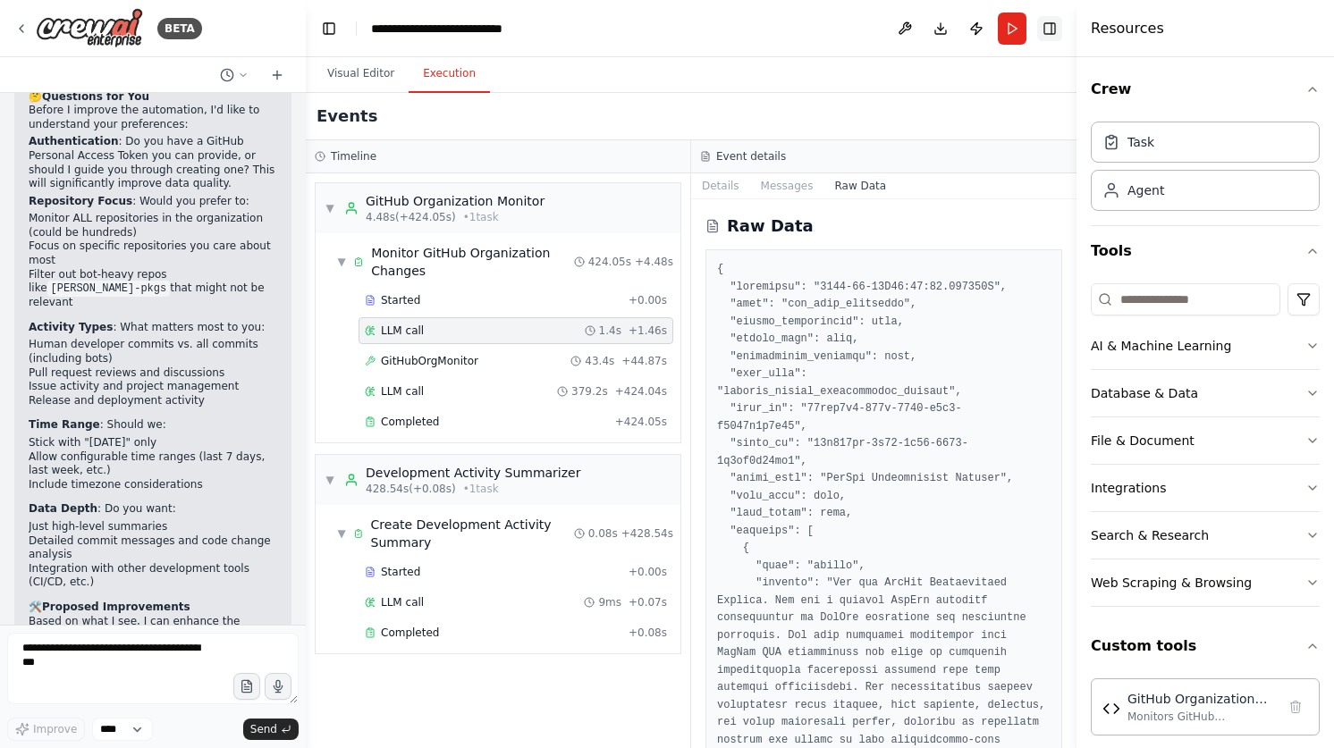
click at [1038, 36] on button "Toggle Right Sidebar" at bounding box center [1049, 28] width 25 height 25
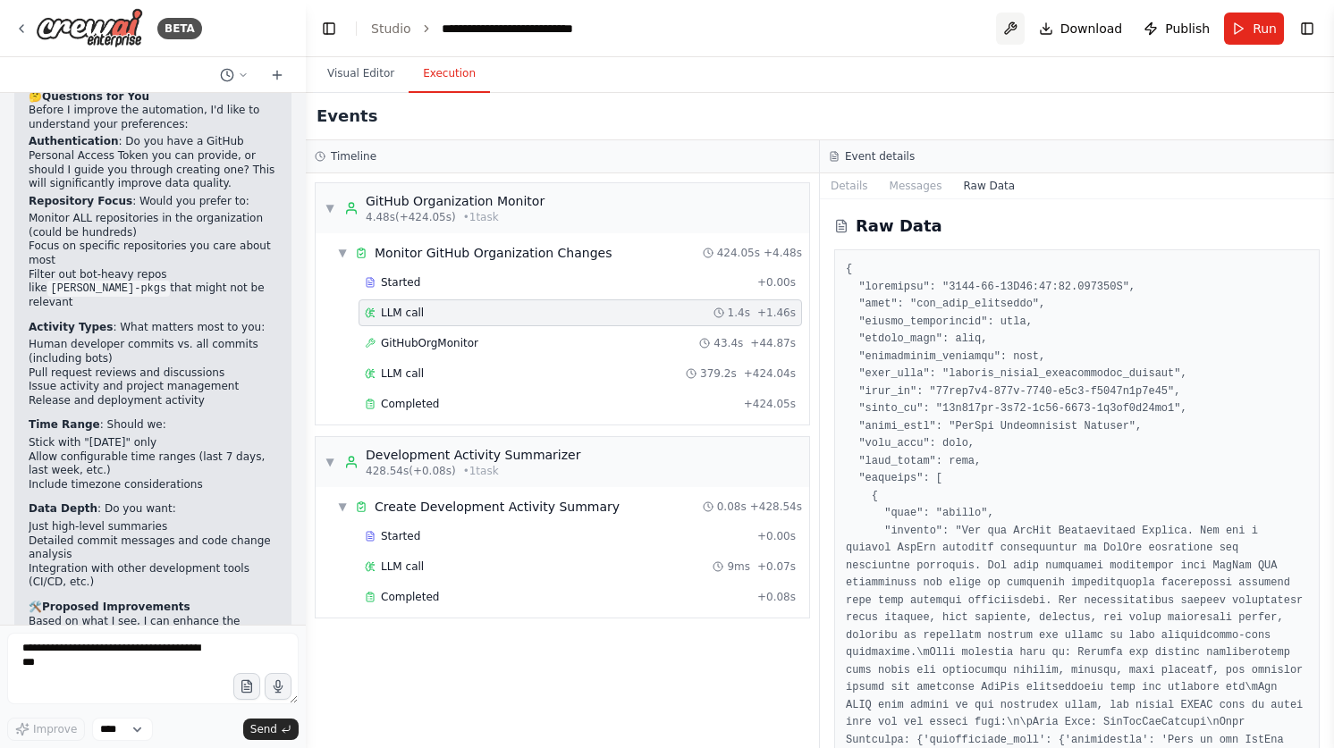
click at [1015, 27] on button at bounding box center [1010, 29] width 29 height 32
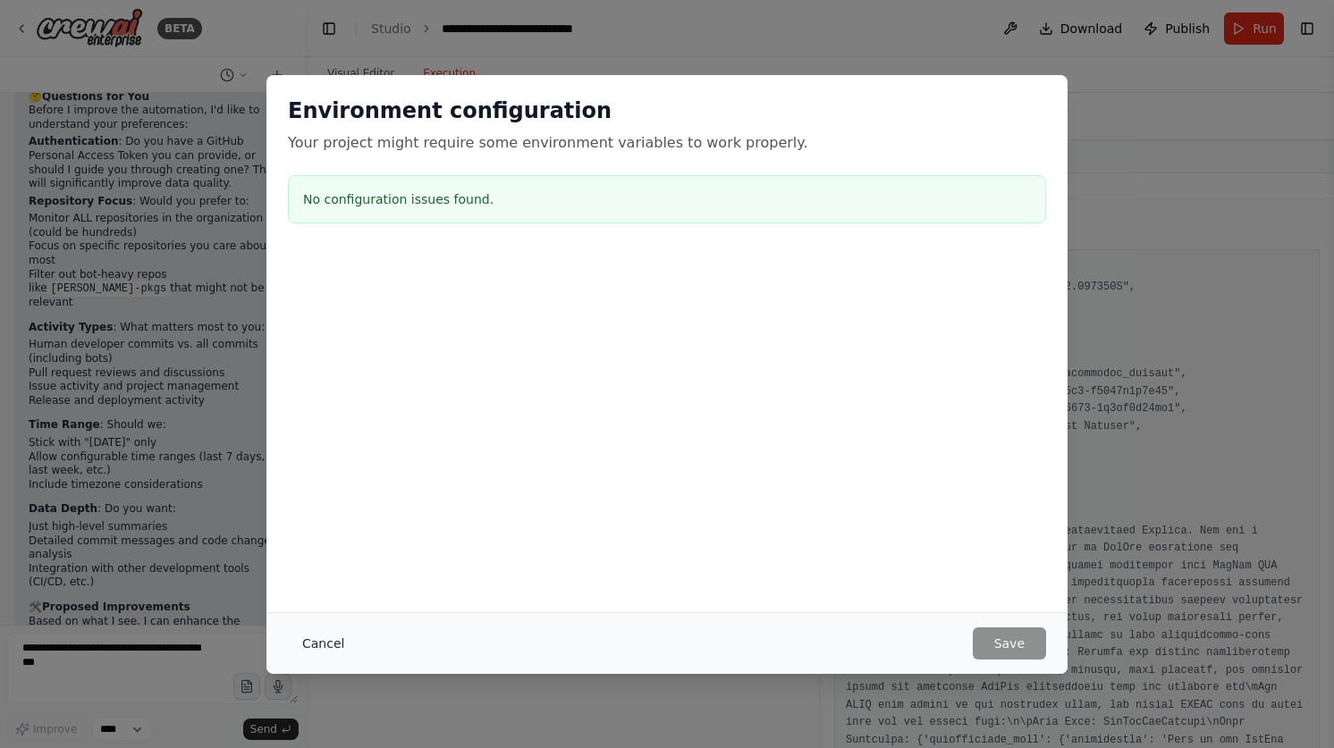
click at [325, 644] on button "Cancel" at bounding box center [323, 644] width 71 height 32
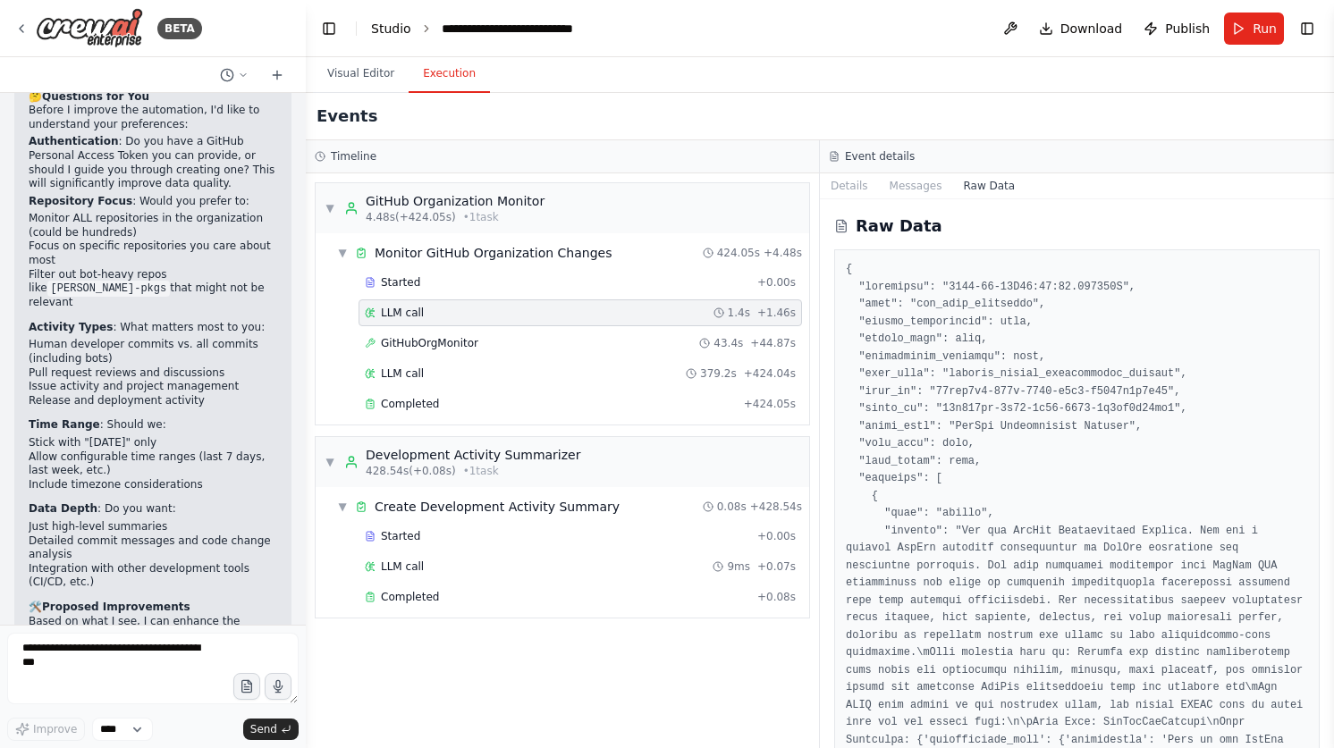
click at [388, 25] on link "Studio" at bounding box center [391, 28] width 40 height 14
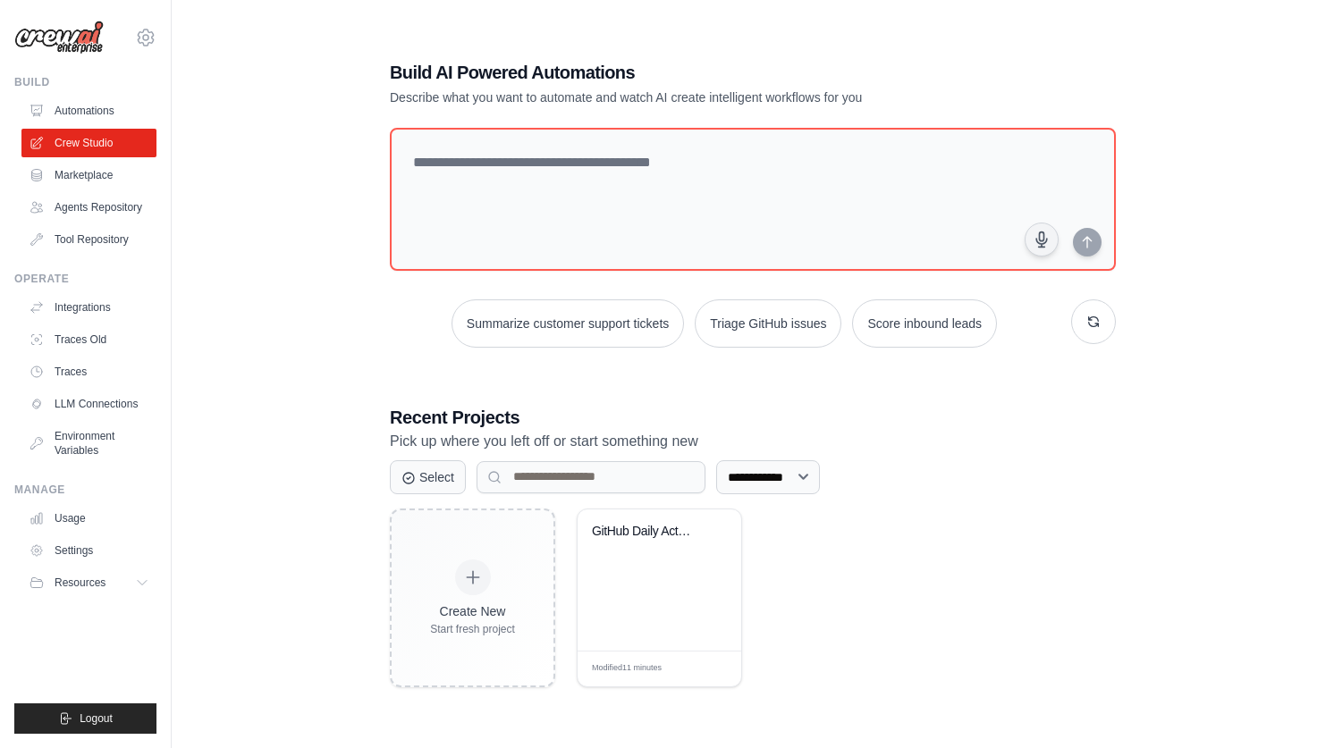
scroll to position [36, 0]
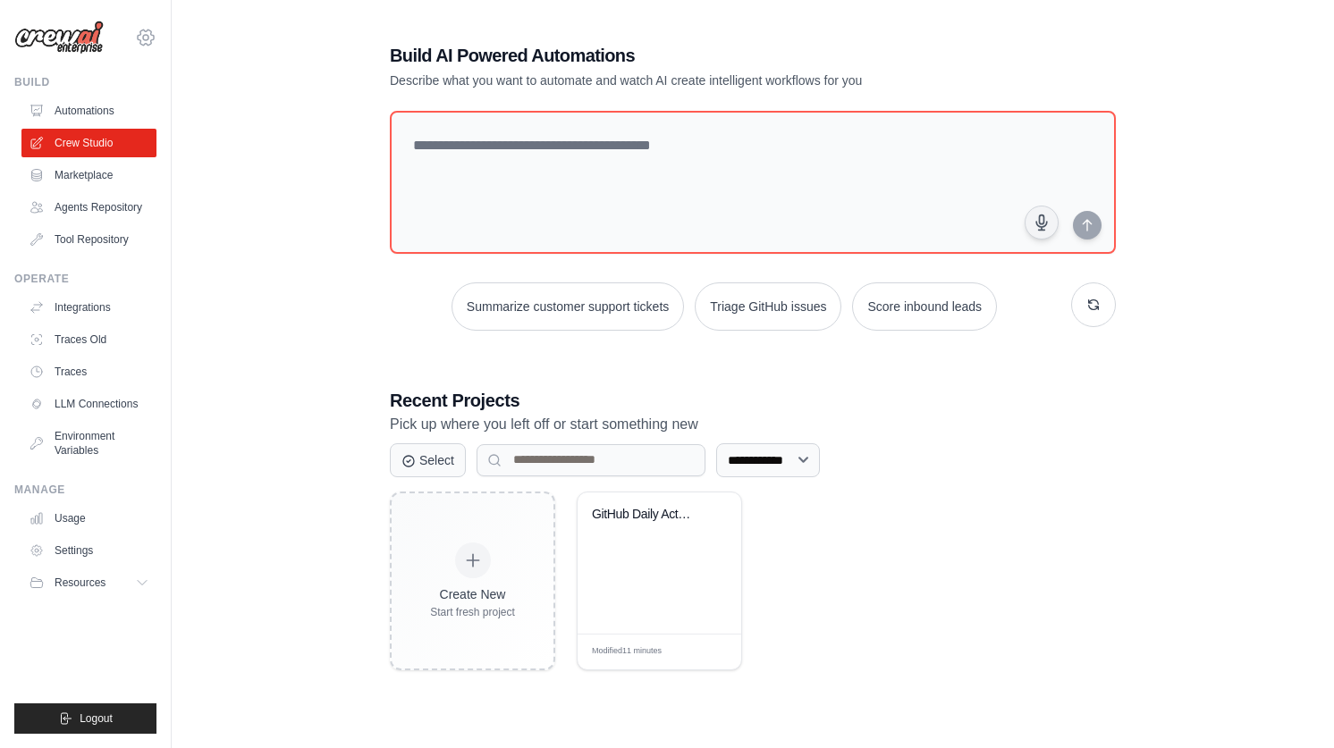
click at [148, 35] on icon at bounding box center [145, 37] width 21 height 21
click at [267, 33] on div "**********" at bounding box center [752, 356] width 1105 height 748
click at [106, 207] on link "Agents Repository" at bounding box center [90, 207] width 135 height 29
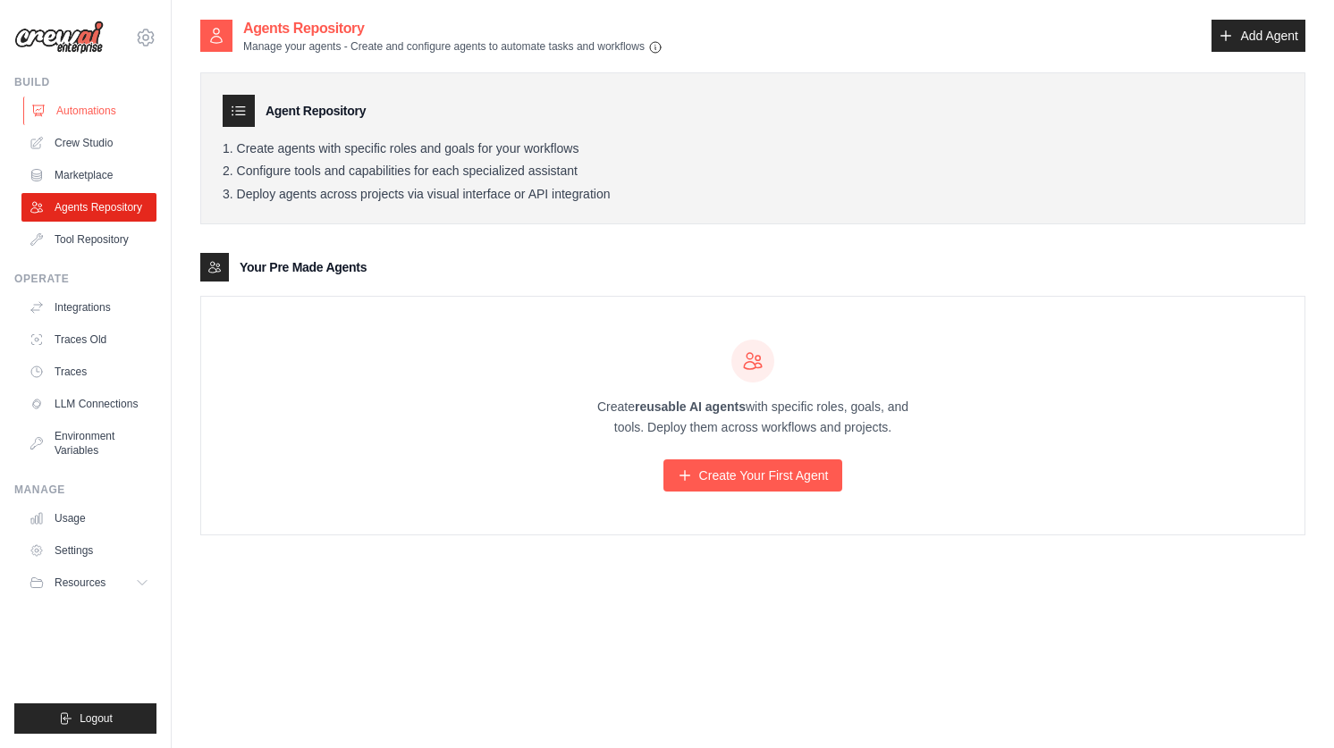
click at [97, 115] on link "Automations" at bounding box center [90, 111] width 135 height 29
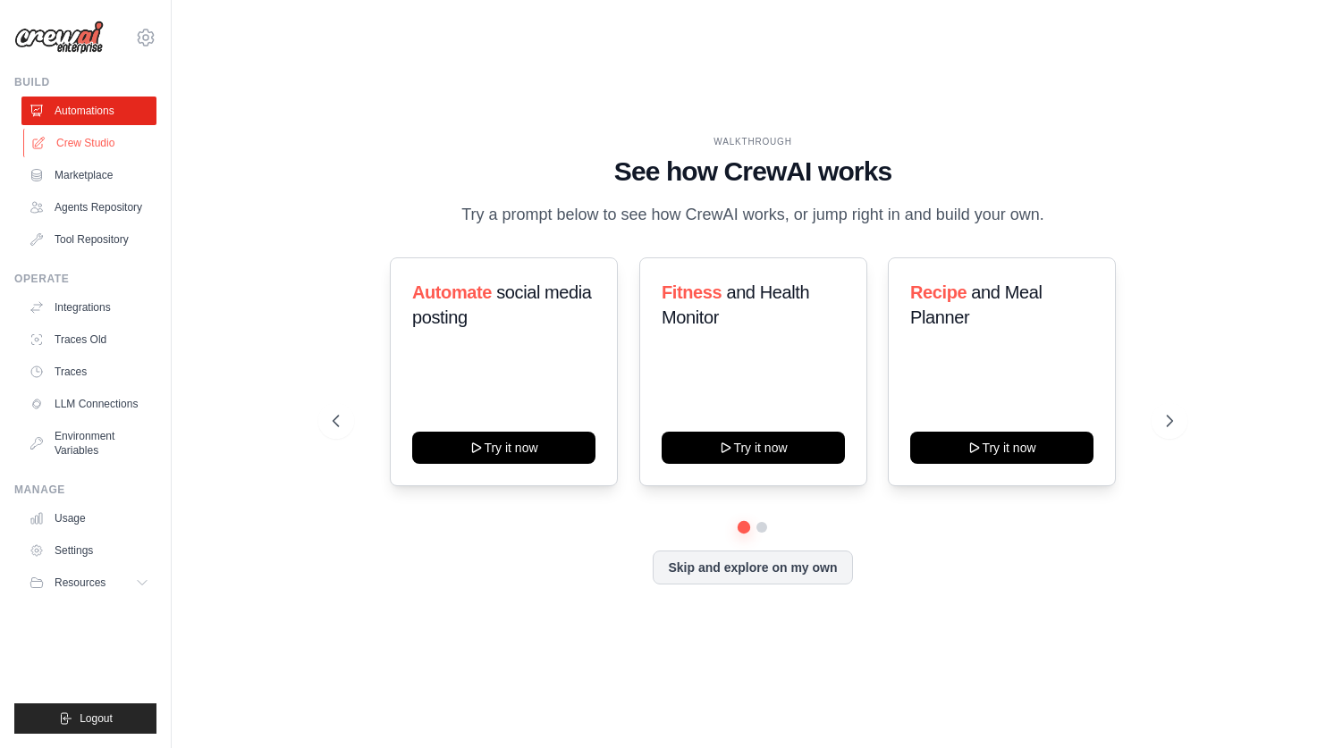
click at [81, 140] on link "Crew Studio" at bounding box center [90, 143] width 135 height 29
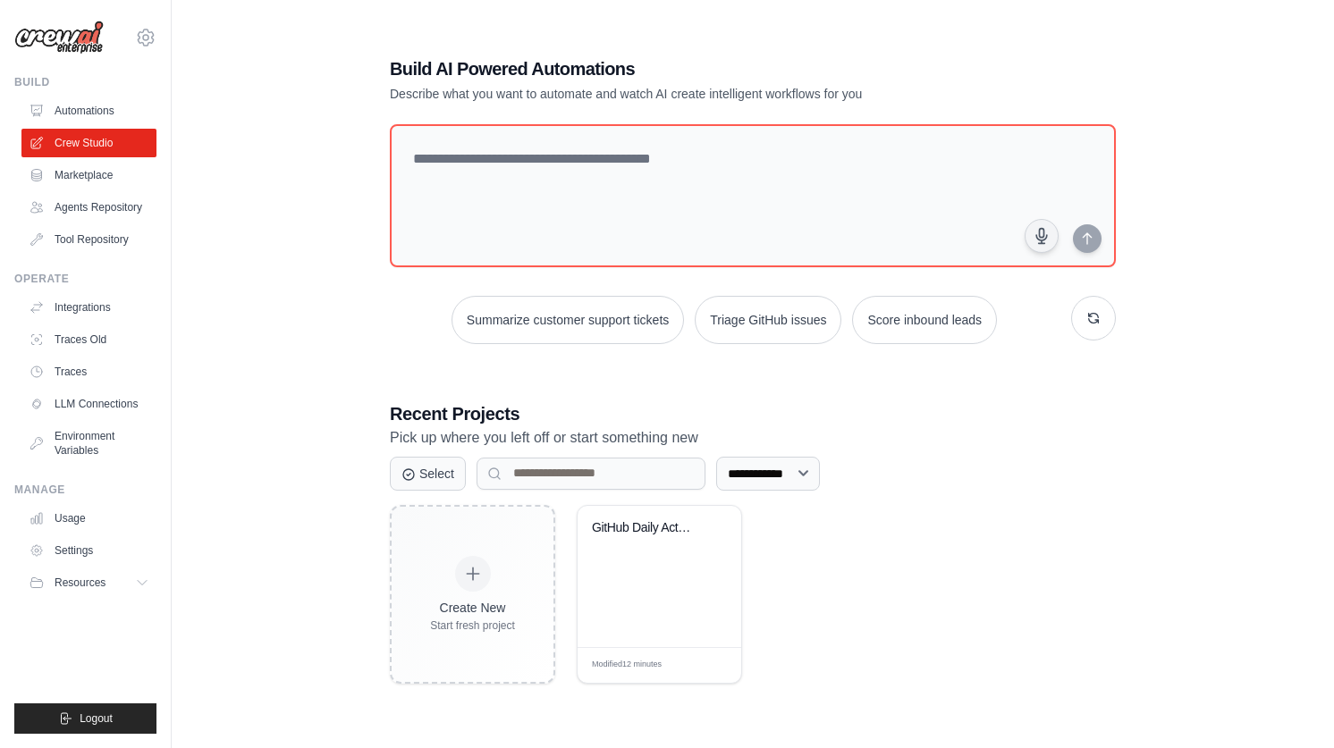
scroll to position [36, 0]
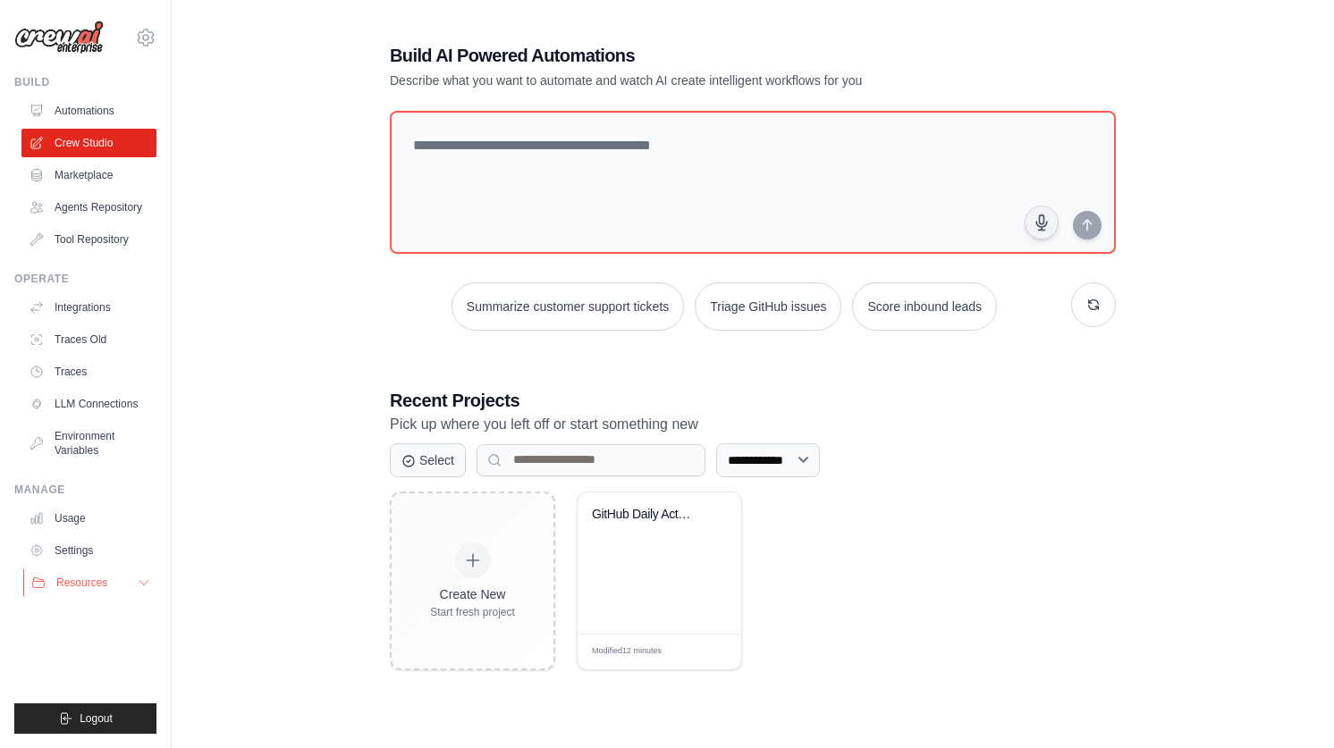
click at [128, 584] on button "Resources" at bounding box center [90, 583] width 135 height 29
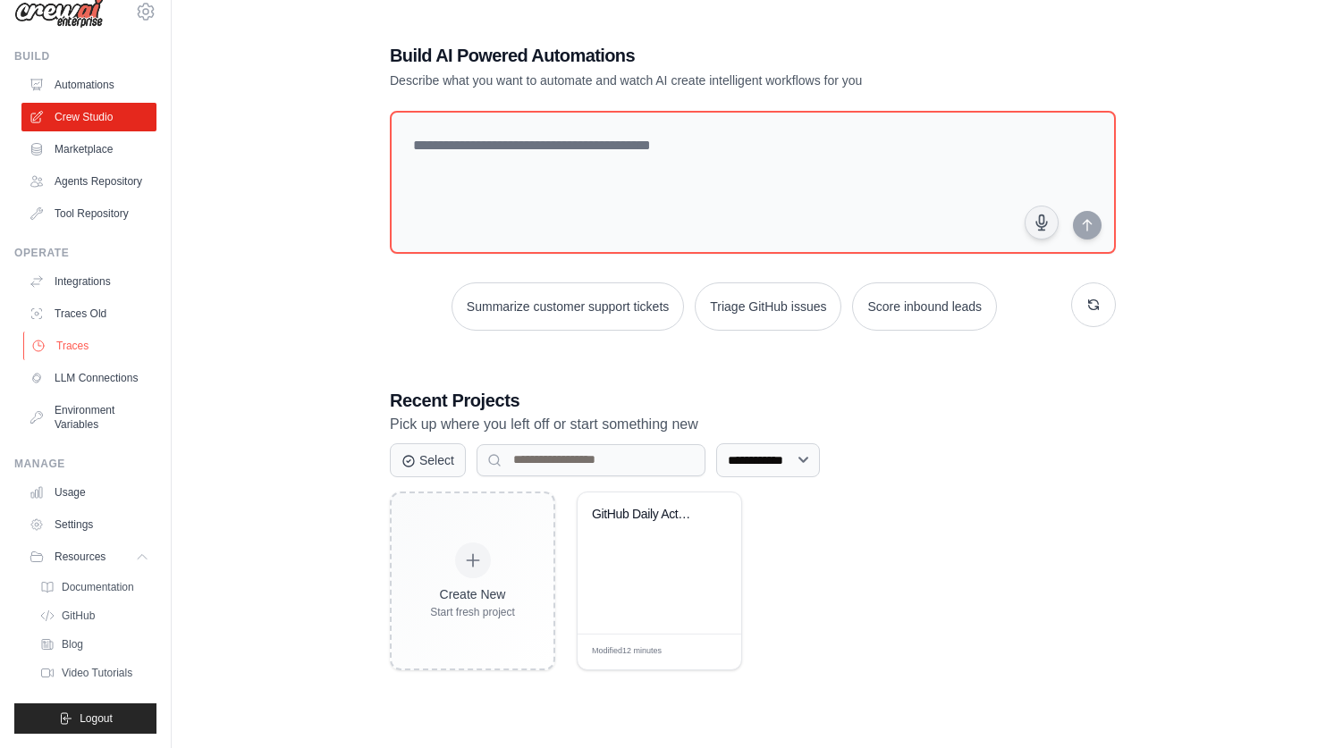
scroll to position [0, 0]
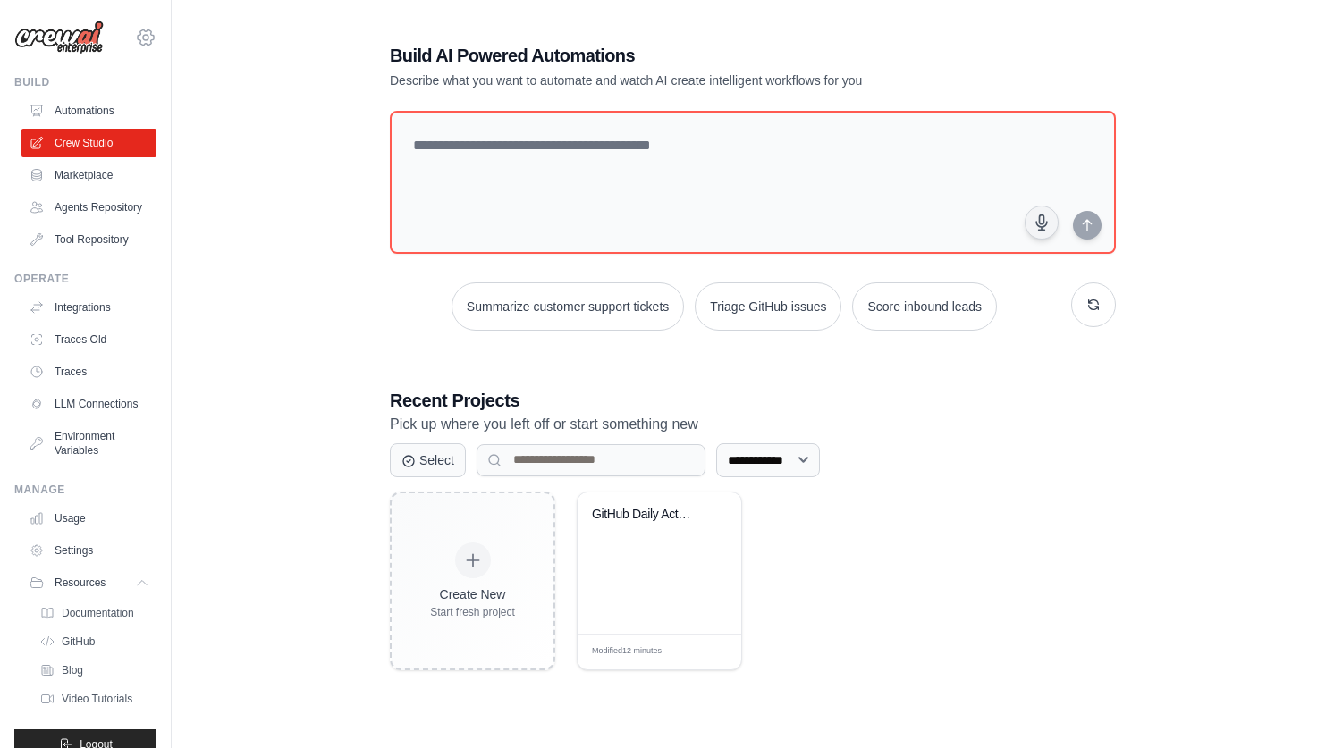
click at [145, 33] on icon at bounding box center [145, 37] width 21 height 21
click at [241, 9] on div "**********" at bounding box center [752, 356] width 1105 height 748
